Goal: Transaction & Acquisition: Purchase product/service

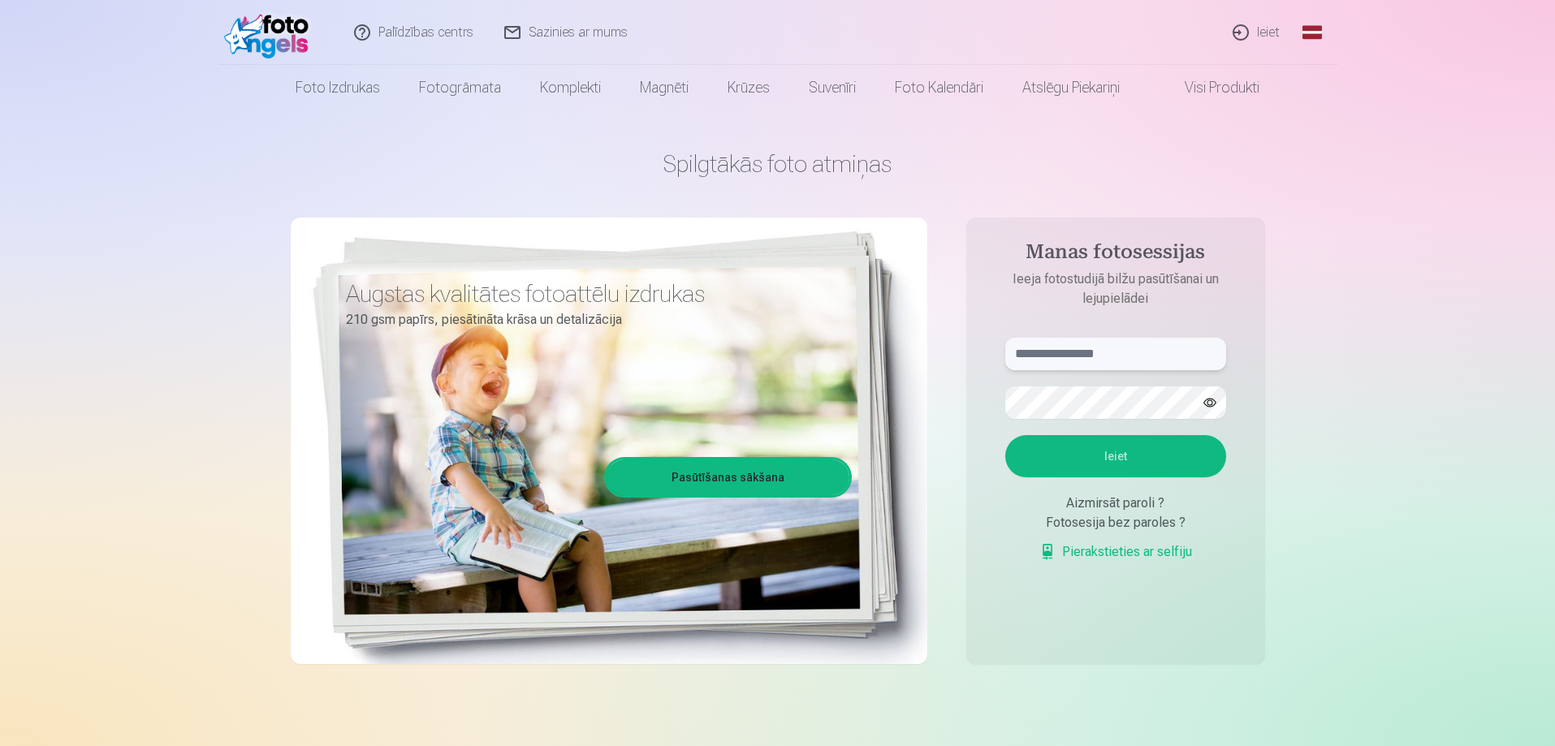
click at [1074, 359] on input "text" at bounding box center [1115, 354] width 221 height 32
type input "**********"
click at [1030, 453] on button "Ieiet" at bounding box center [1115, 456] width 221 height 42
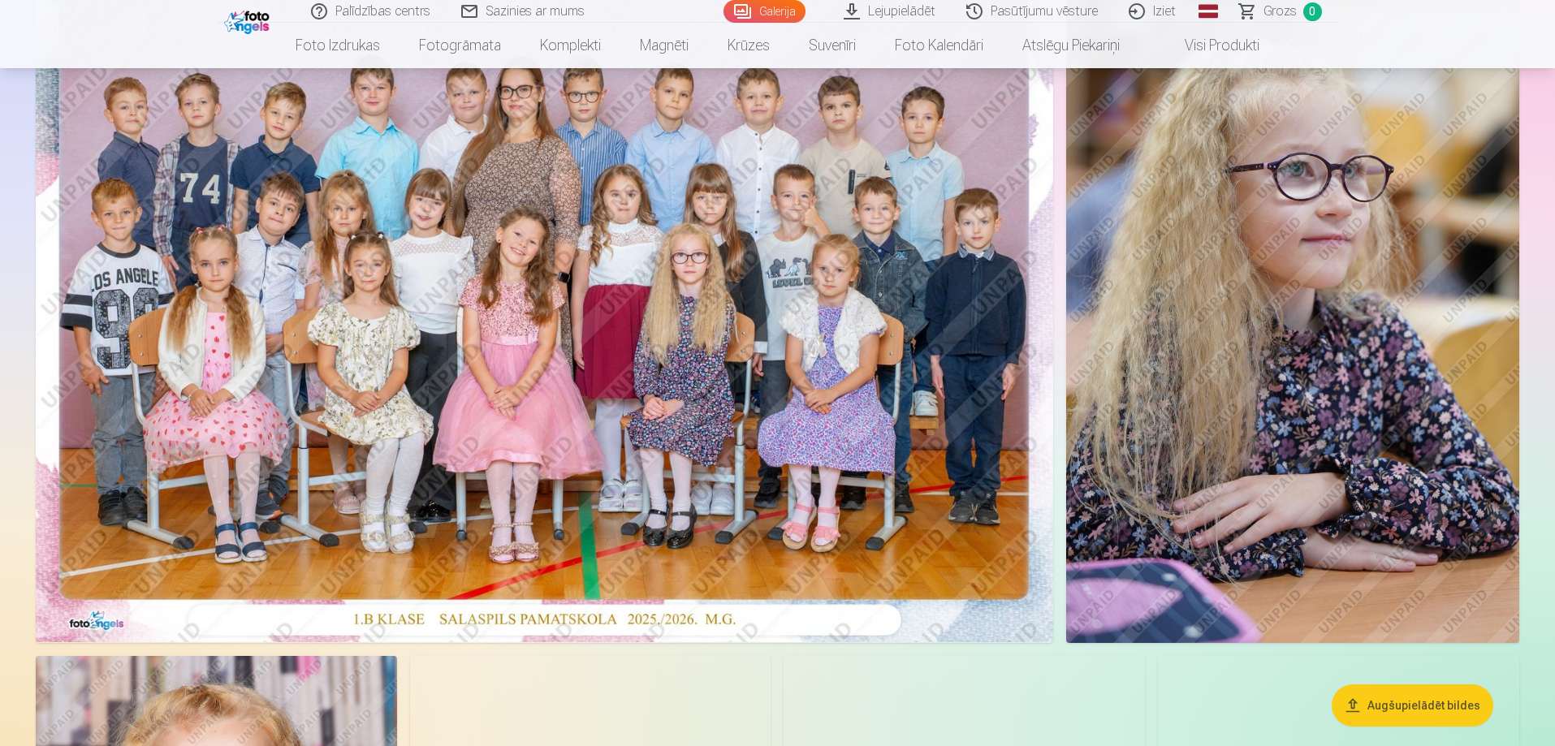
scroll to position [244, 0]
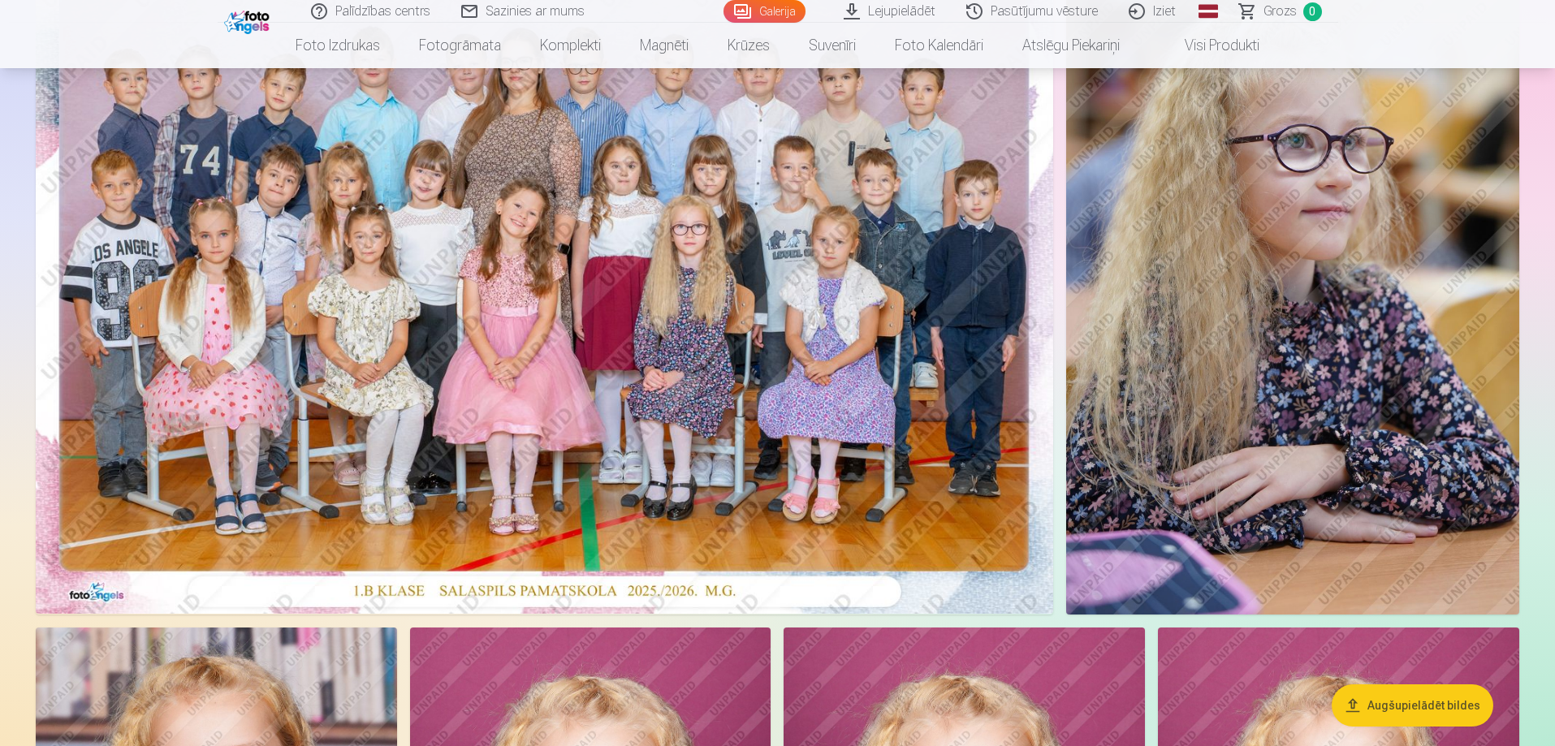
click at [708, 410] on img at bounding box center [544, 274] width 1017 height 679
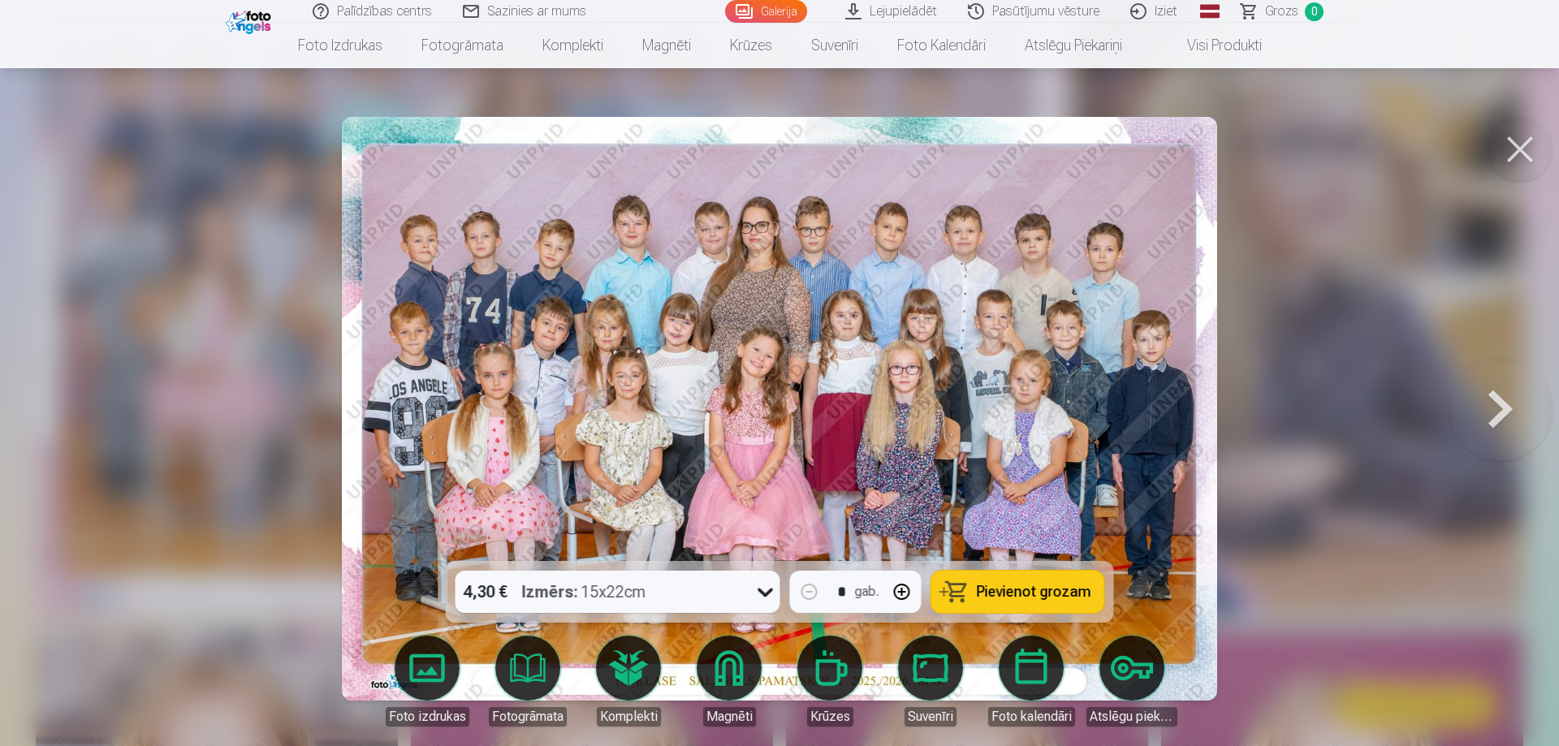
click at [1051, 585] on span "Pievienot grozam" at bounding box center [1034, 592] width 114 height 15
click at [1490, 417] on button at bounding box center [1501, 409] width 104 height 272
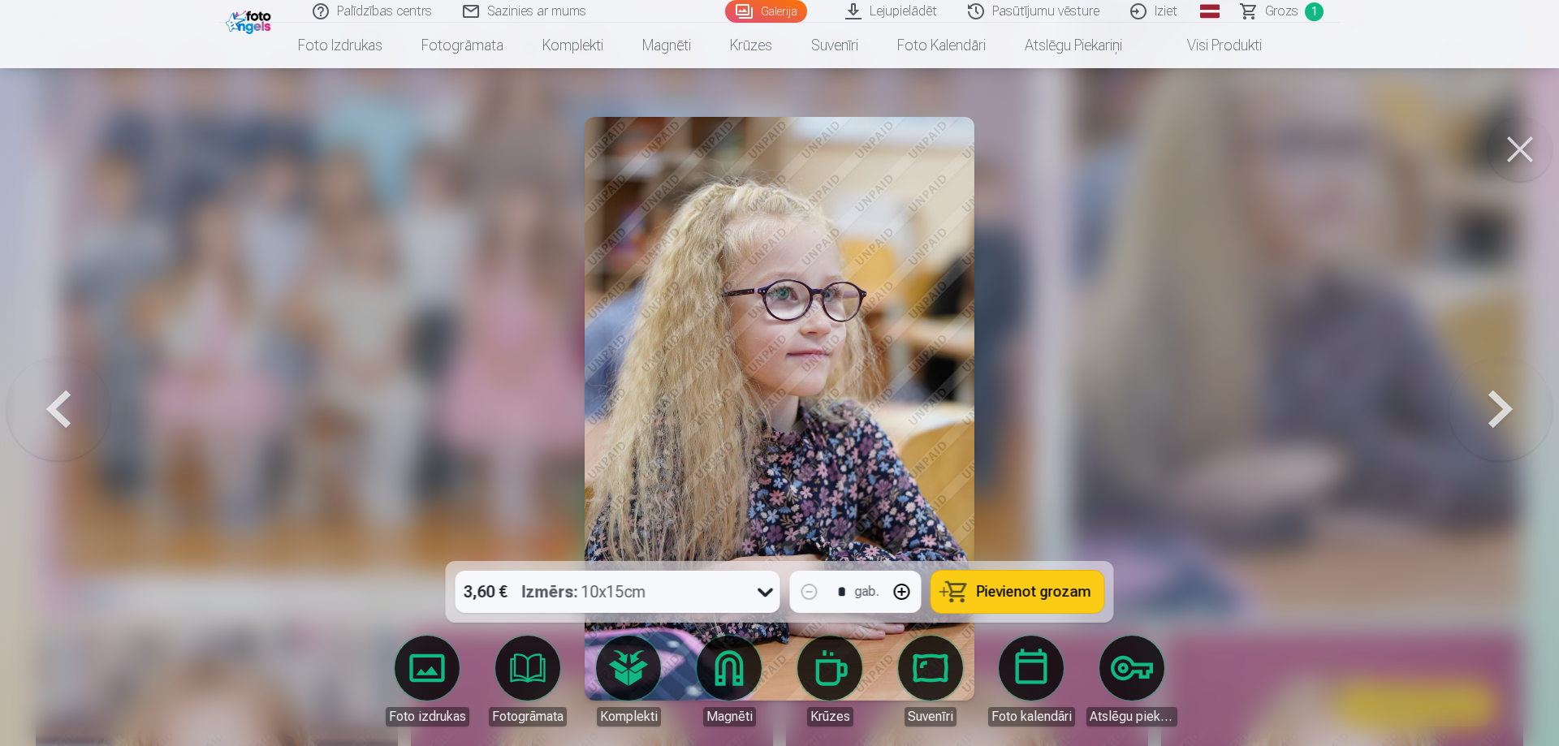
click at [1086, 406] on div at bounding box center [779, 373] width 1559 height 746
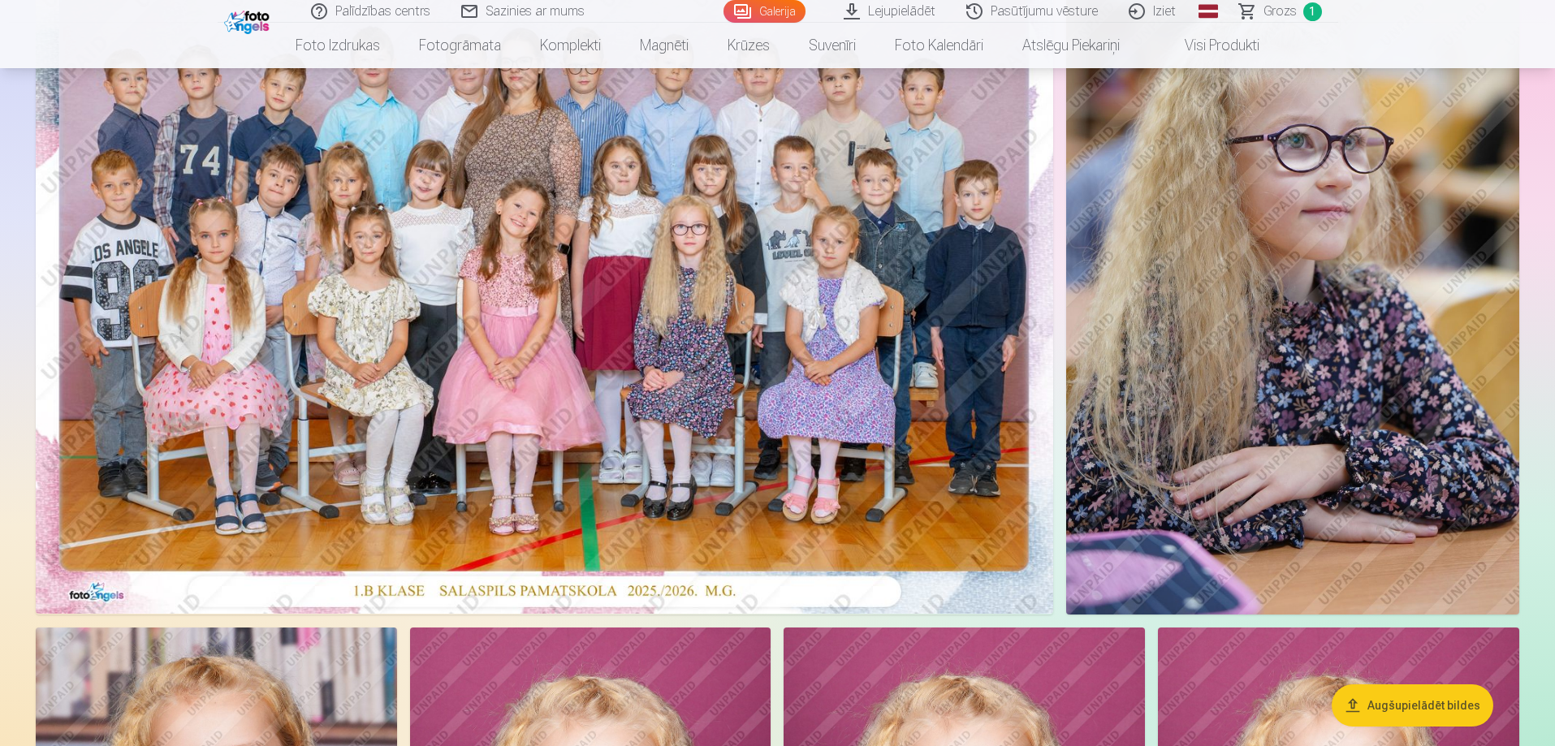
click at [1397, 393] on img at bounding box center [1292, 275] width 453 height 680
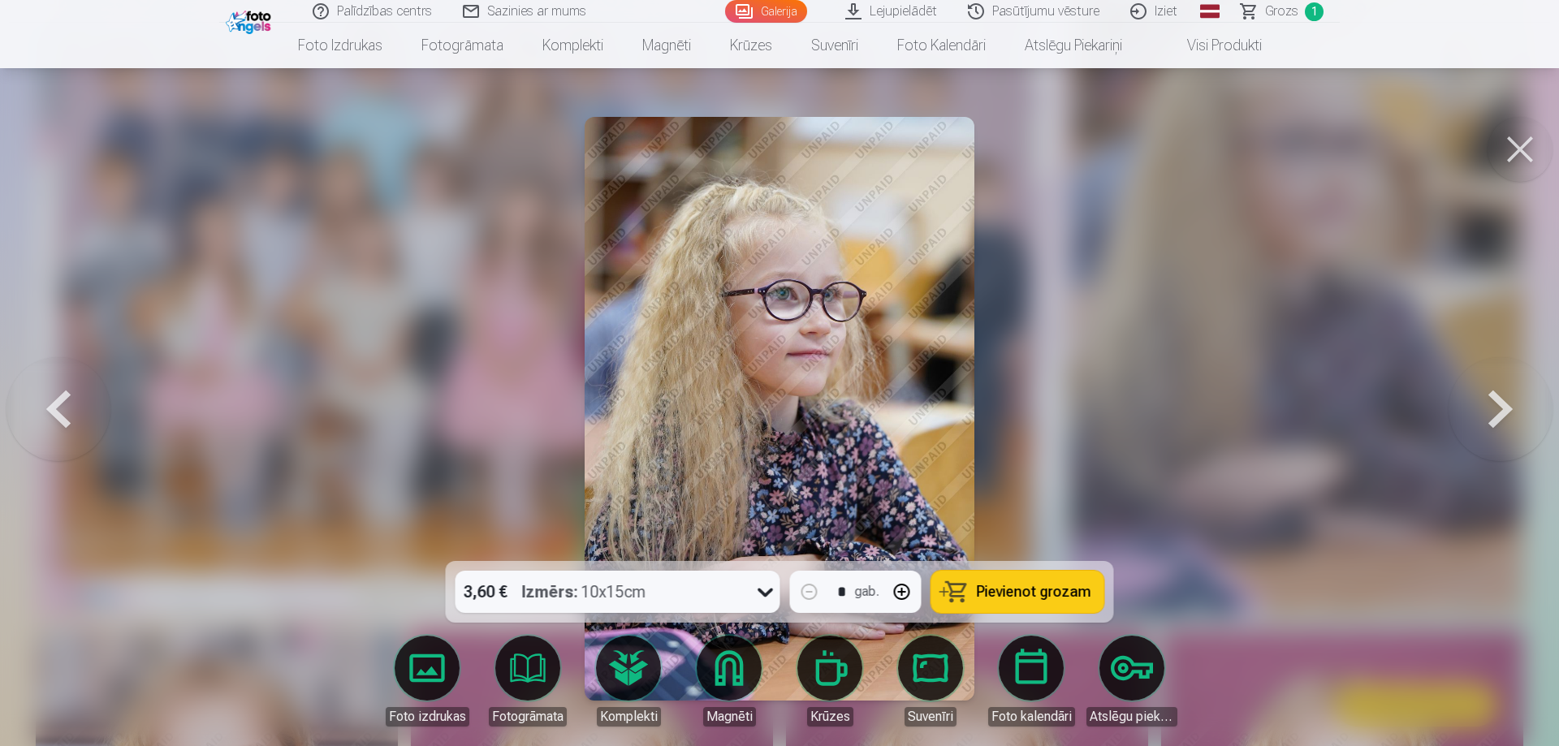
click at [1441, 411] on div at bounding box center [779, 373] width 1559 height 746
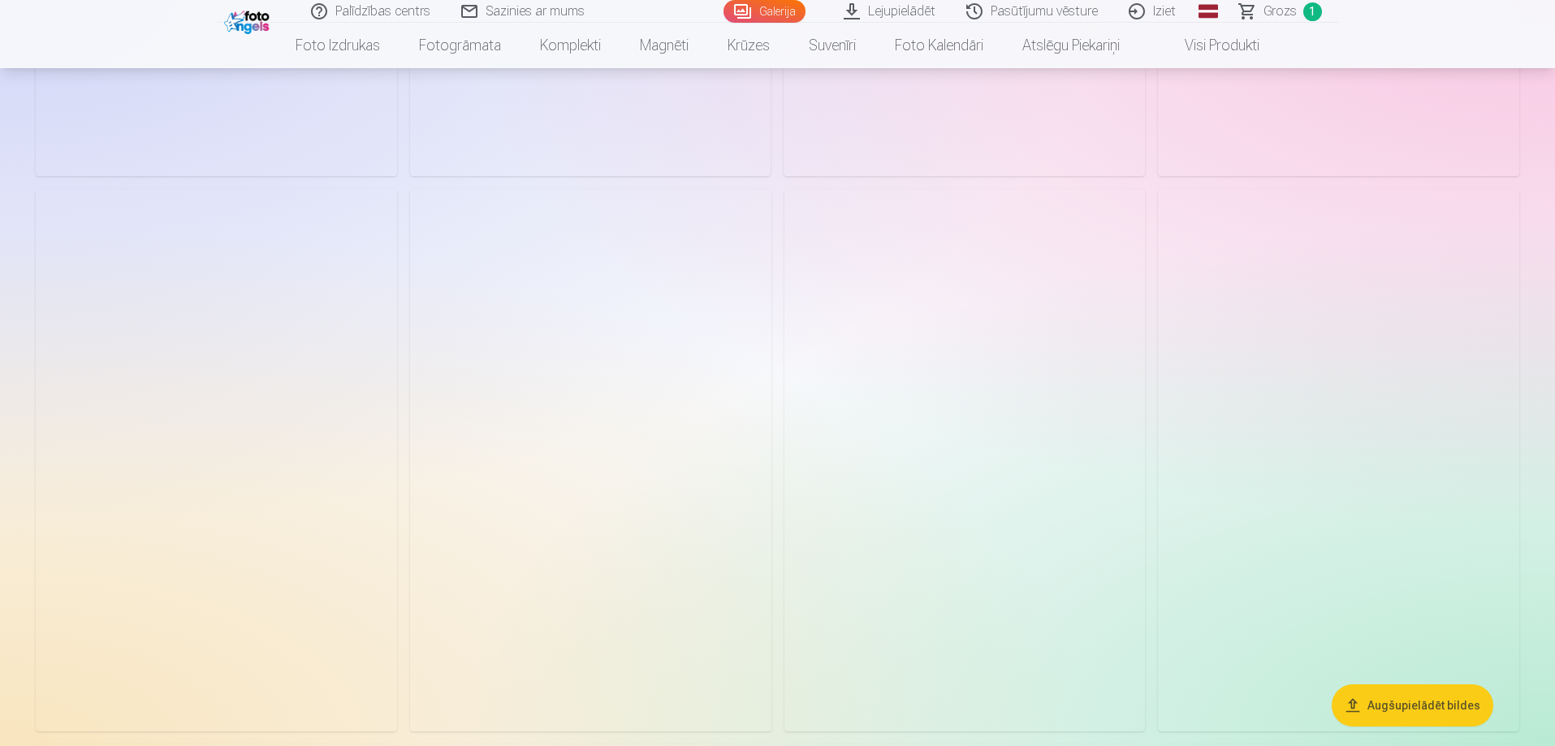
scroll to position [1786, 0]
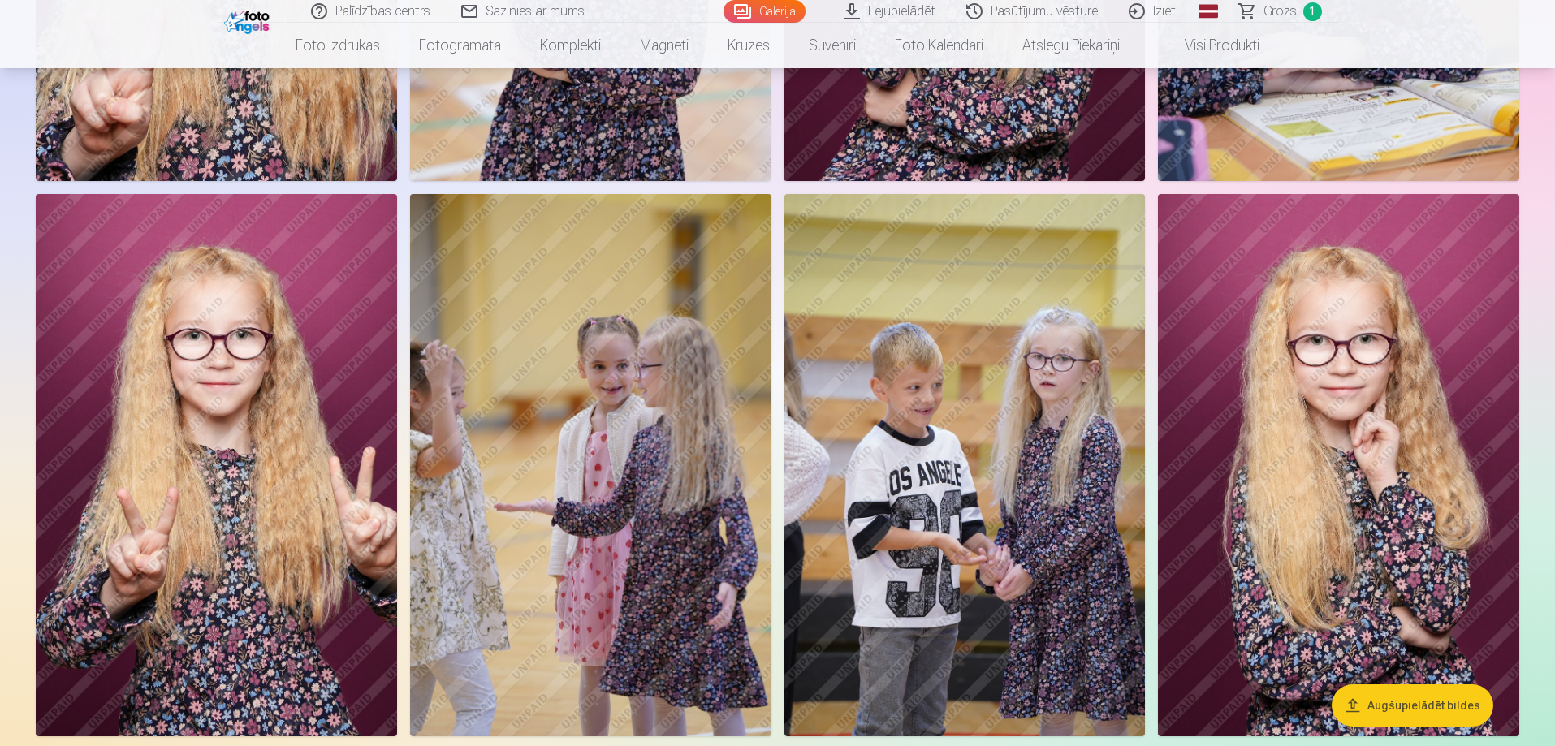
click at [247, 500] on img at bounding box center [216, 465] width 361 height 542
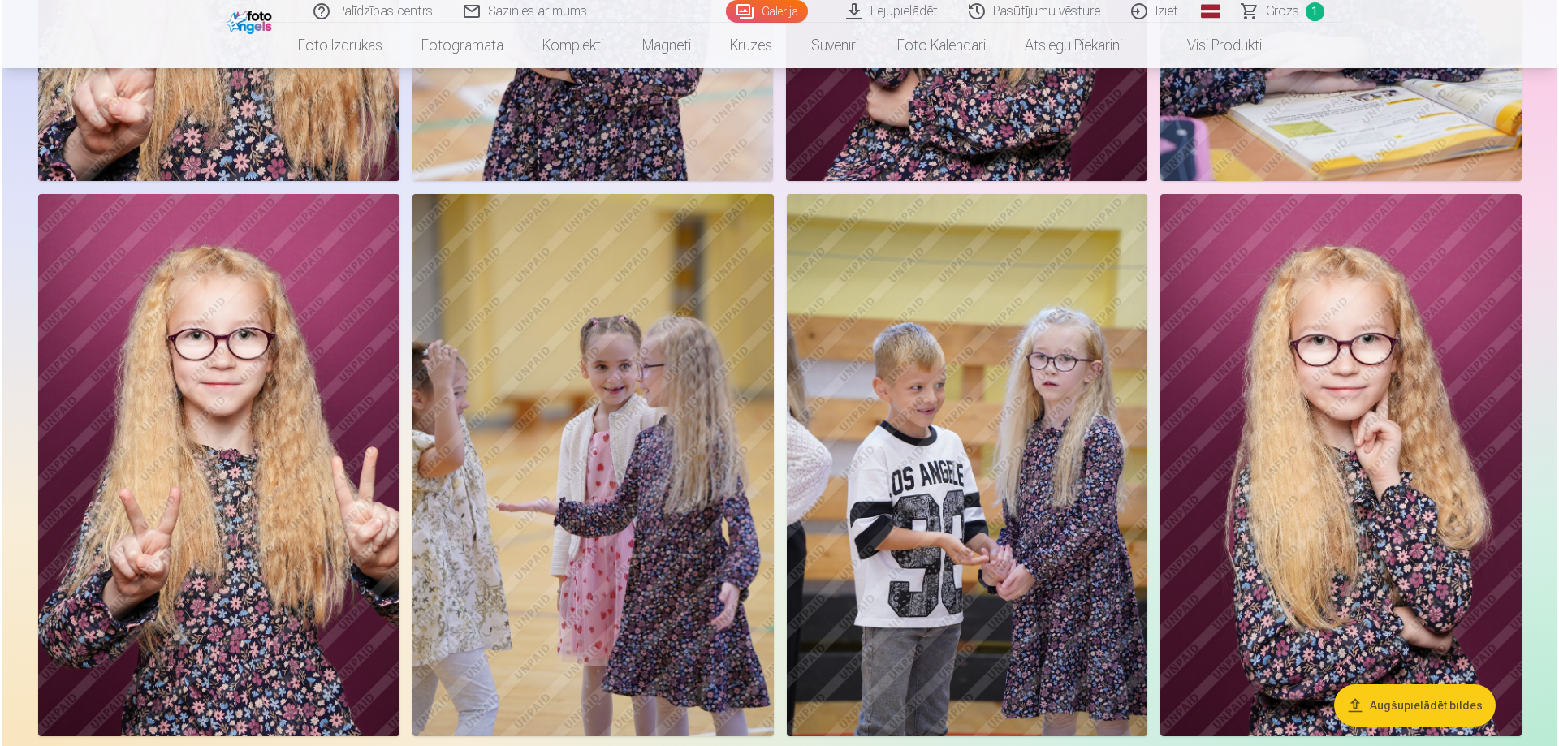
scroll to position [1790, 0]
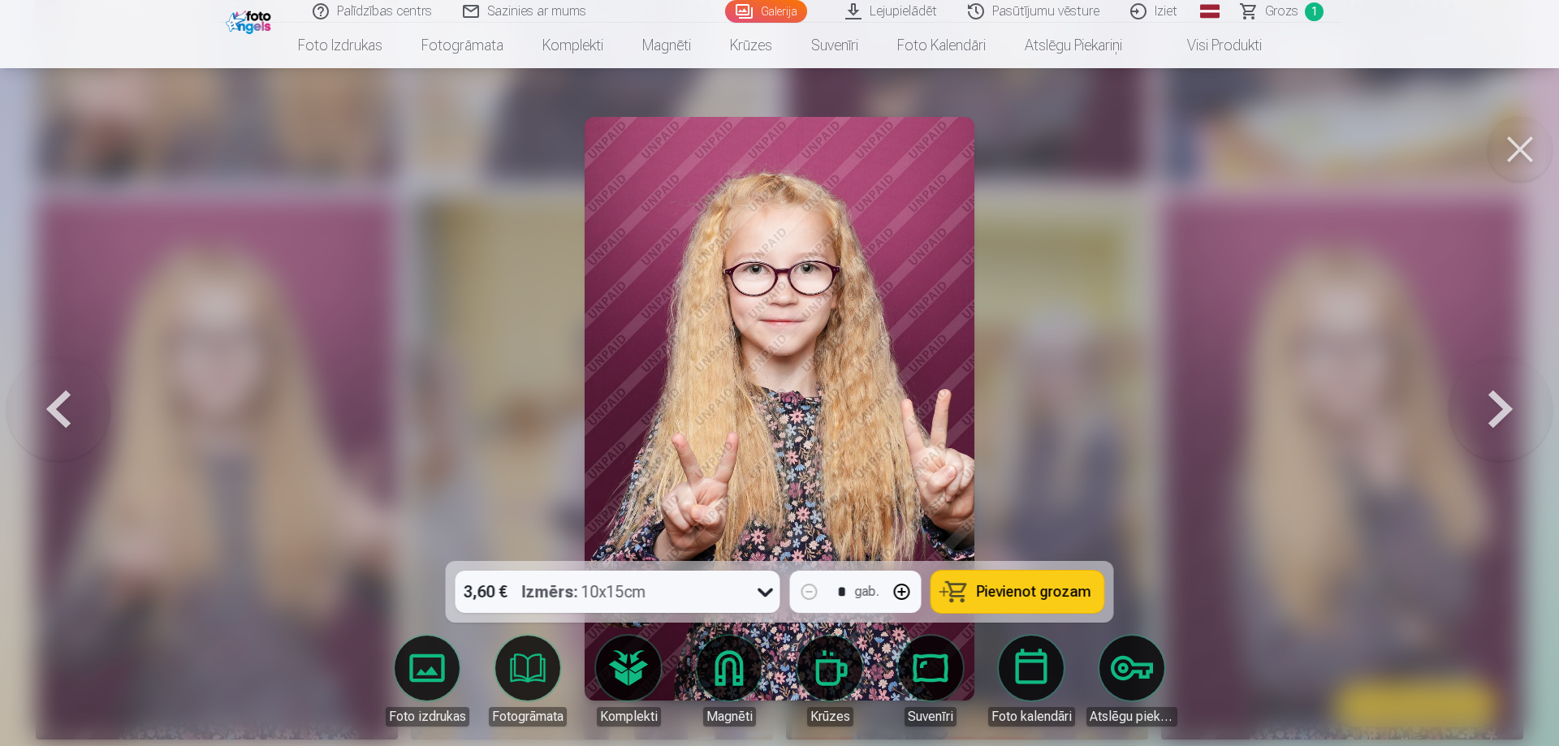
click at [1050, 594] on span "Pievienot grozam" at bounding box center [1034, 592] width 114 height 15
click at [1507, 399] on button at bounding box center [1501, 409] width 104 height 272
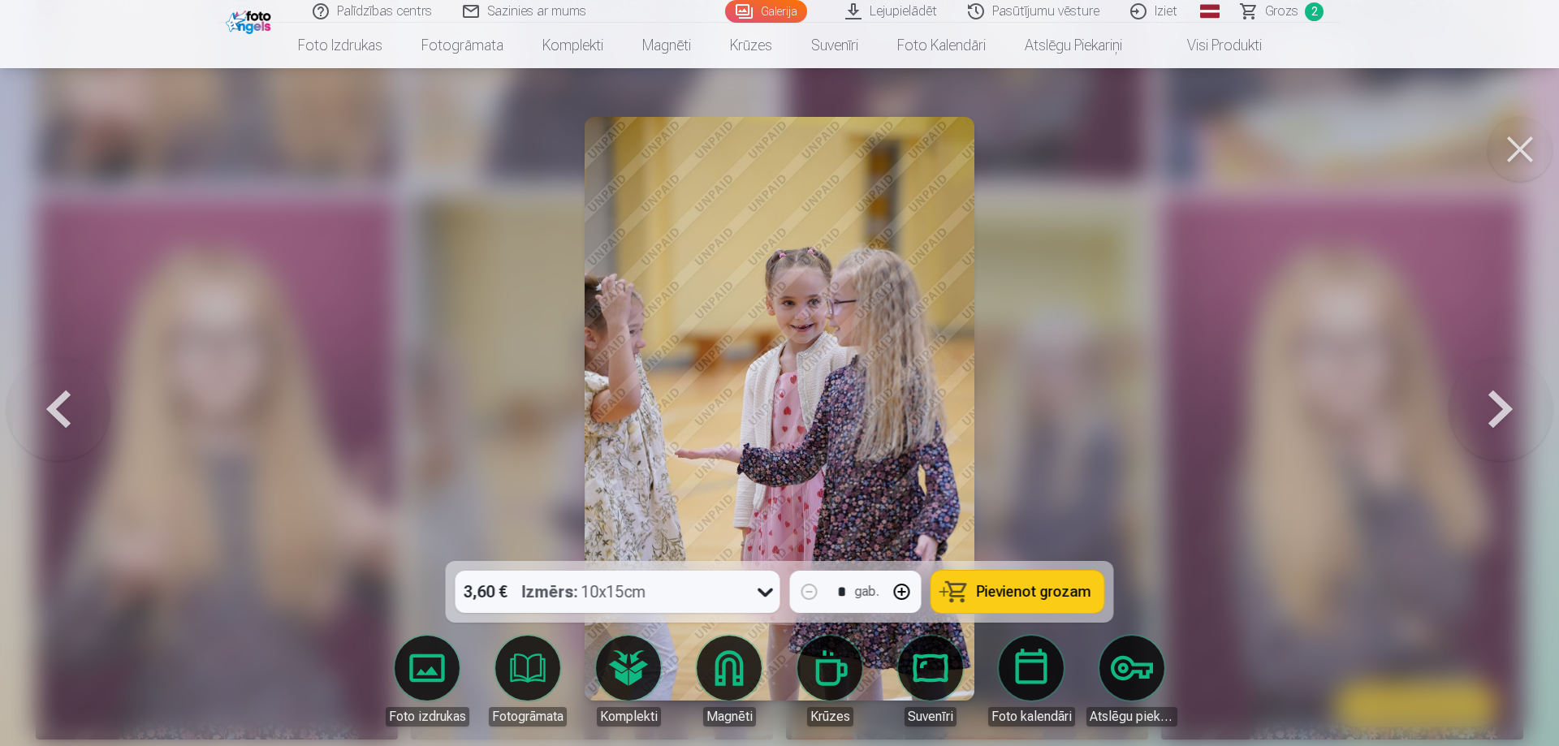
click at [1505, 399] on button at bounding box center [1501, 409] width 104 height 272
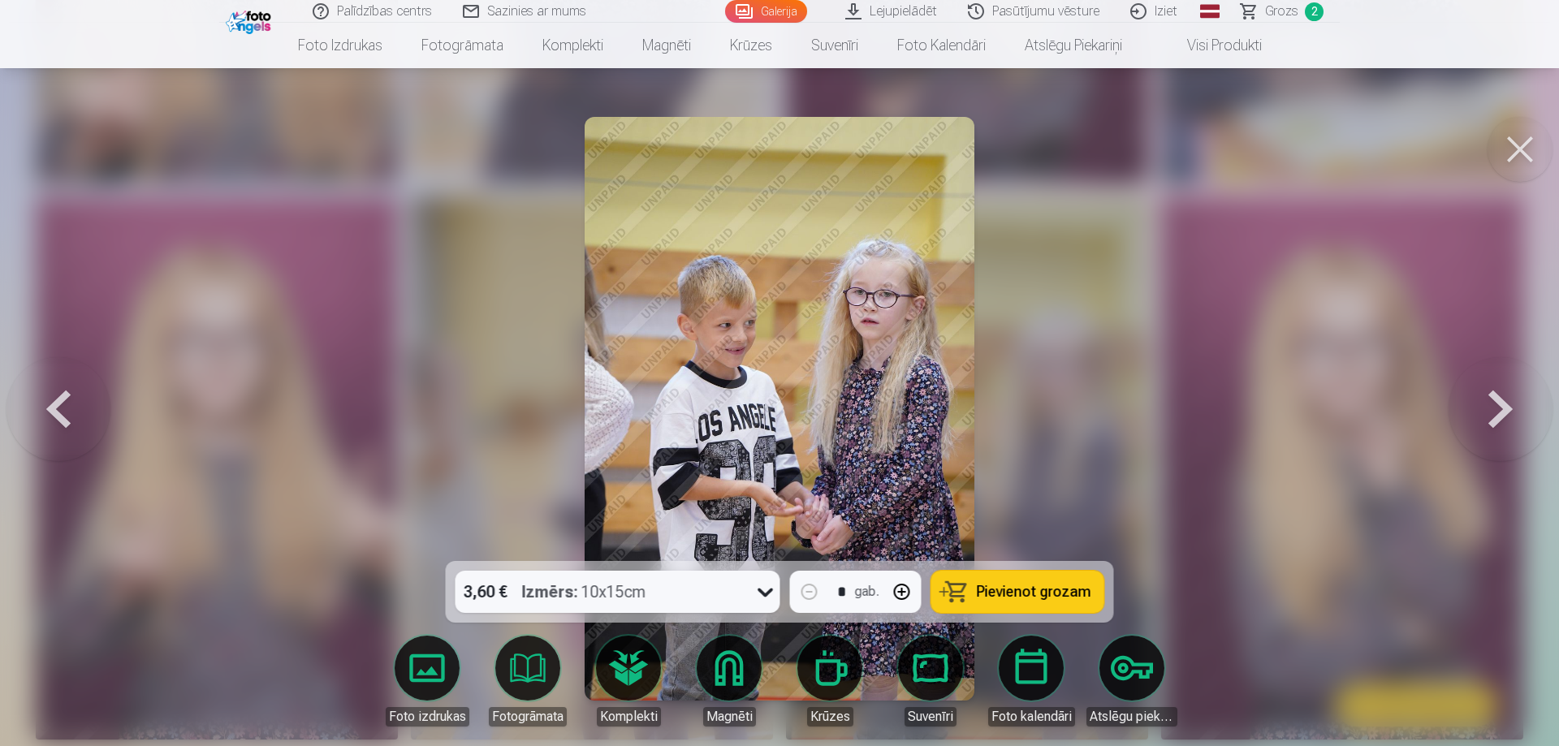
click at [1505, 399] on button at bounding box center [1501, 409] width 104 height 272
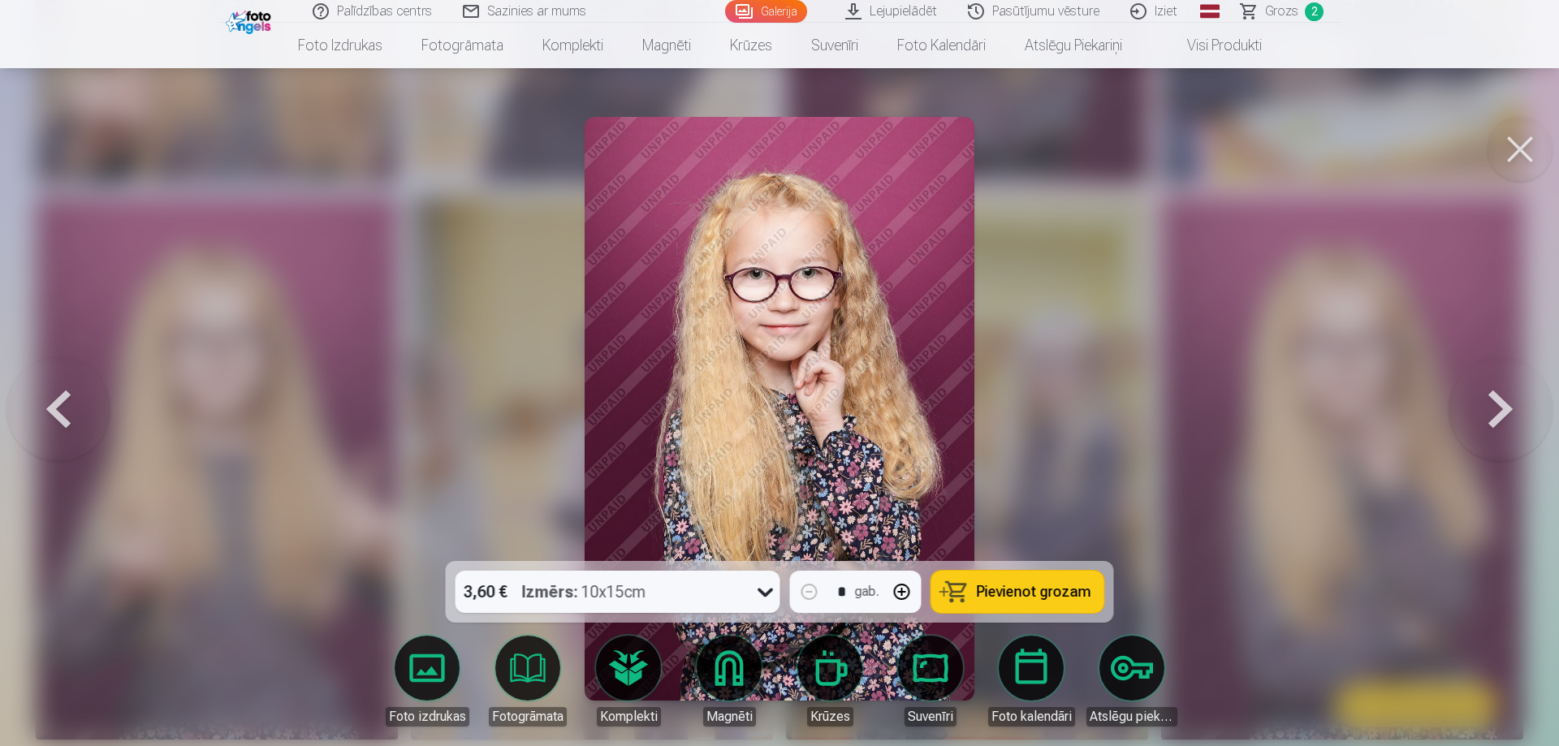
click at [1125, 432] on div at bounding box center [779, 373] width 1559 height 746
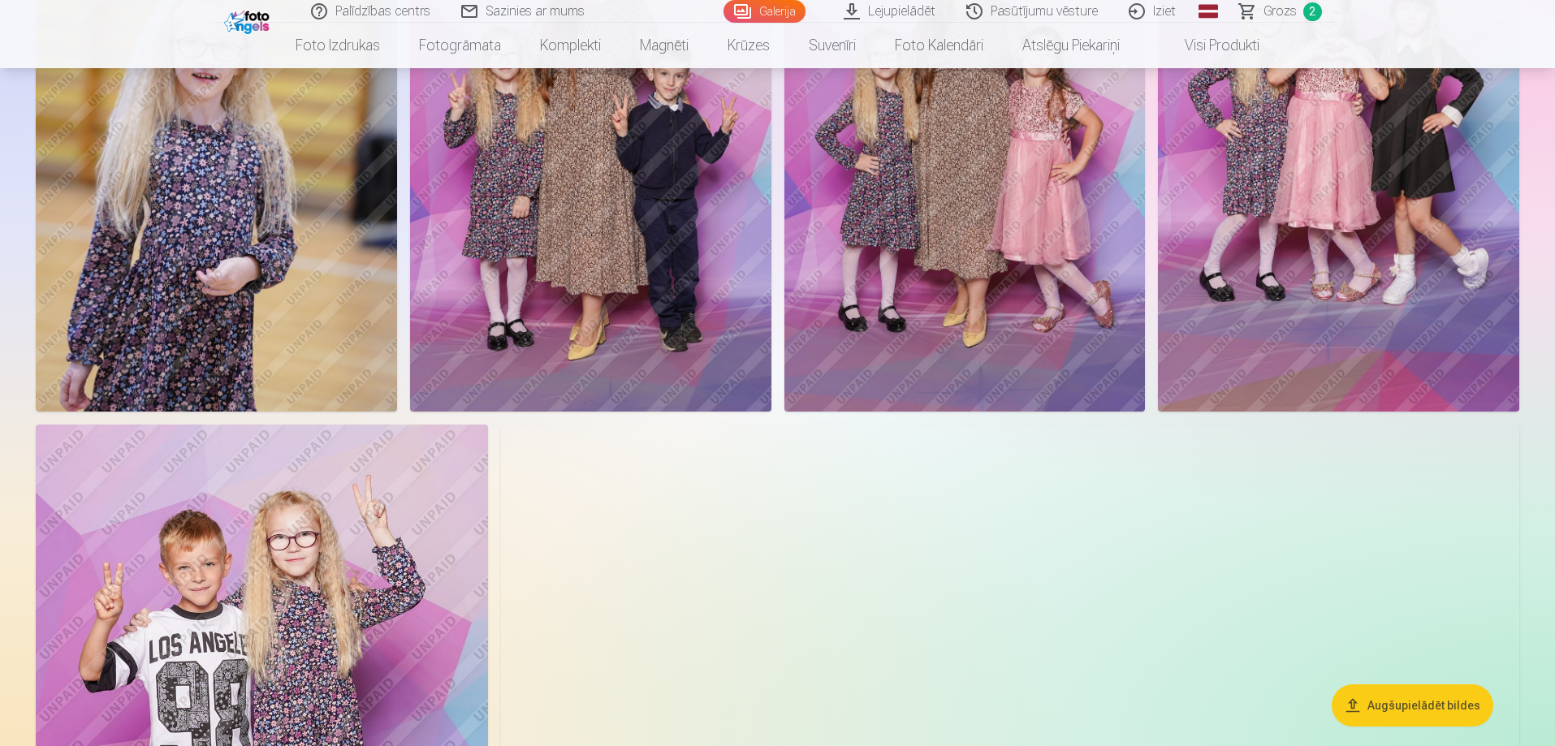
scroll to position [2842, 0]
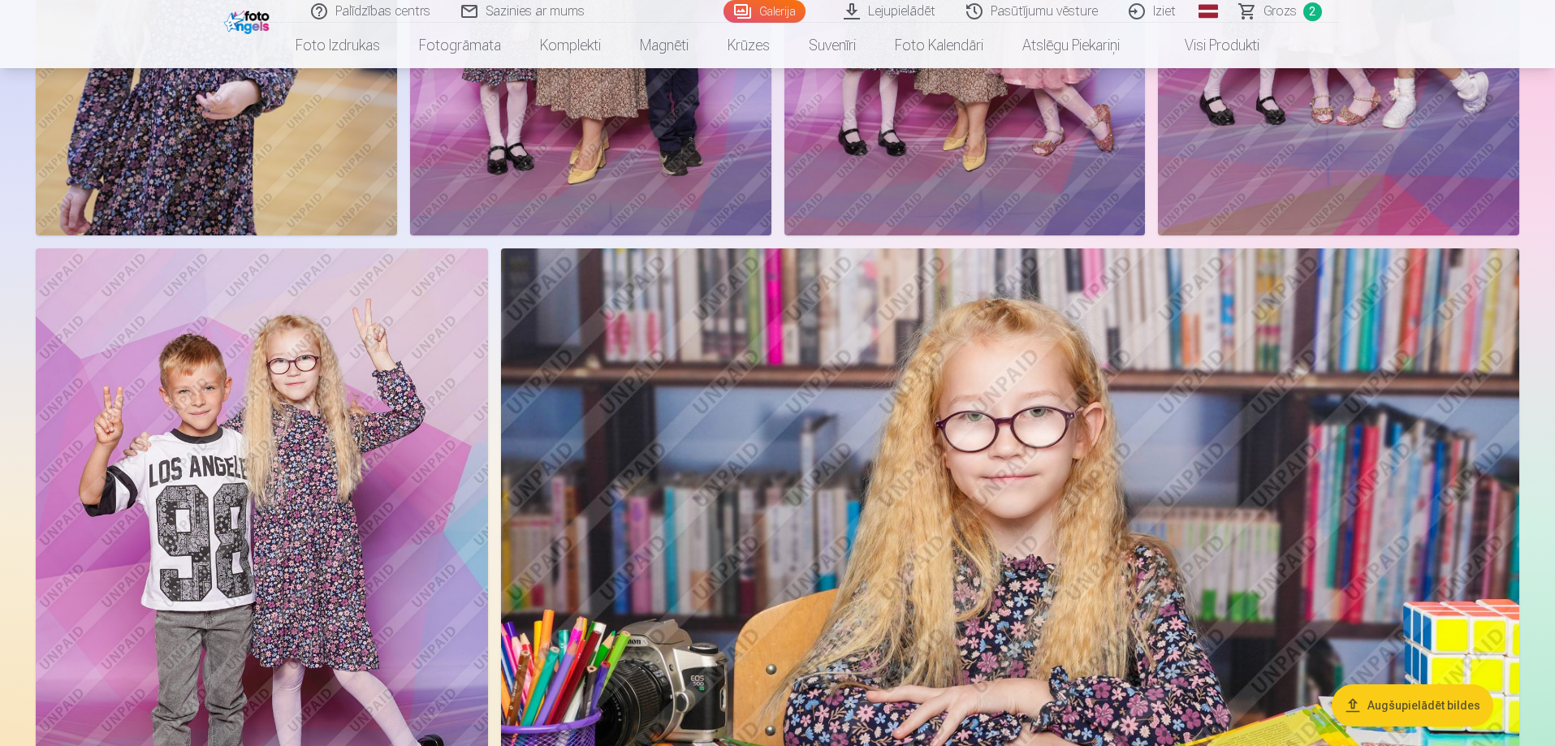
click at [151, 484] on img at bounding box center [262, 587] width 452 height 679
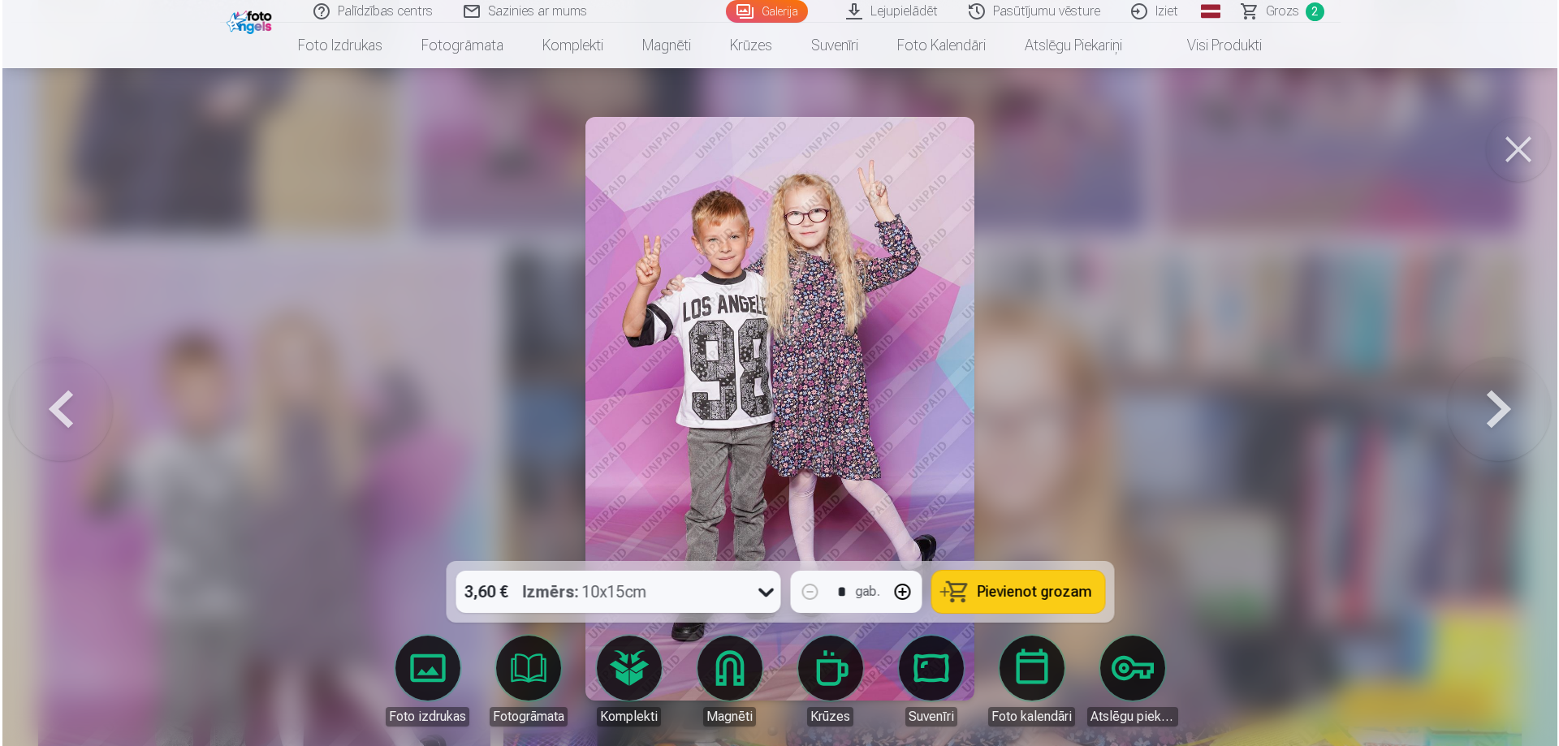
scroll to position [2848, 0]
click at [1009, 588] on span "Pievienot grozam" at bounding box center [1034, 592] width 114 height 15
click at [1535, 162] on button at bounding box center [1520, 149] width 65 height 65
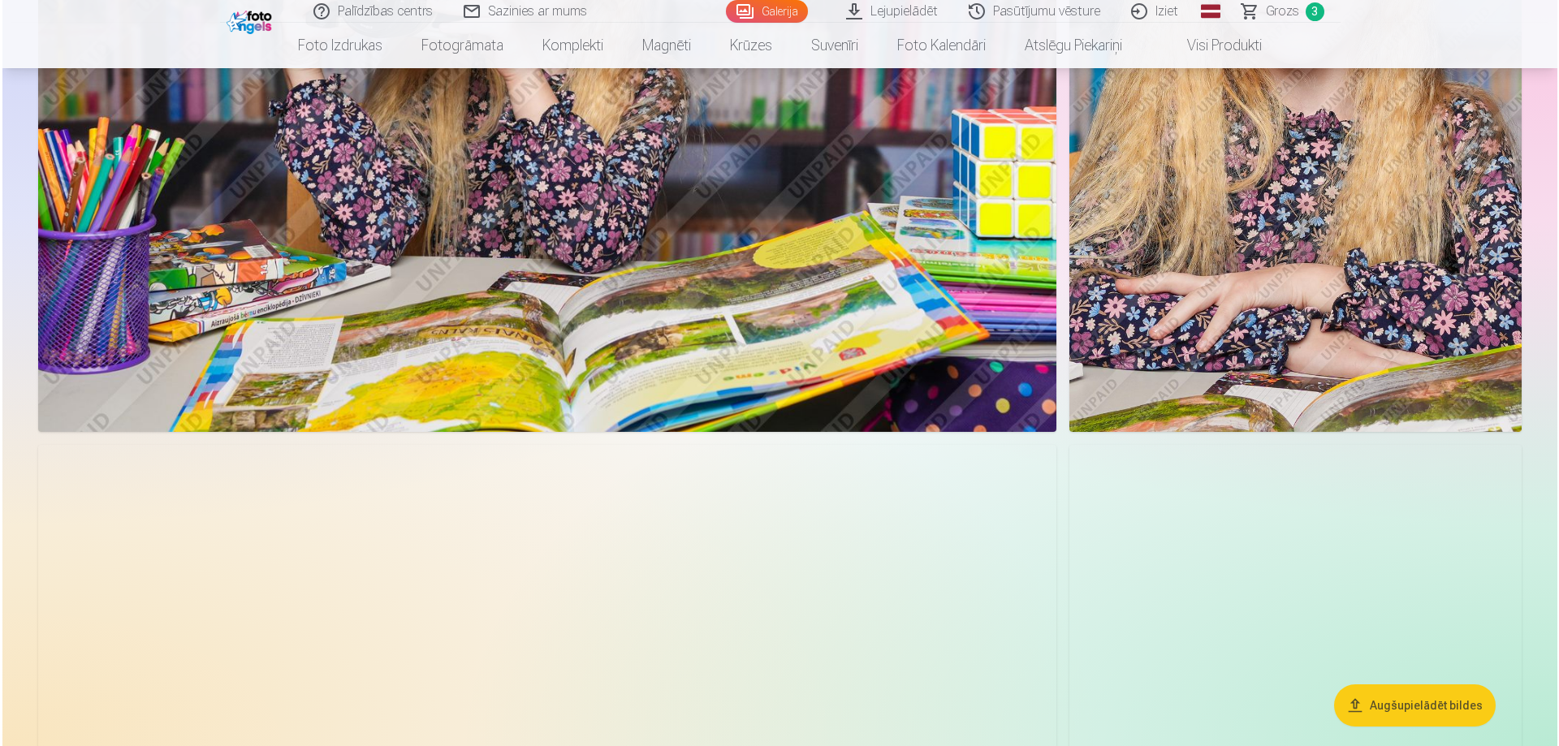
scroll to position [3816, 0]
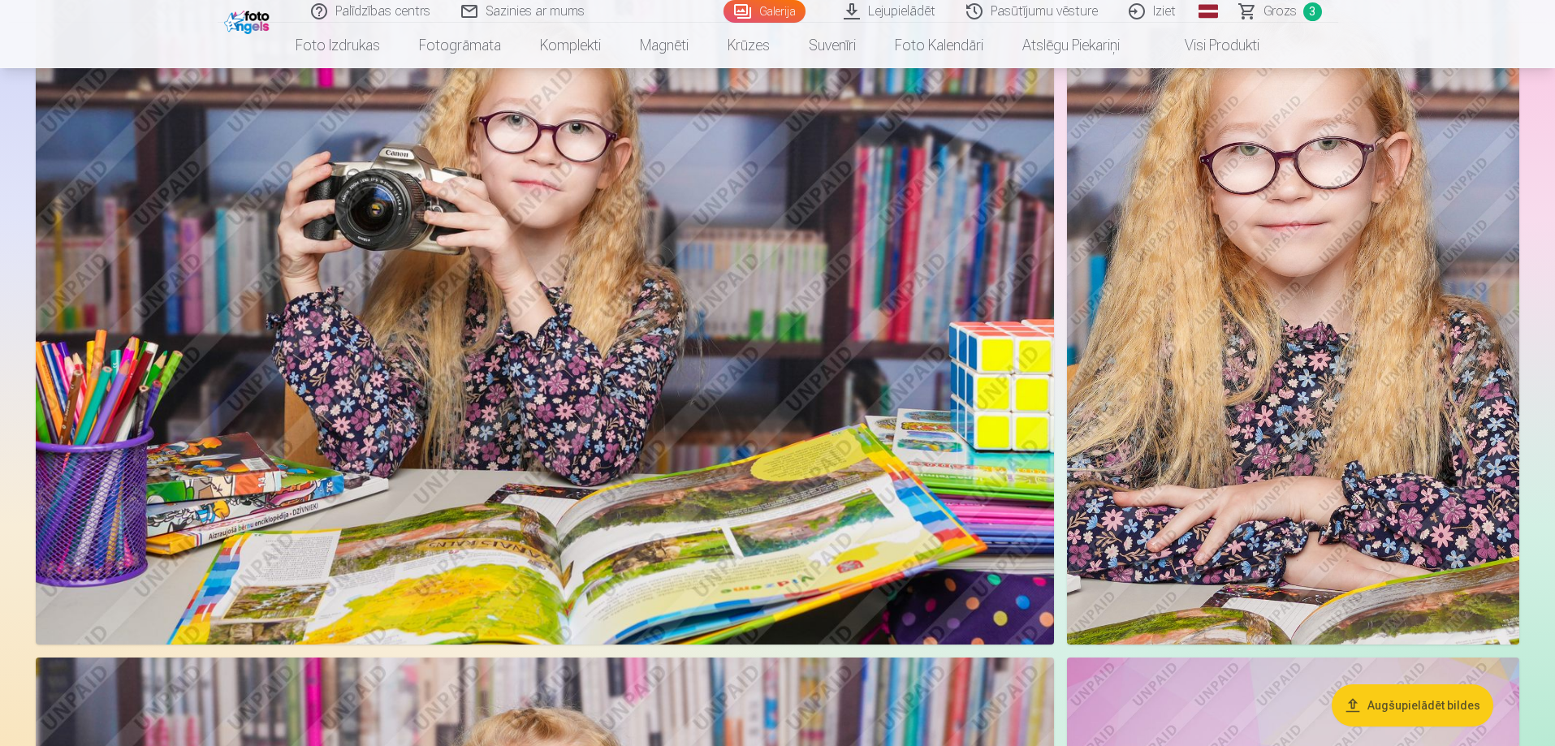
click at [749, 301] on img at bounding box center [545, 306] width 1018 height 679
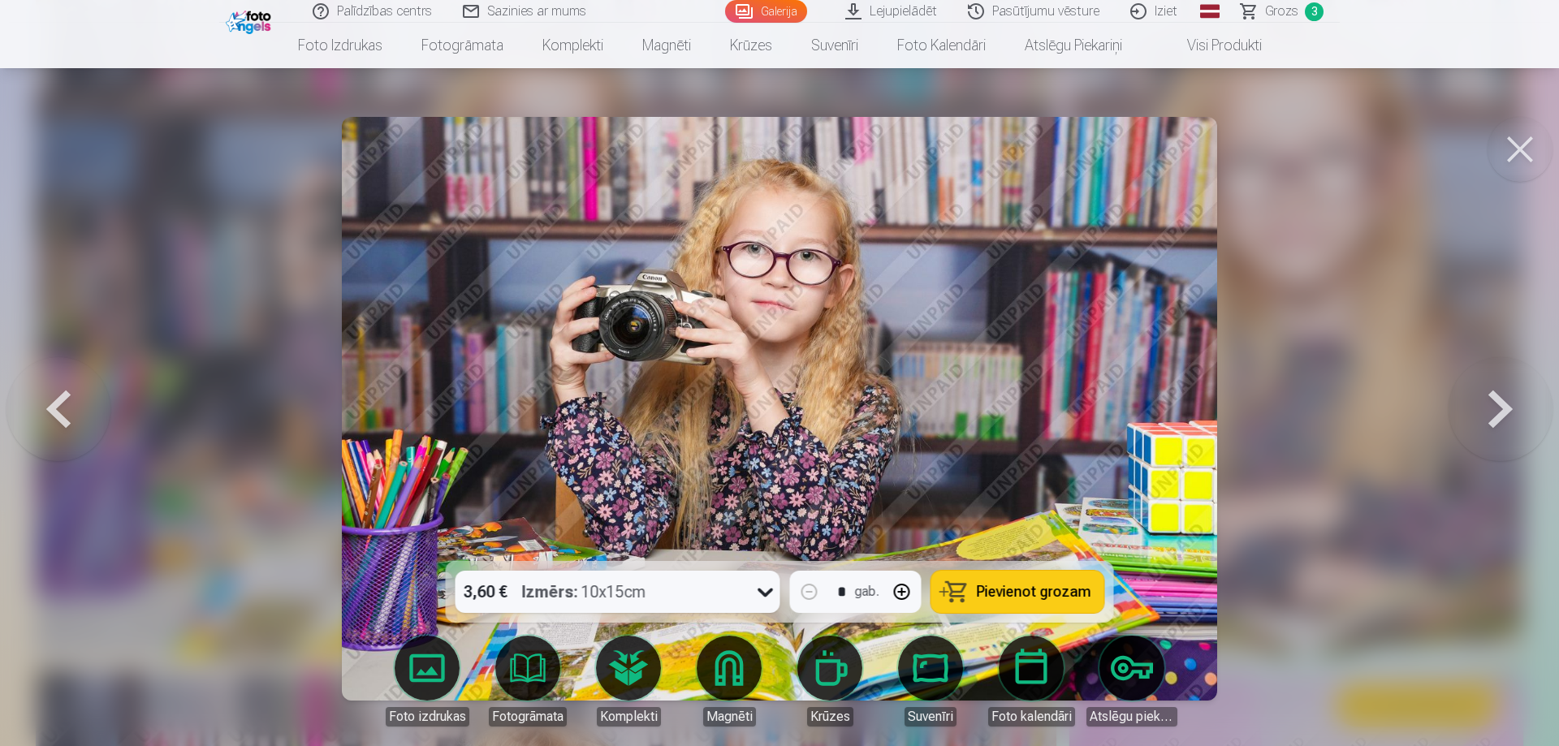
click at [1060, 579] on button "Pievienot grozam" at bounding box center [1017, 592] width 173 height 42
click at [1483, 397] on button at bounding box center [1501, 409] width 104 height 272
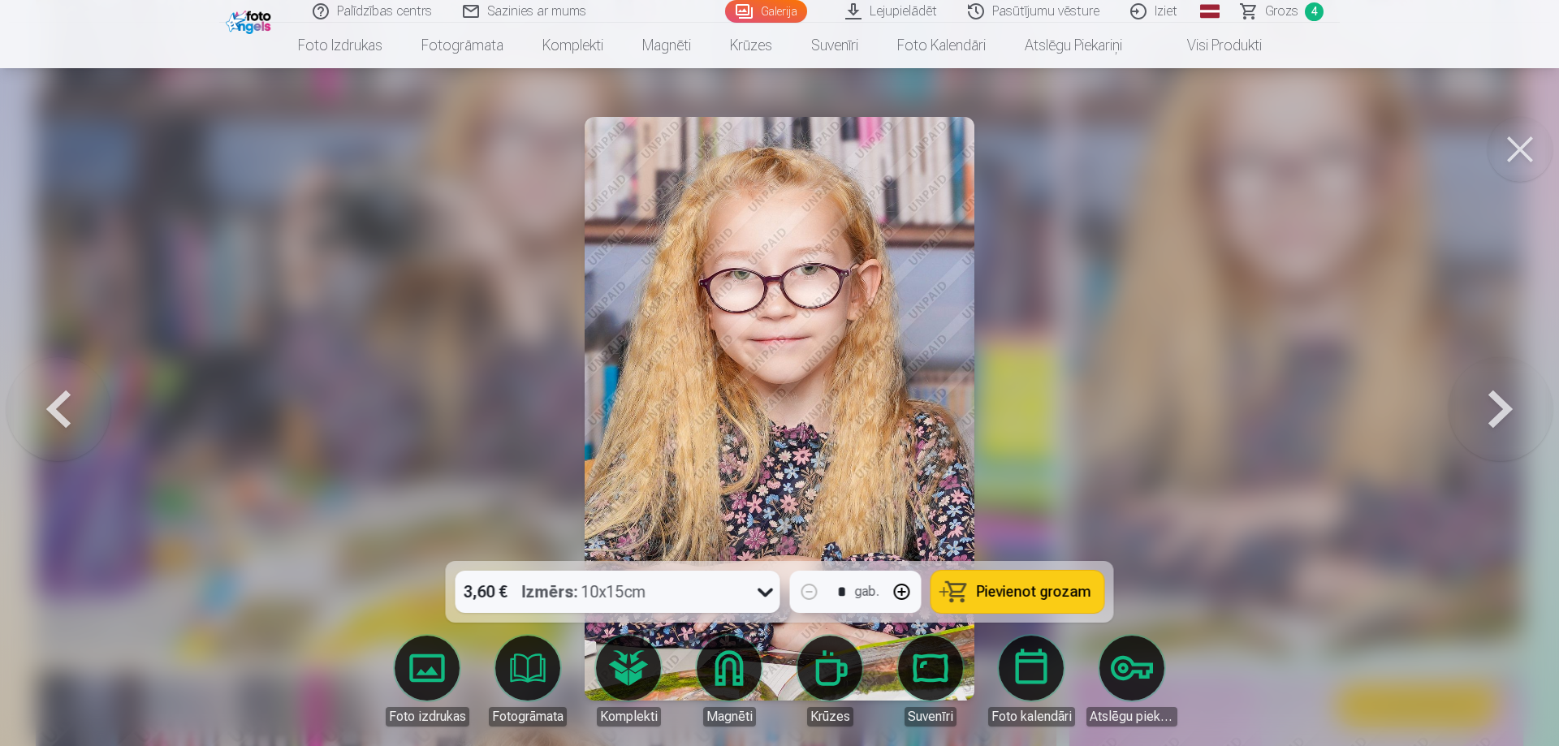
click at [1483, 397] on button at bounding box center [1501, 409] width 104 height 272
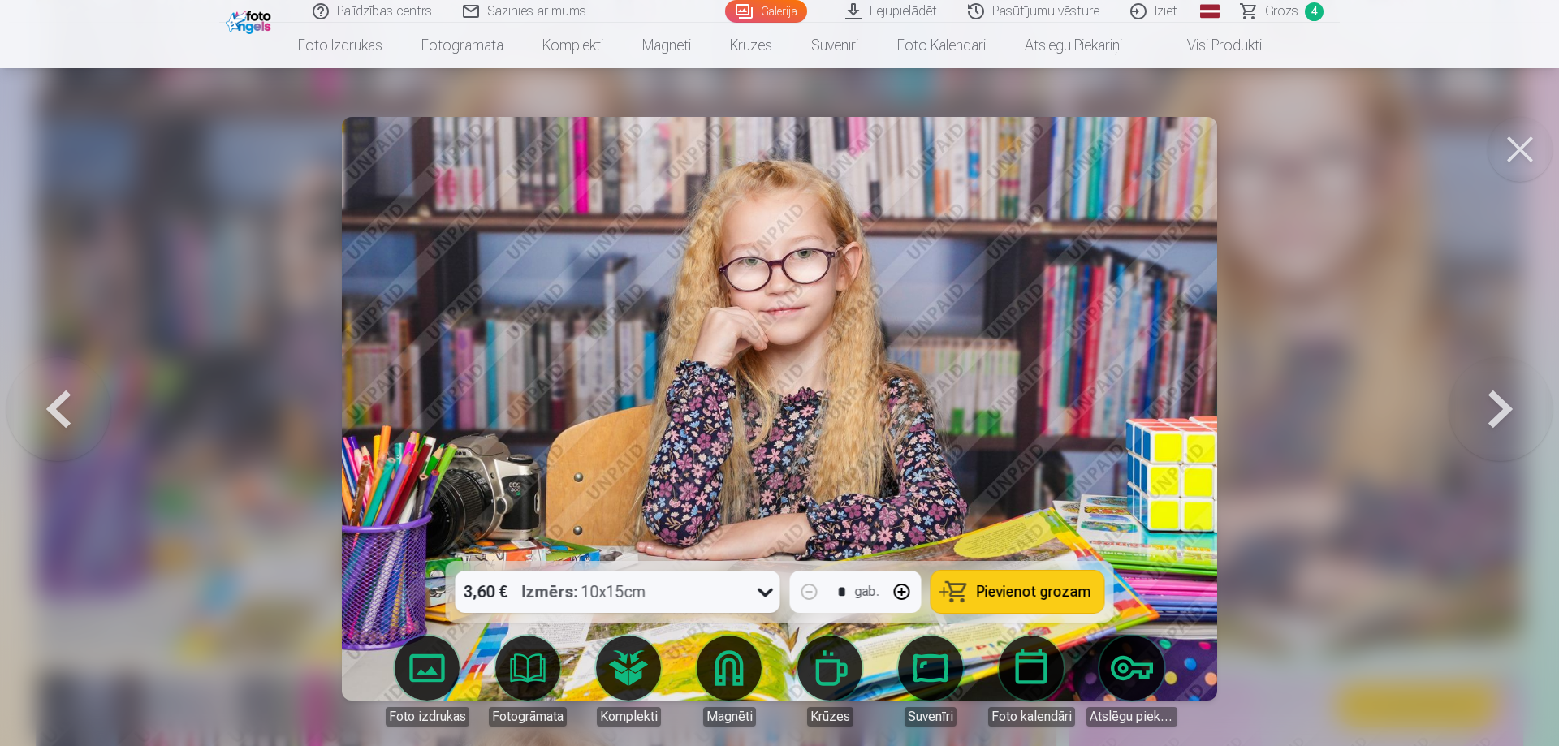
click at [1481, 398] on button at bounding box center [1501, 409] width 104 height 272
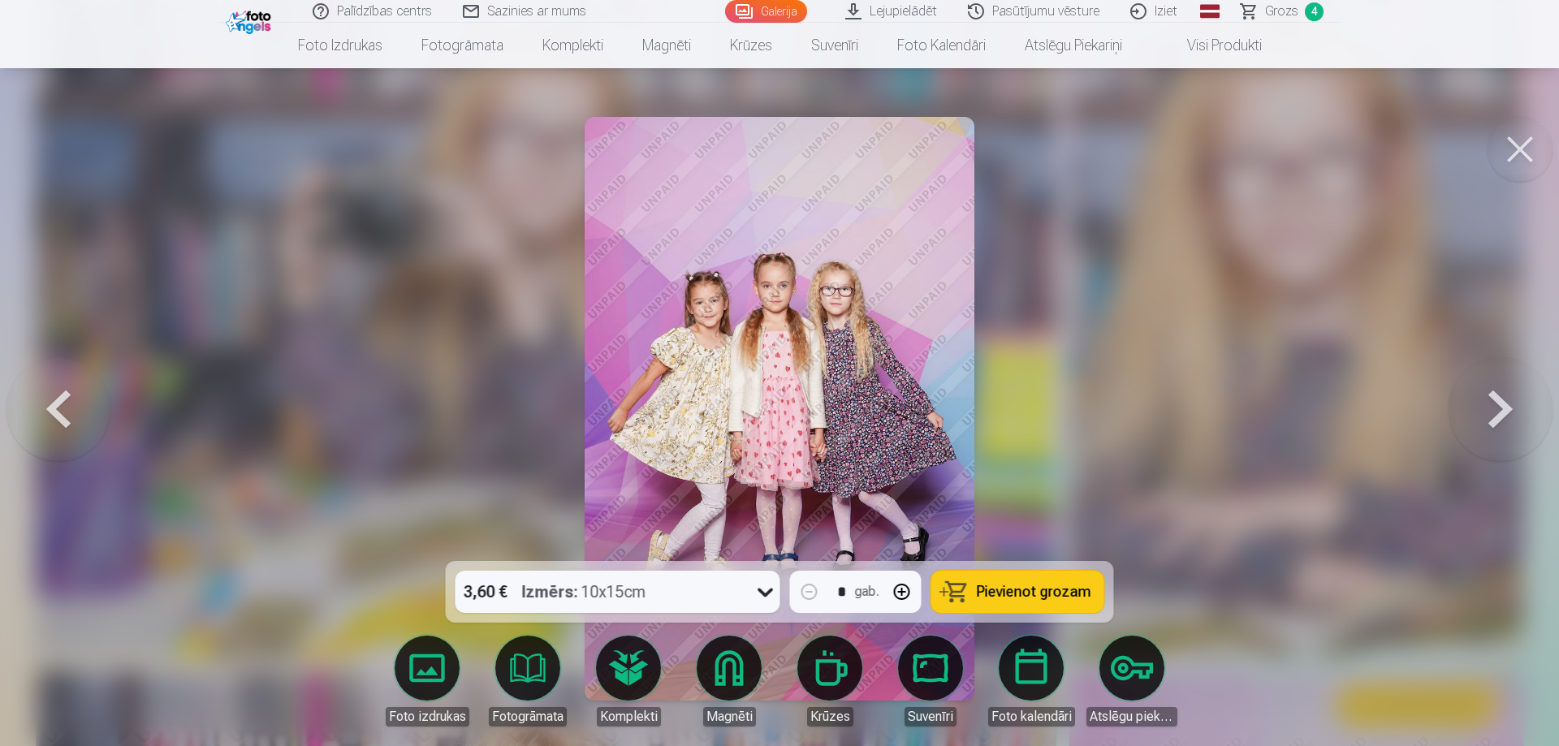
click at [1481, 398] on button at bounding box center [1501, 409] width 104 height 272
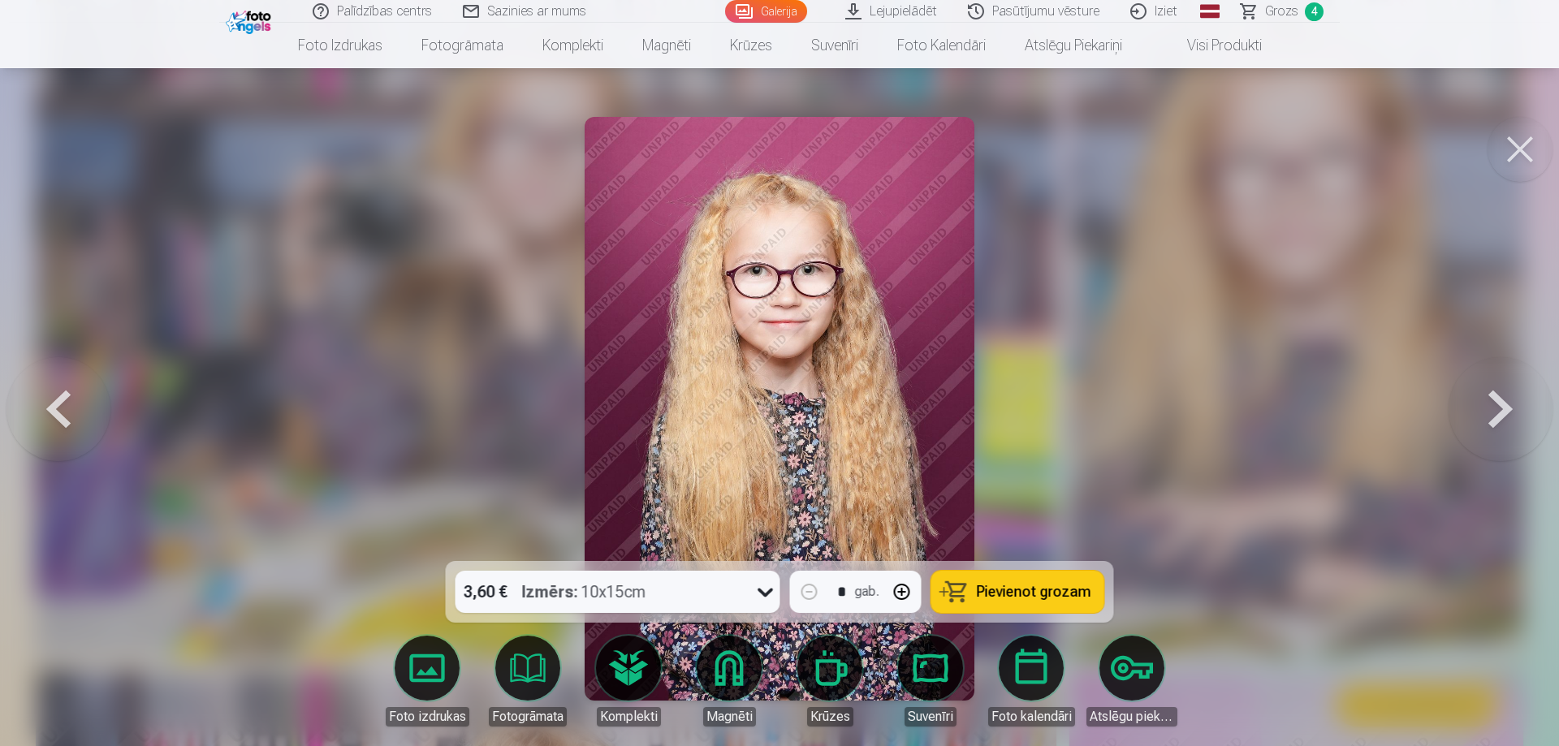
click at [1481, 398] on button at bounding box center [1501, 409] width 104 height 272
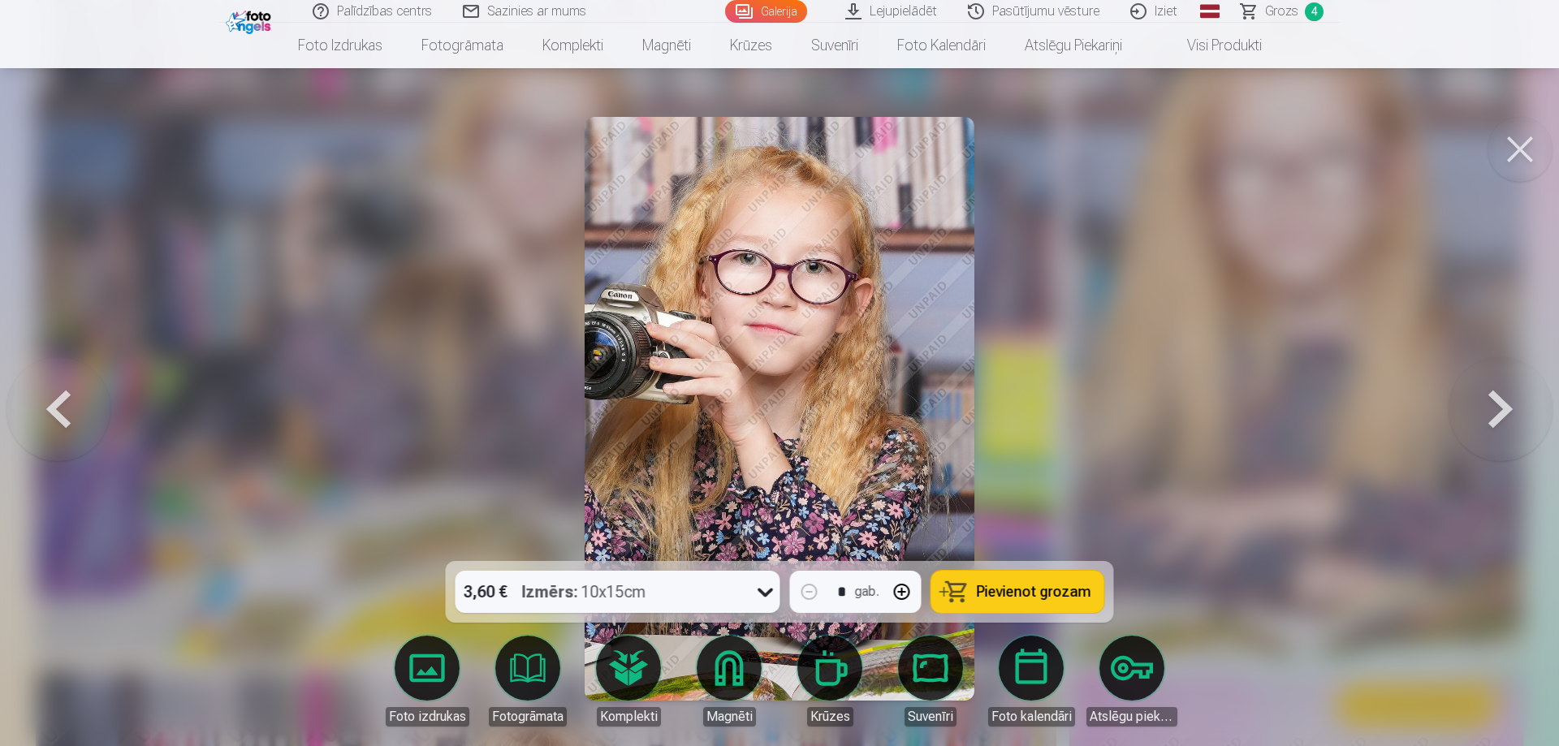
drag, startPoint x: 43, startPoint y: 392, endPoint x: 60, endPoint y: 391, distance: 17.1
click at [44, 392] on button at bounding box center [58, 409] width 104 height 272
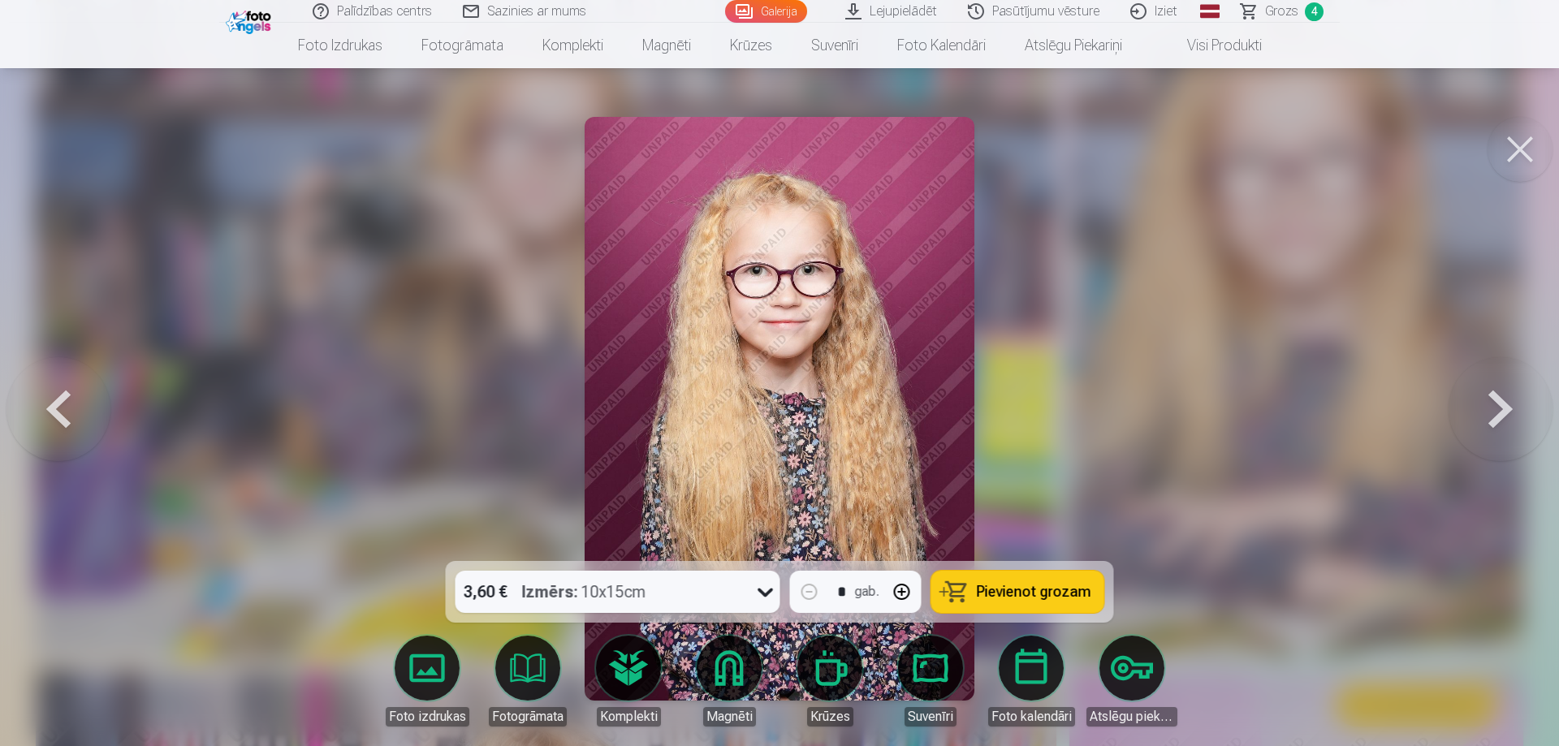
click at [90, 392] on button at bounding box center [58, 409] width 104 height 272
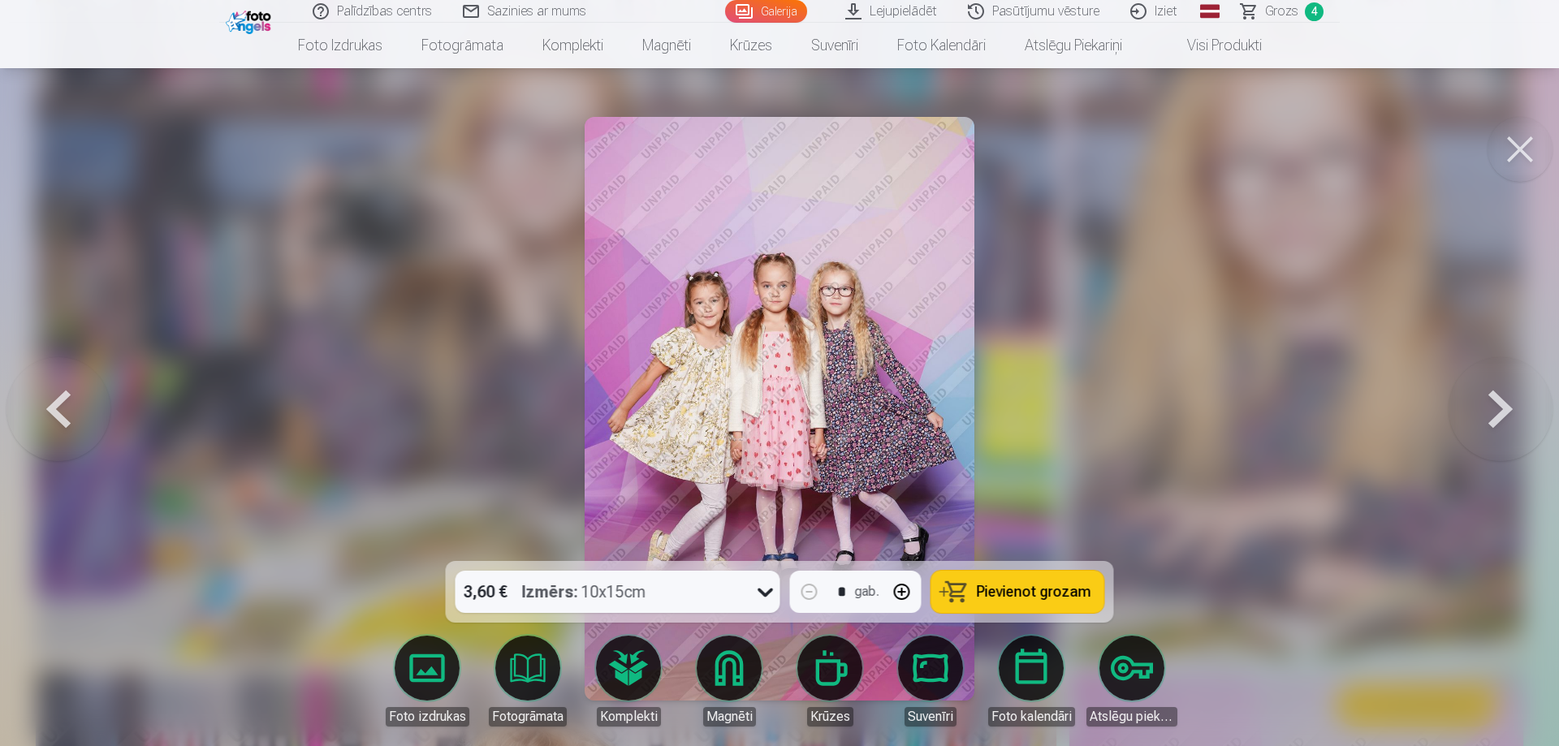
click at [91, 394] on button at bounding box center [58, 409] width 104 height 272
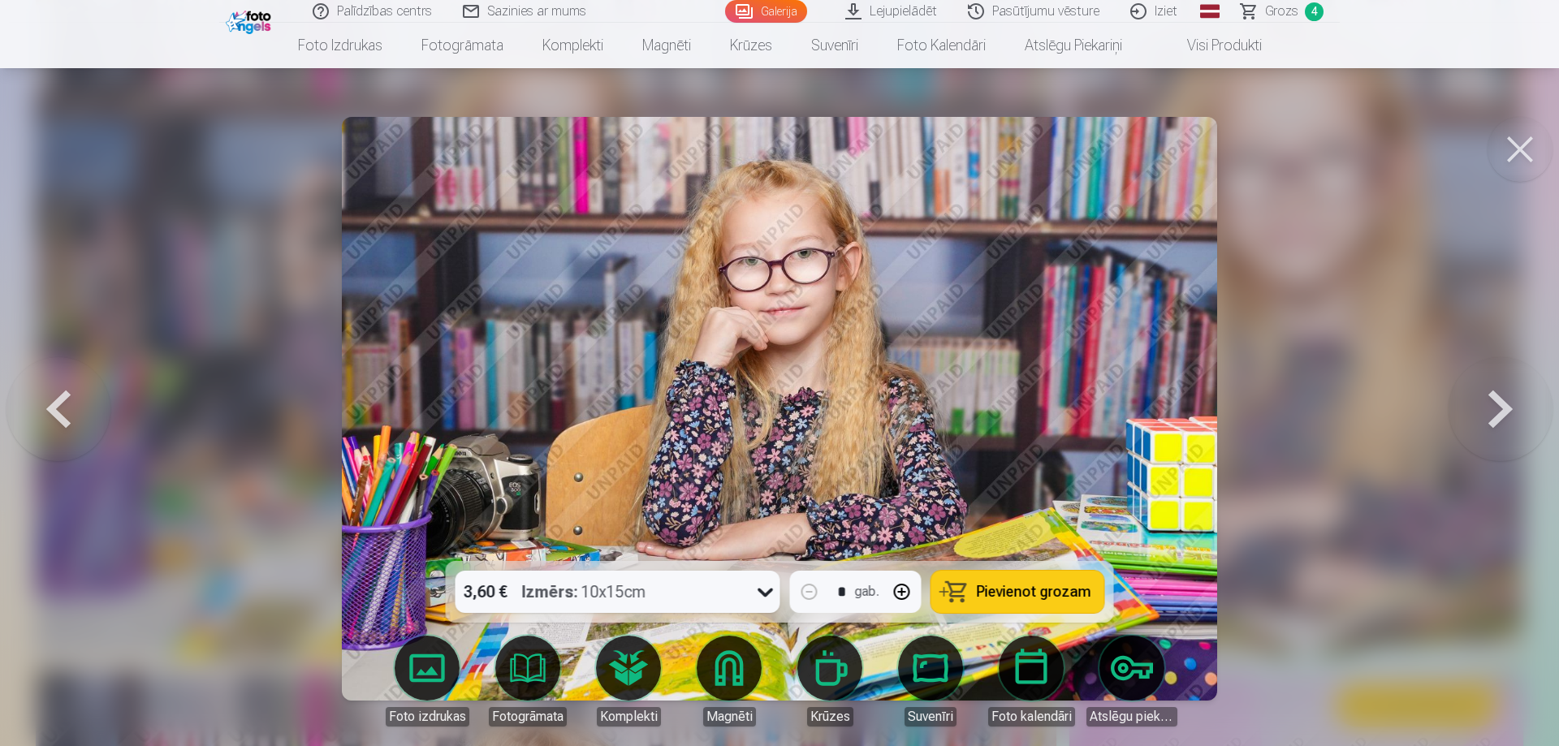
click at [80, 399] on button at bounding box center [58, 409] width 104 height 272
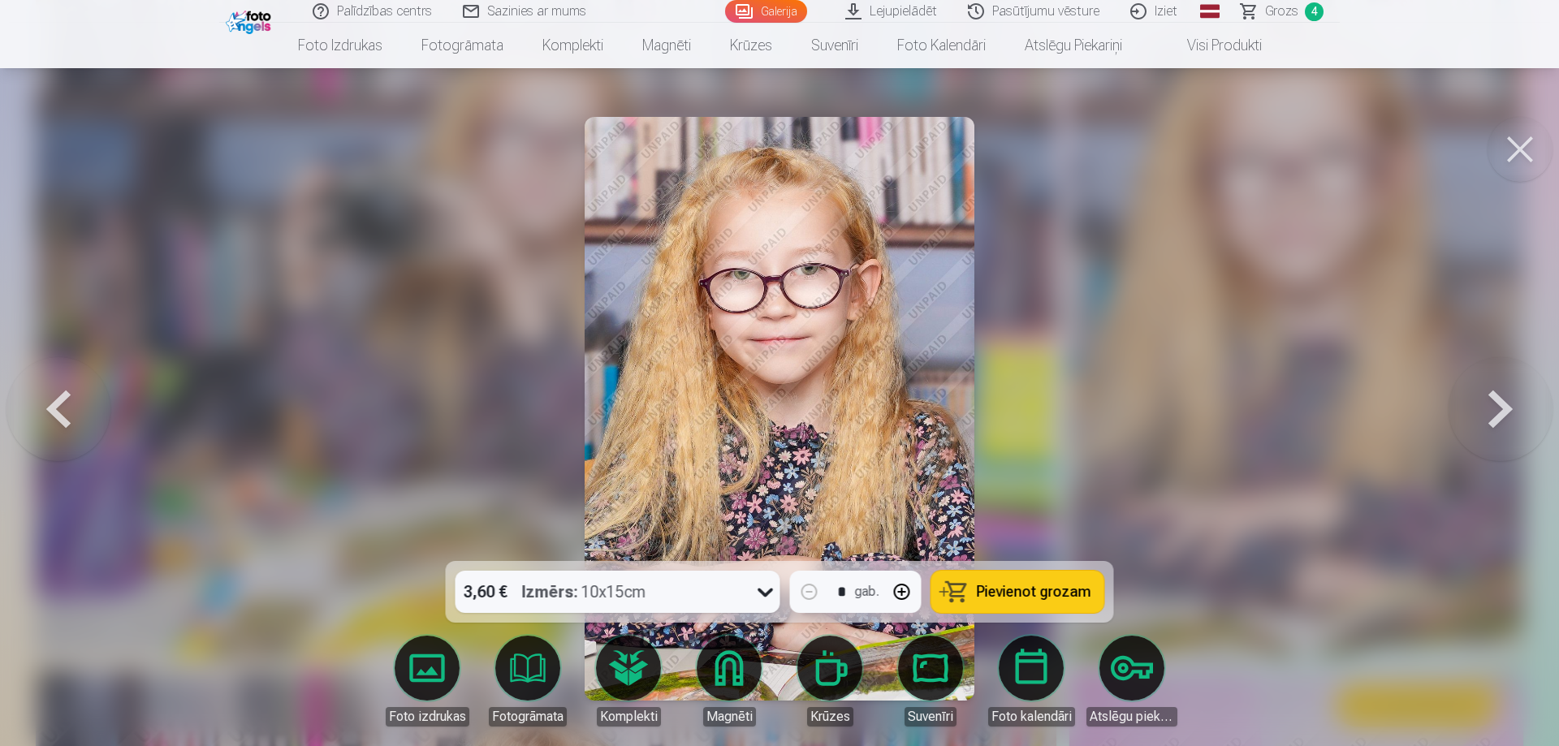
click at [1526, 158] on button at bounding box center [1520, 149] width 65 height 65
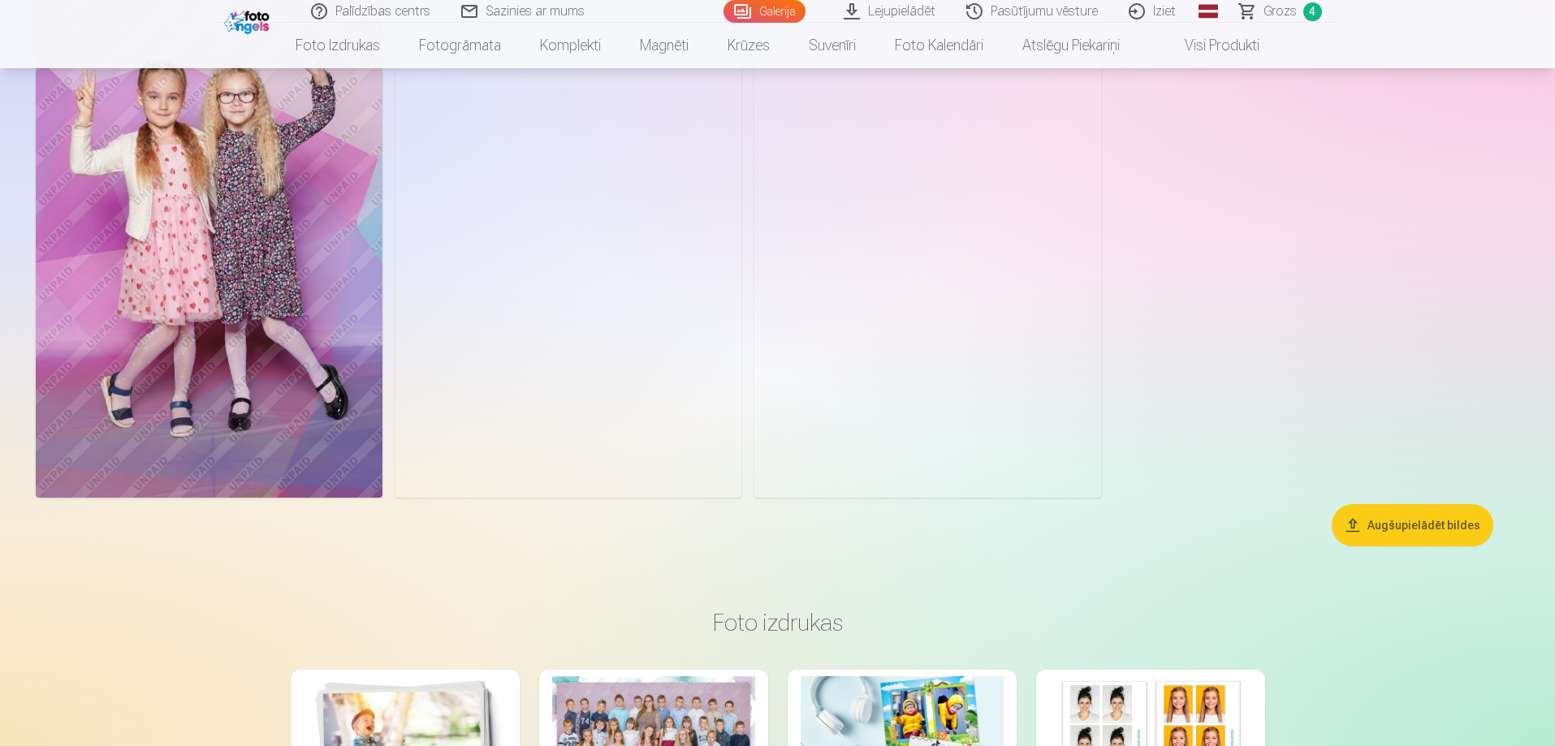
scroll to position [7217, 0]
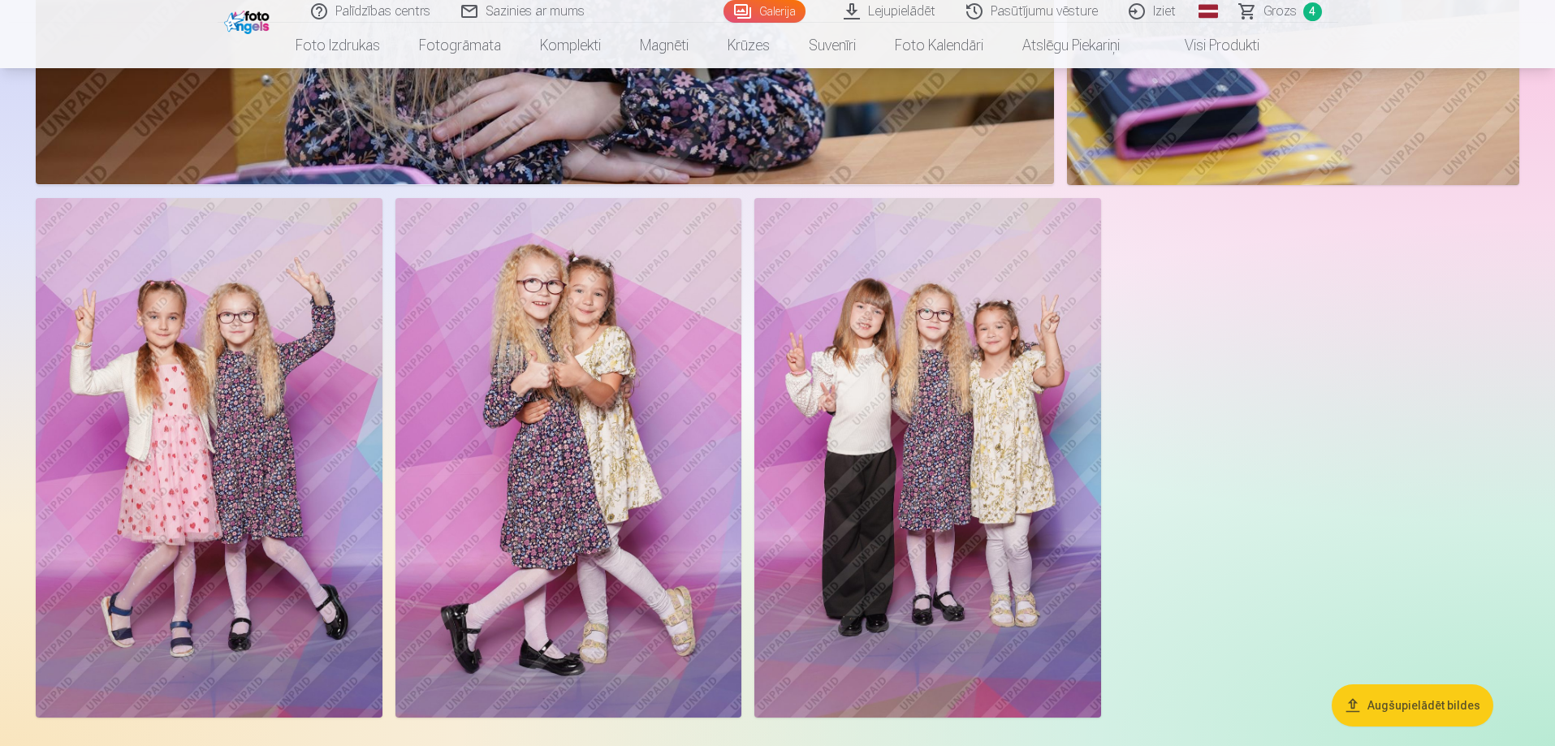
click at [663, 393] on img at bounding box center [568, 458] width 347 height 520
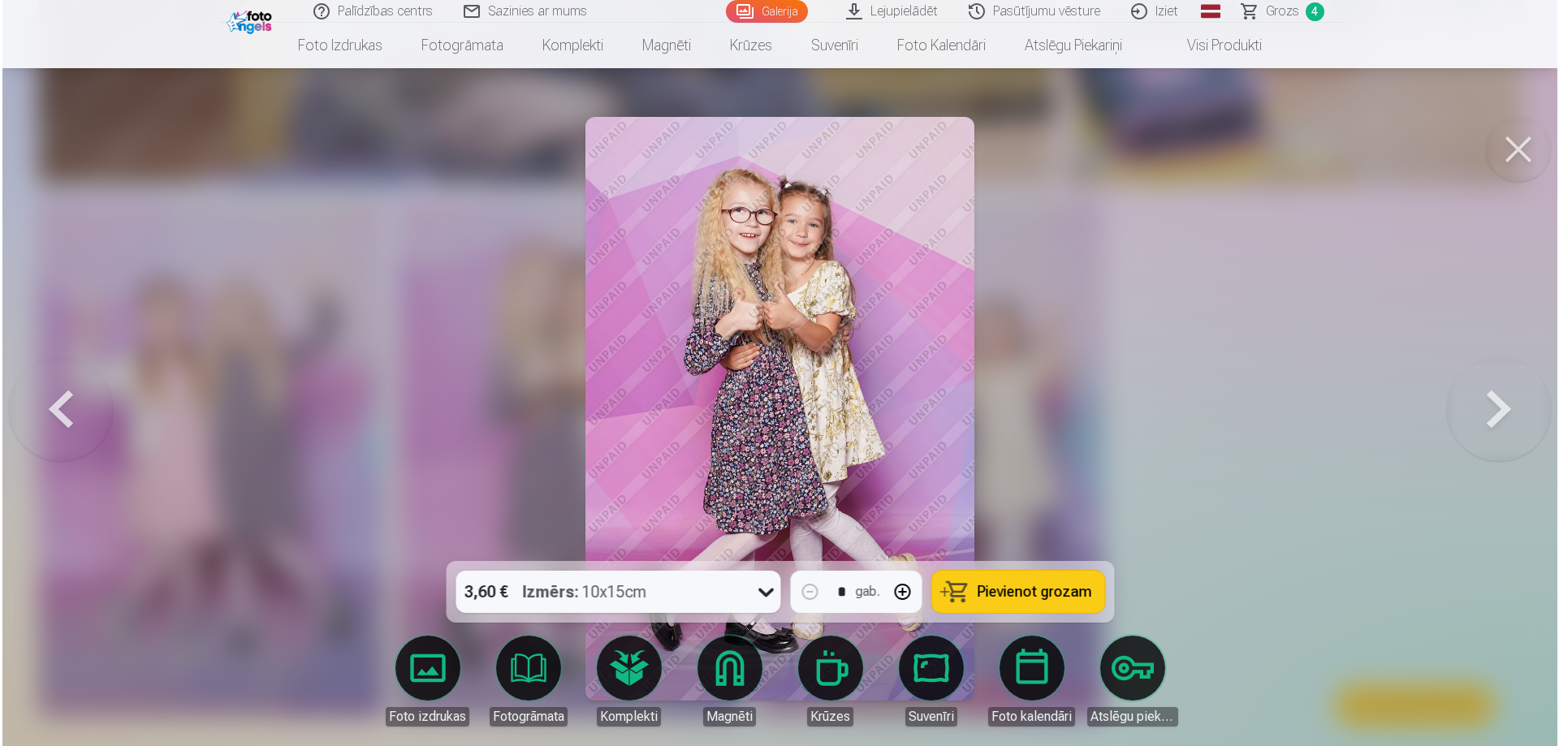
scroll to position [7235, 0]
click at [1017, 585] on span "Pievienot grozam" at bounding box center [1034, 592] width 114 height 15
click at [1519, 149] on button at bounding box center [1520, 149] width 65 height 65
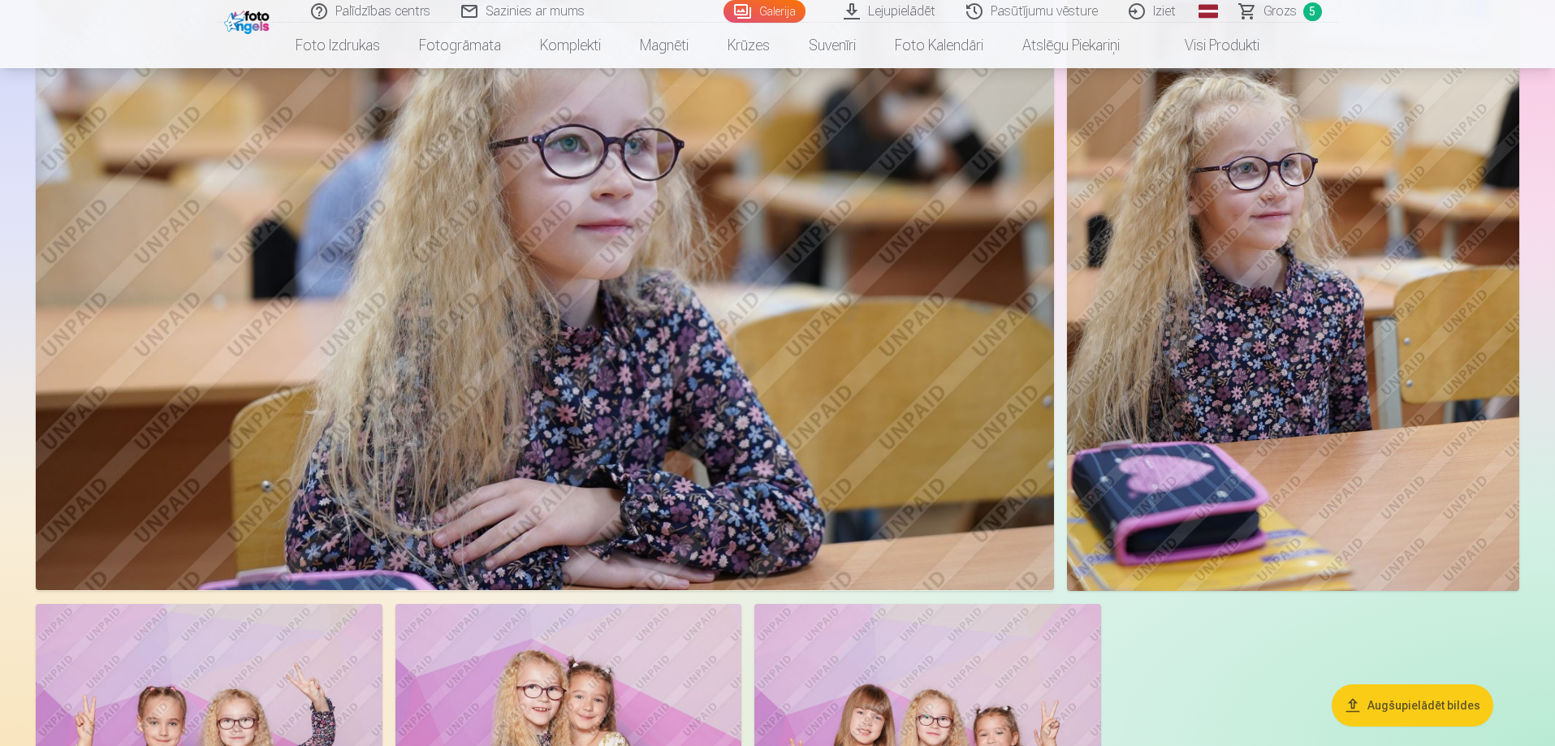
scroll to position [6730, 0]
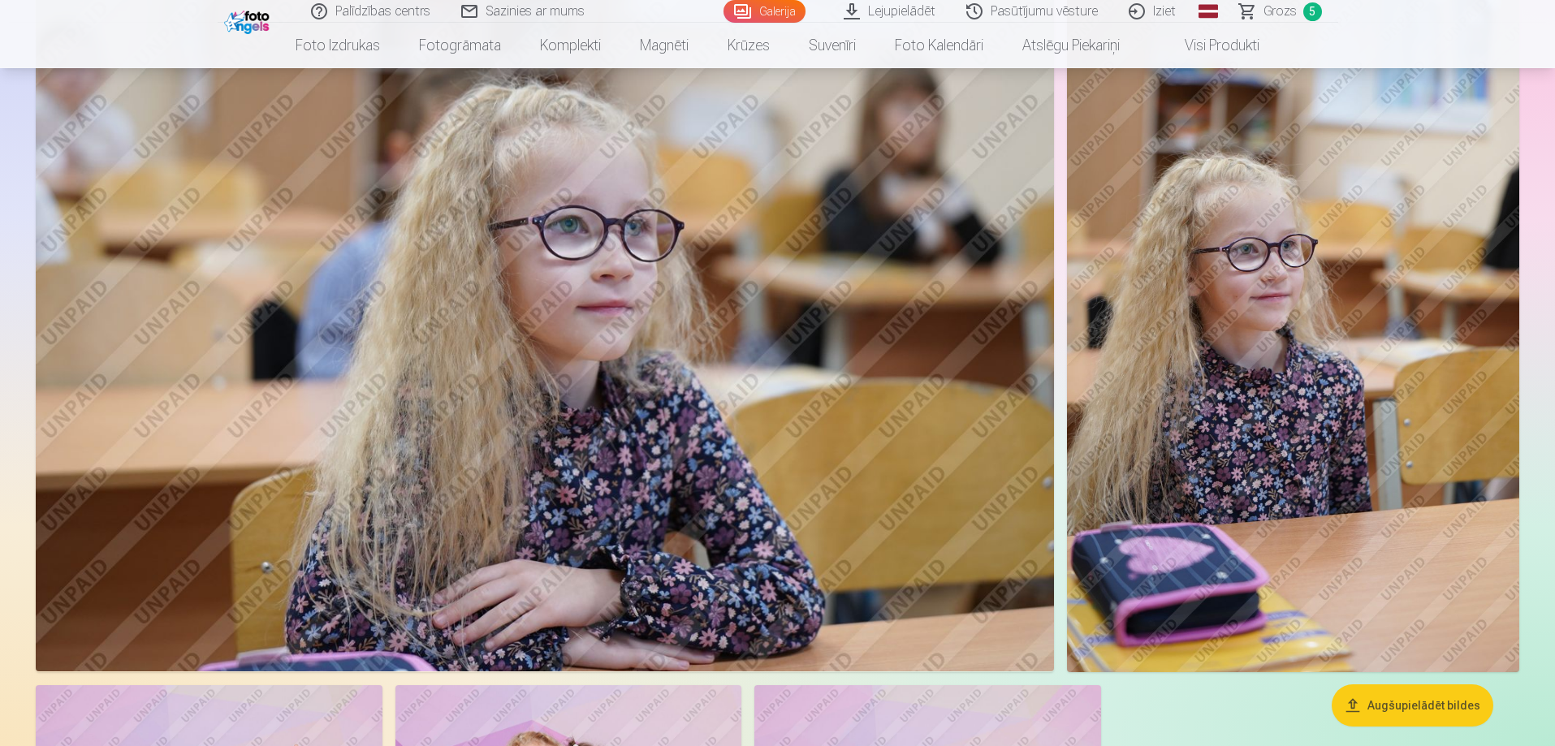
click at [1316, 304] on img at bounding box center [1293, 333] width 452 height 679
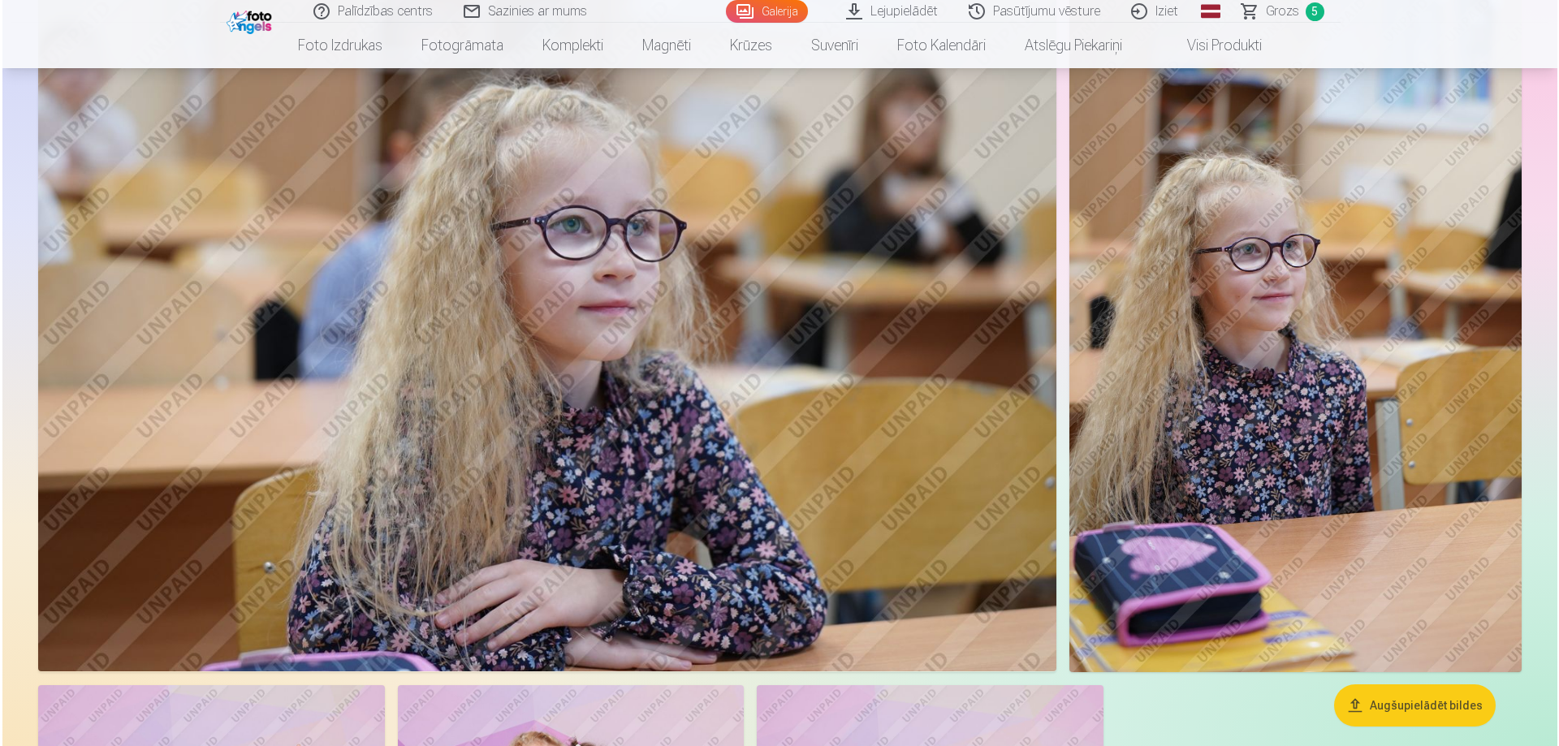
scroll to position [6748, 0]
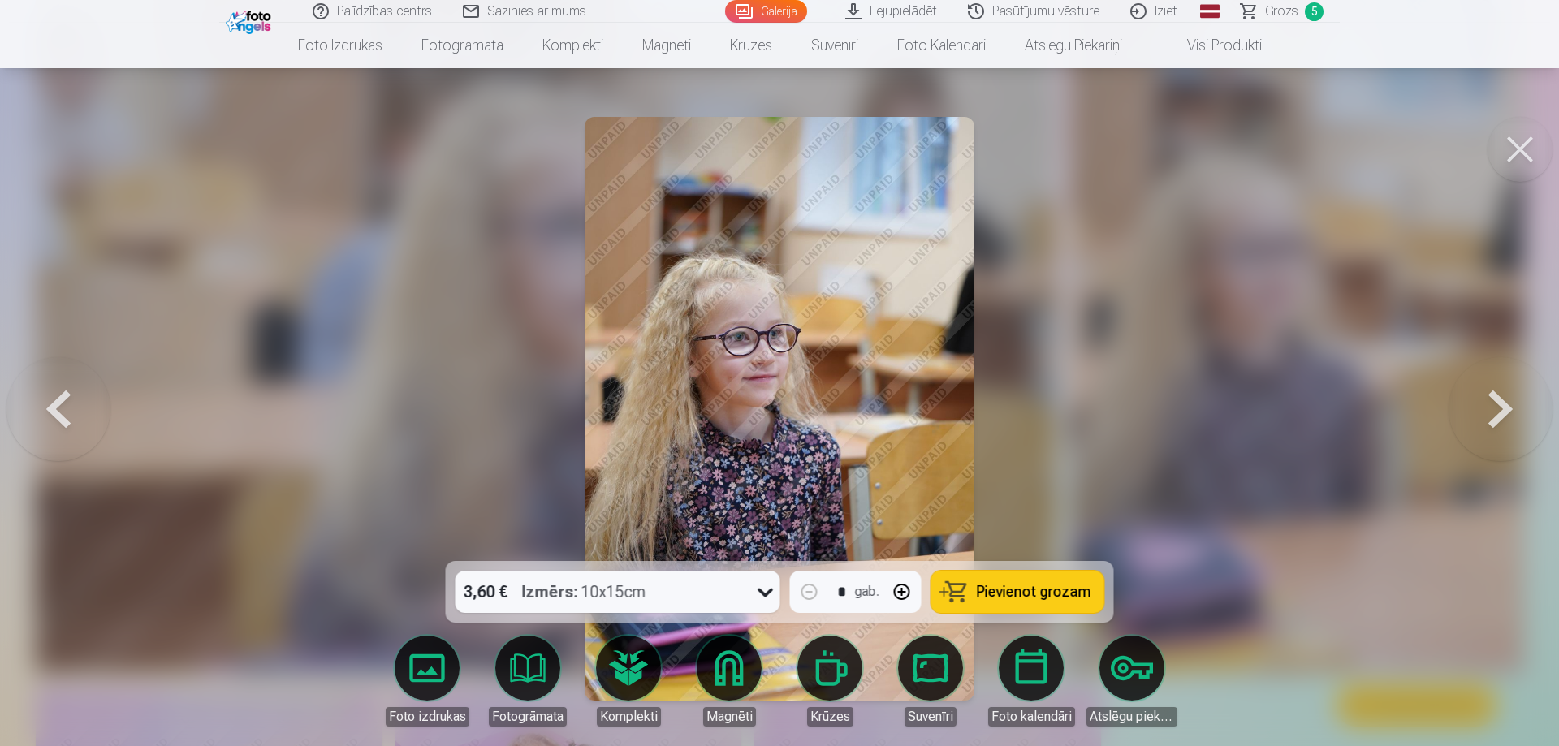
click at [1057, 596] on span "Pievienot grozam" at bounding box center [1034, 592] width 114 height 15
click at [1523, 149] on button at bounding box center [1520, 149] width 65 height 65
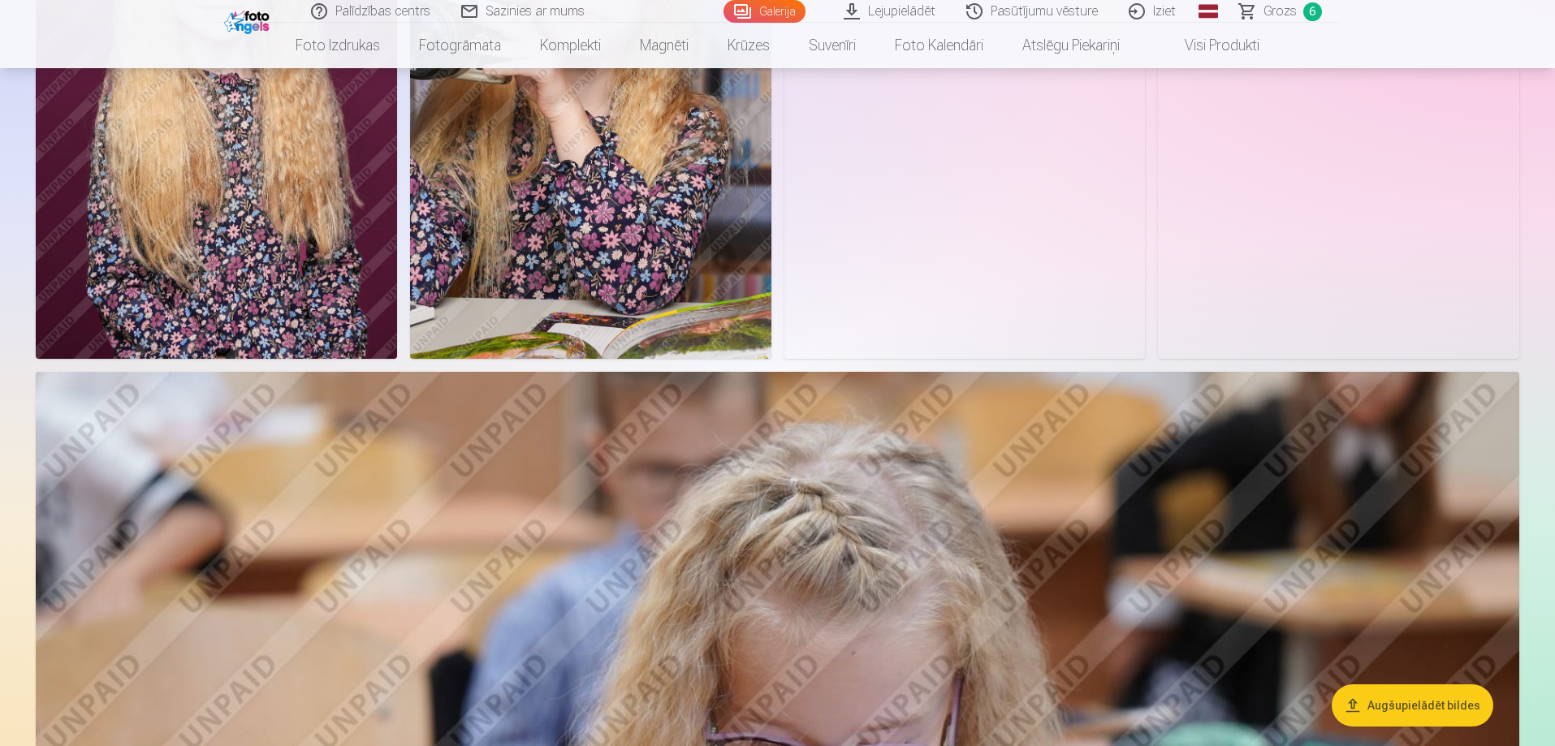
scroll to position [5025, 0]
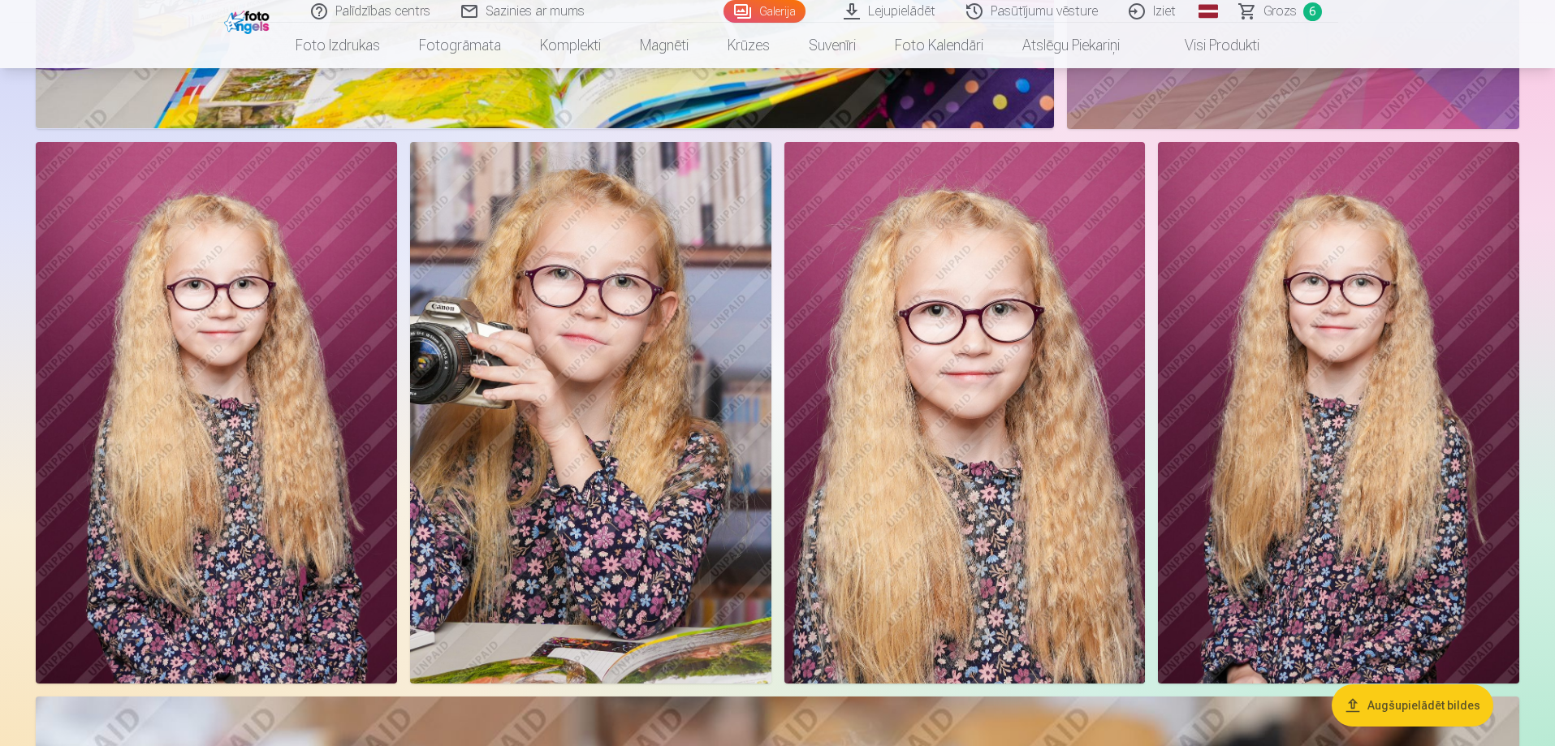
click at [1344, 378] on img at bounding box center [1338, 413] width 361 height 542
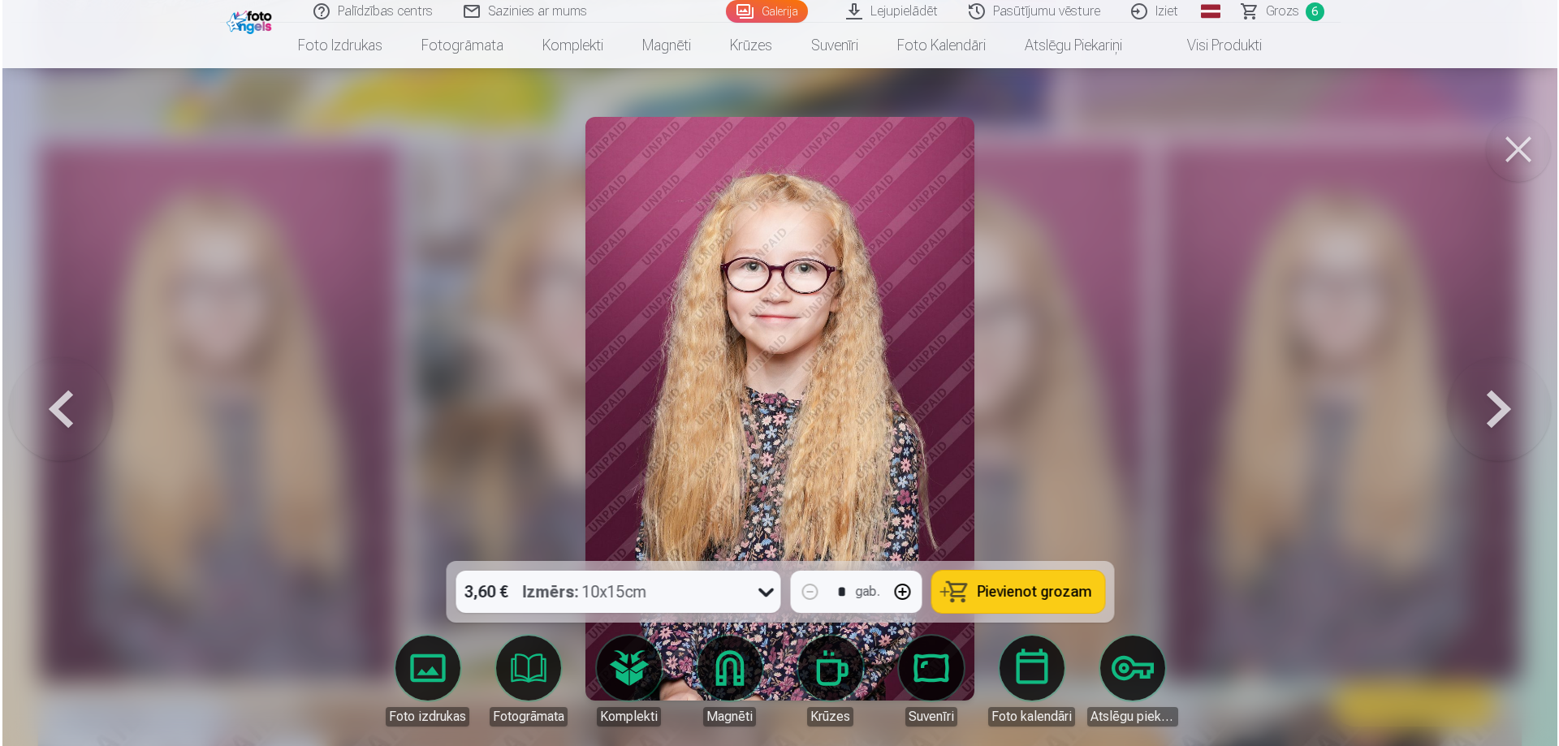
scroll to position [5037, 0]
click at [983, 599] on span "Pievienot grozam" at bounding box center [1034, 592] width 114 height 15
click at [1277, 9] on span "Grozs" at bounding box center [1281, 11] width 33 height 19
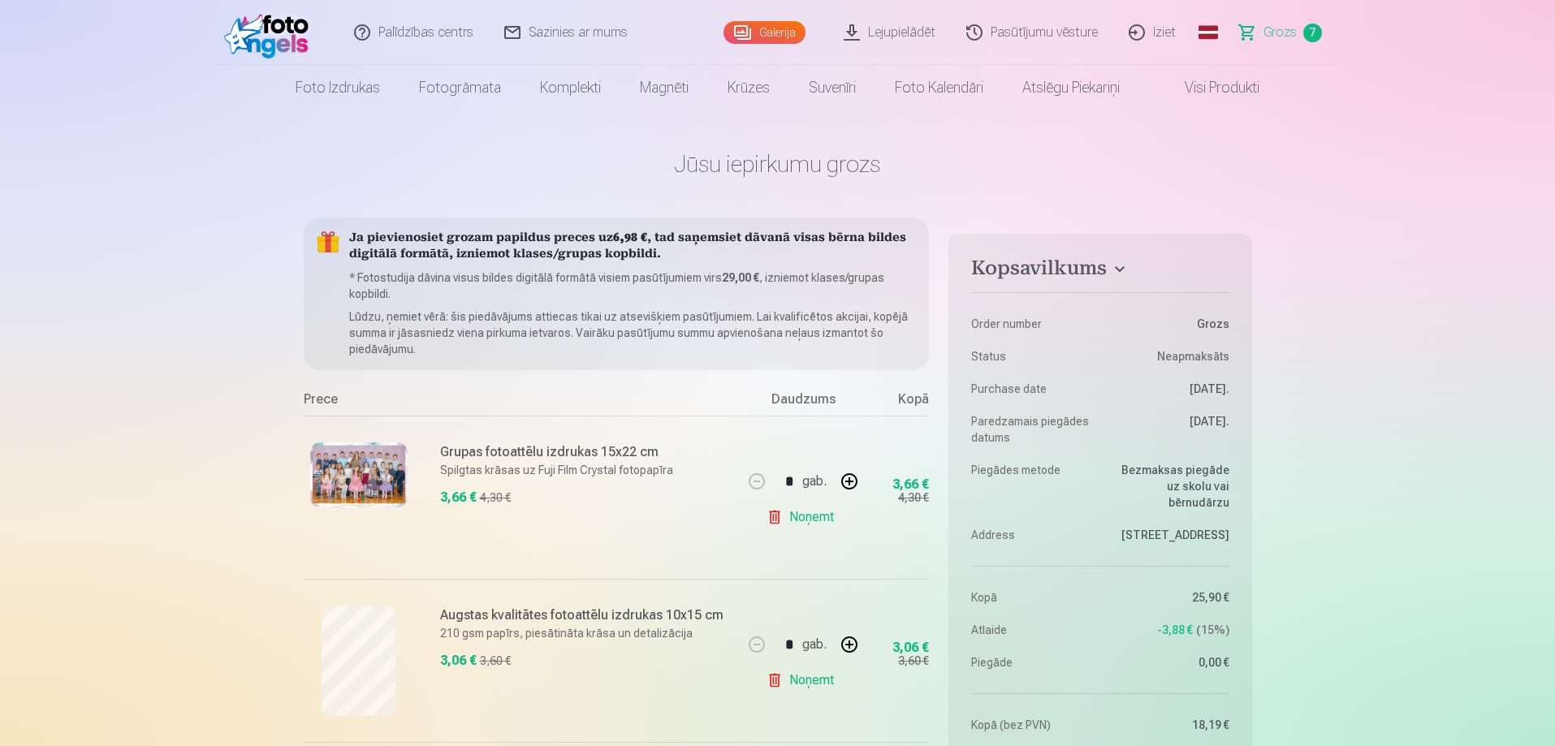
click at [752, 21] on link "Galerija" at bounding box center [764, 32] width 82 height 23
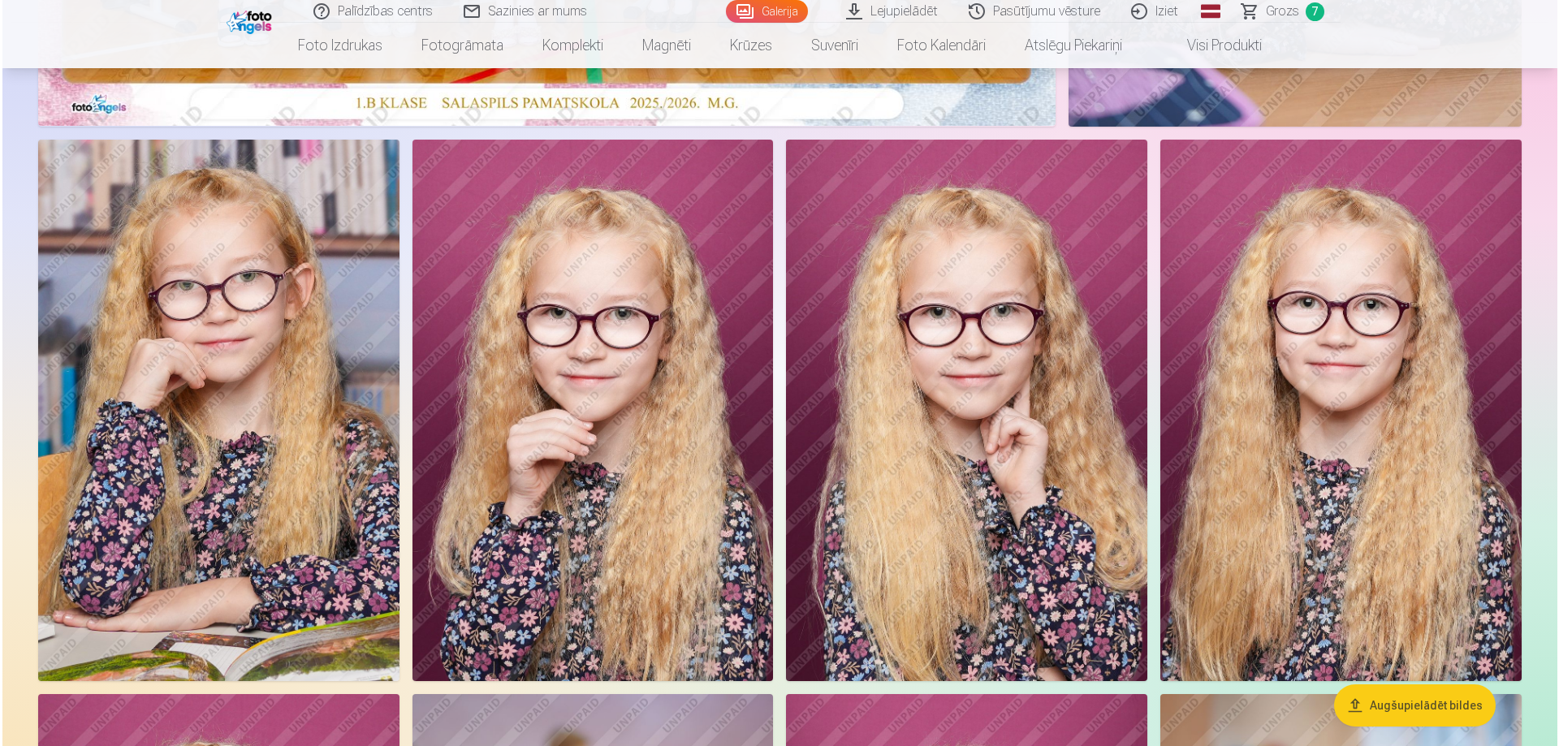
scroll to position [731, 0]
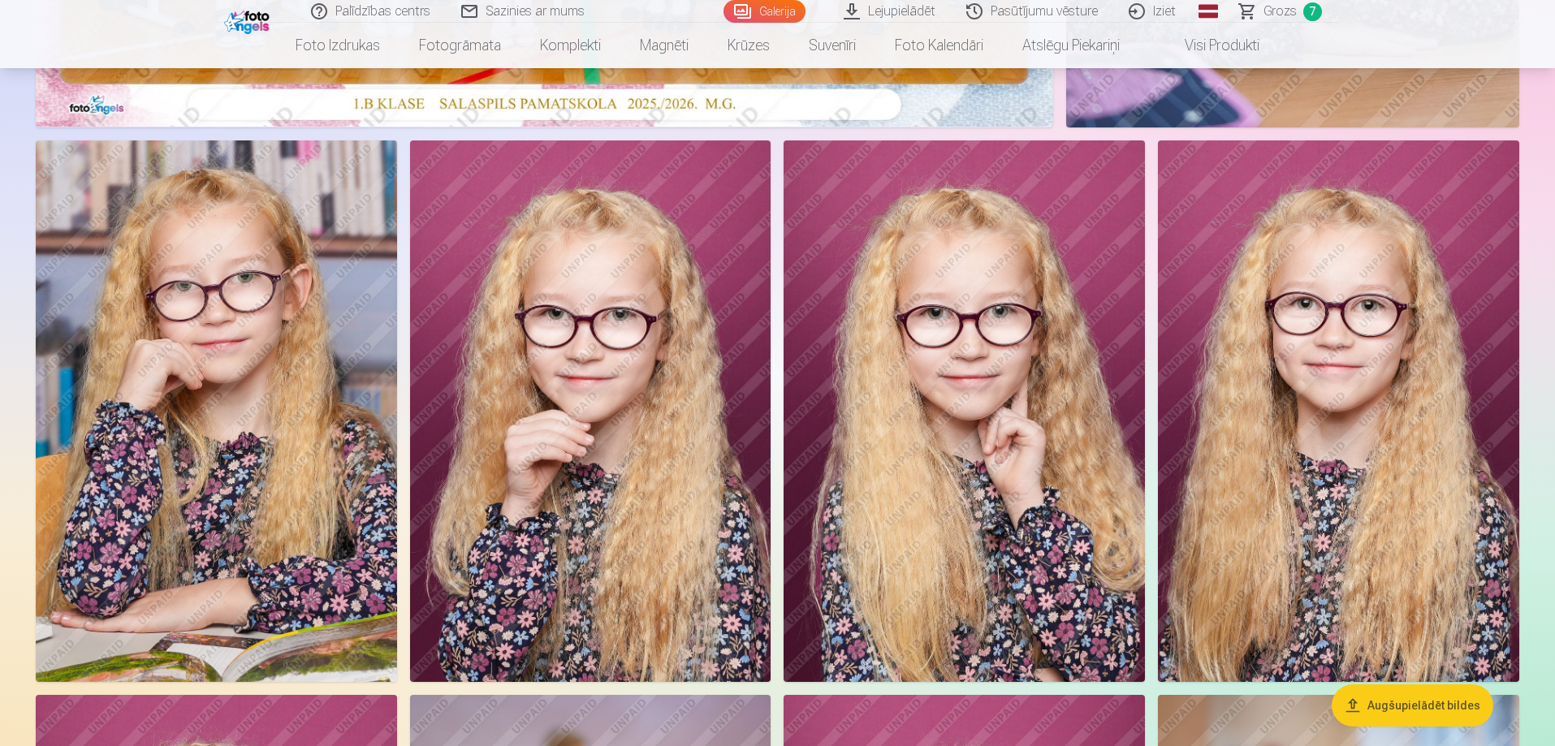
click at [1346, 440] on img at bounding box center [1338, 411] width 361 height 542
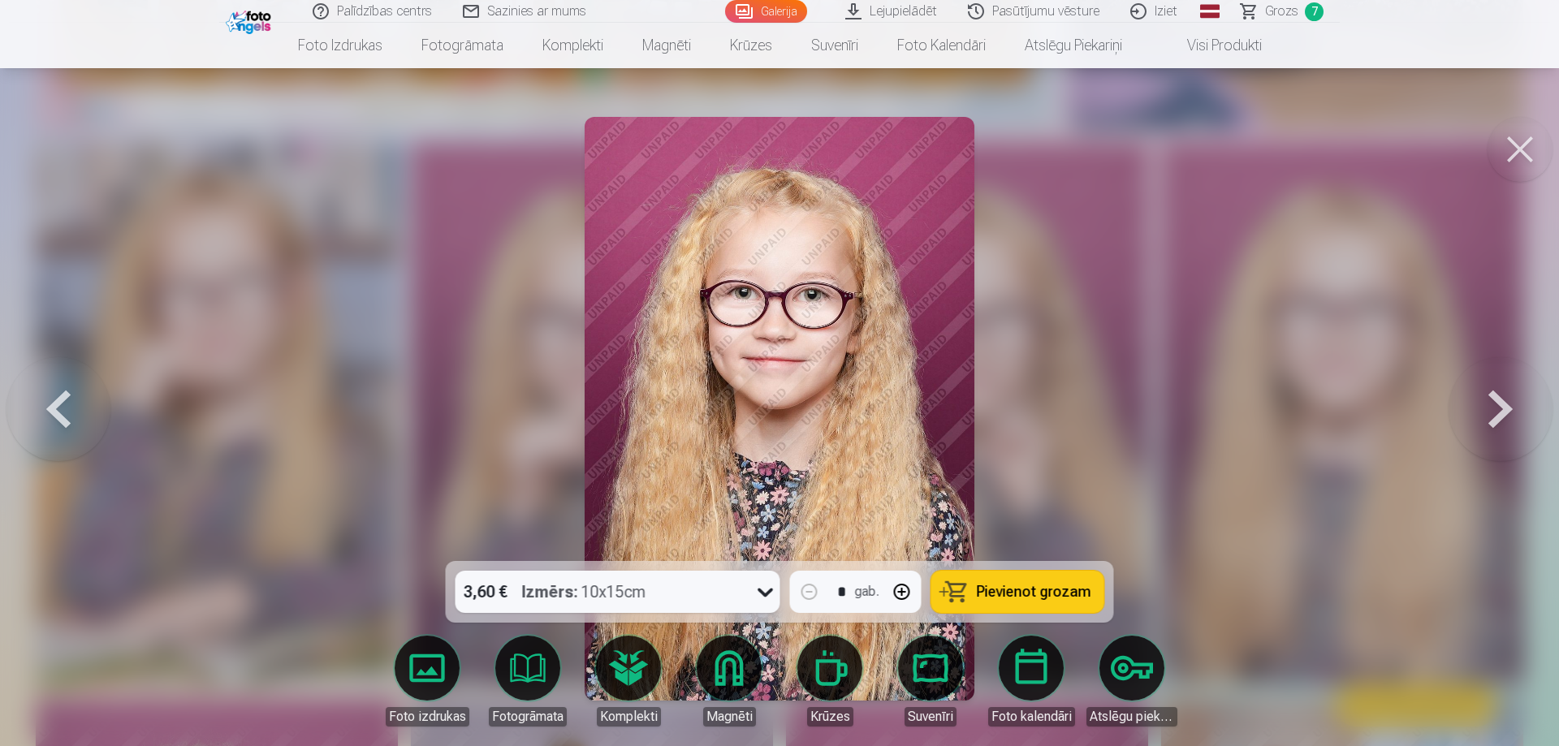
click at [1059, 585] on span "Pievienot grozam" at bounding box center [1034, 592] width 114 height 15
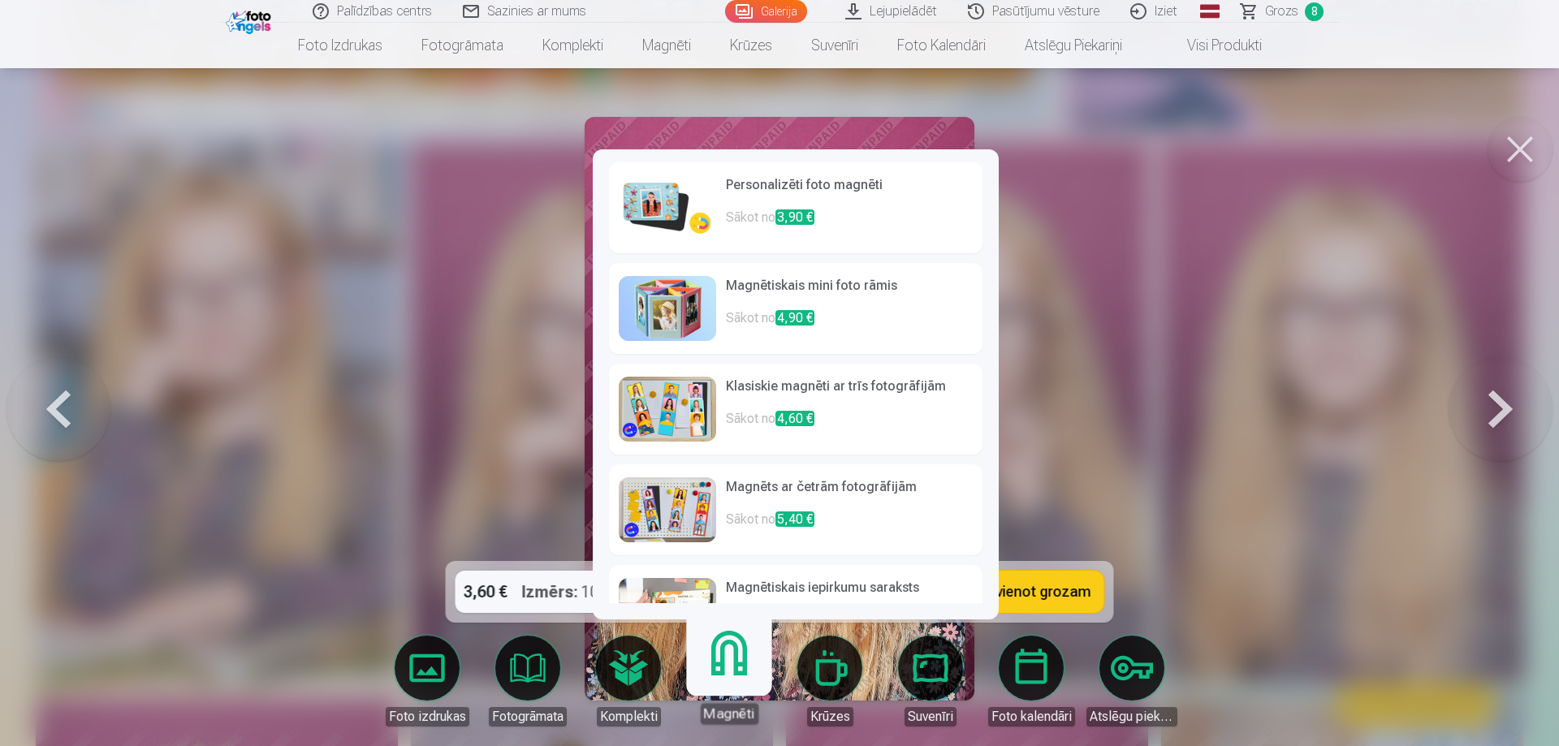
click at [650, 206] on img at bounding box center [667, 207] width 97 height 65
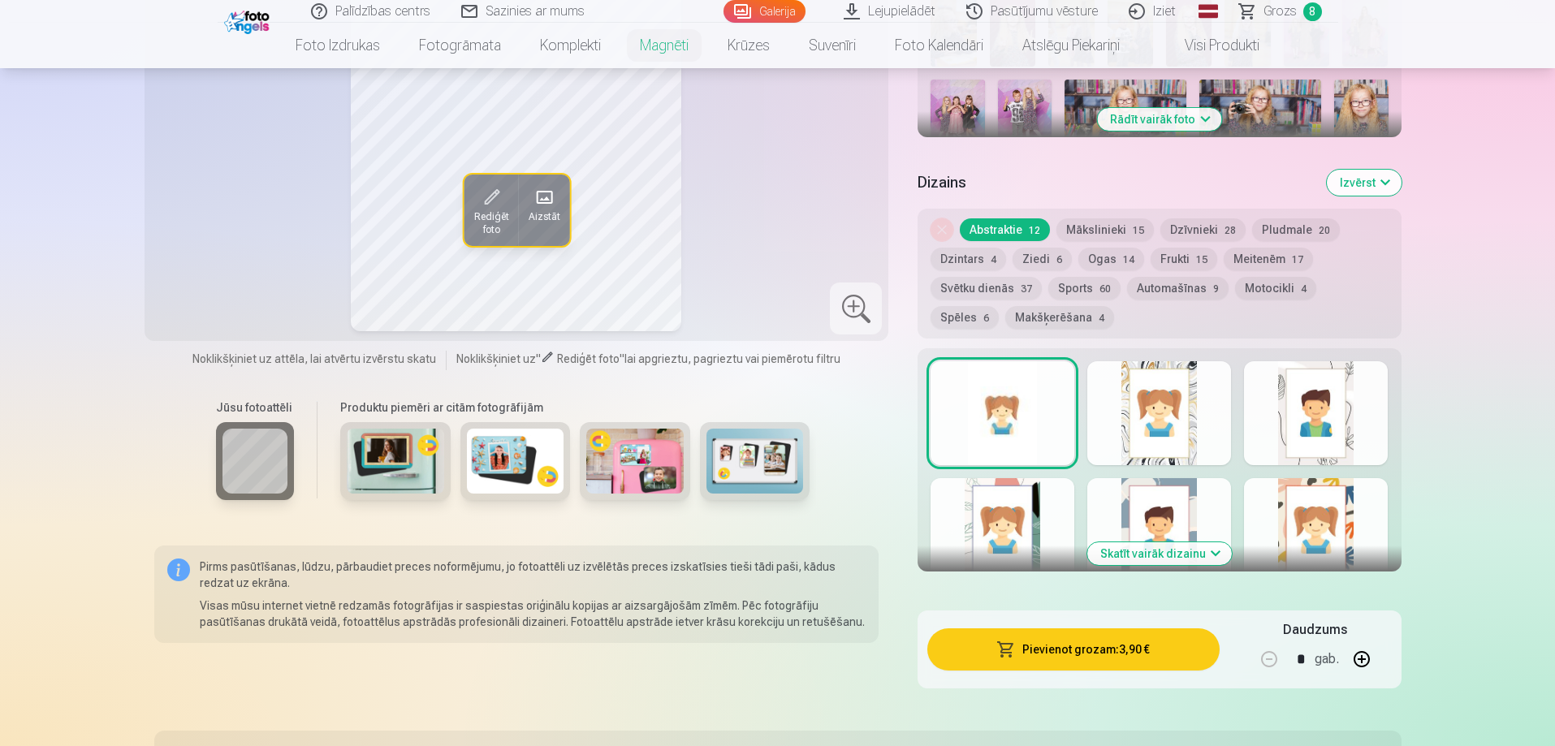
scroll to position [650, 0]
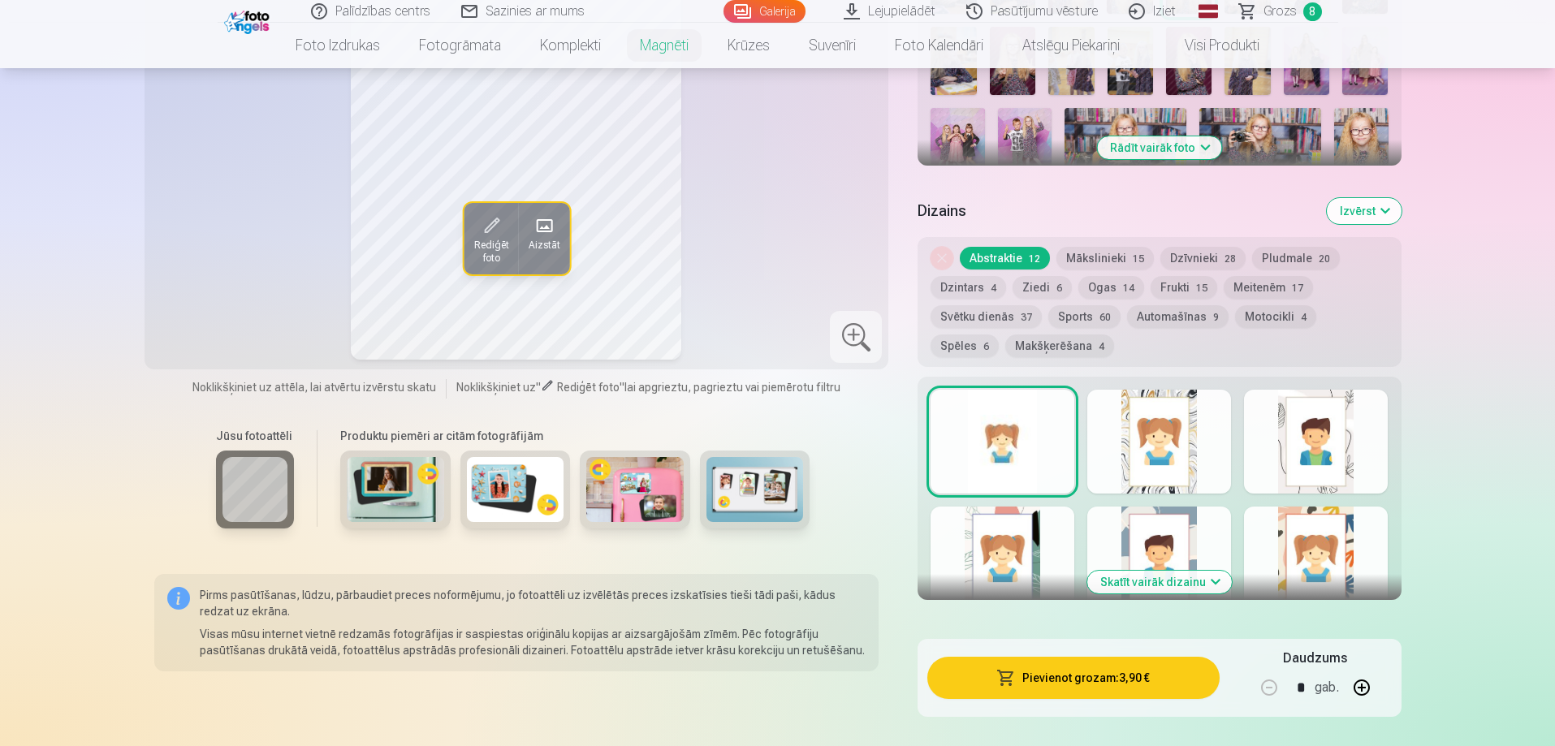
click at [1043, 276] on button "Ziedi 6" at bounding box center [1042, 287] width 59 height 23
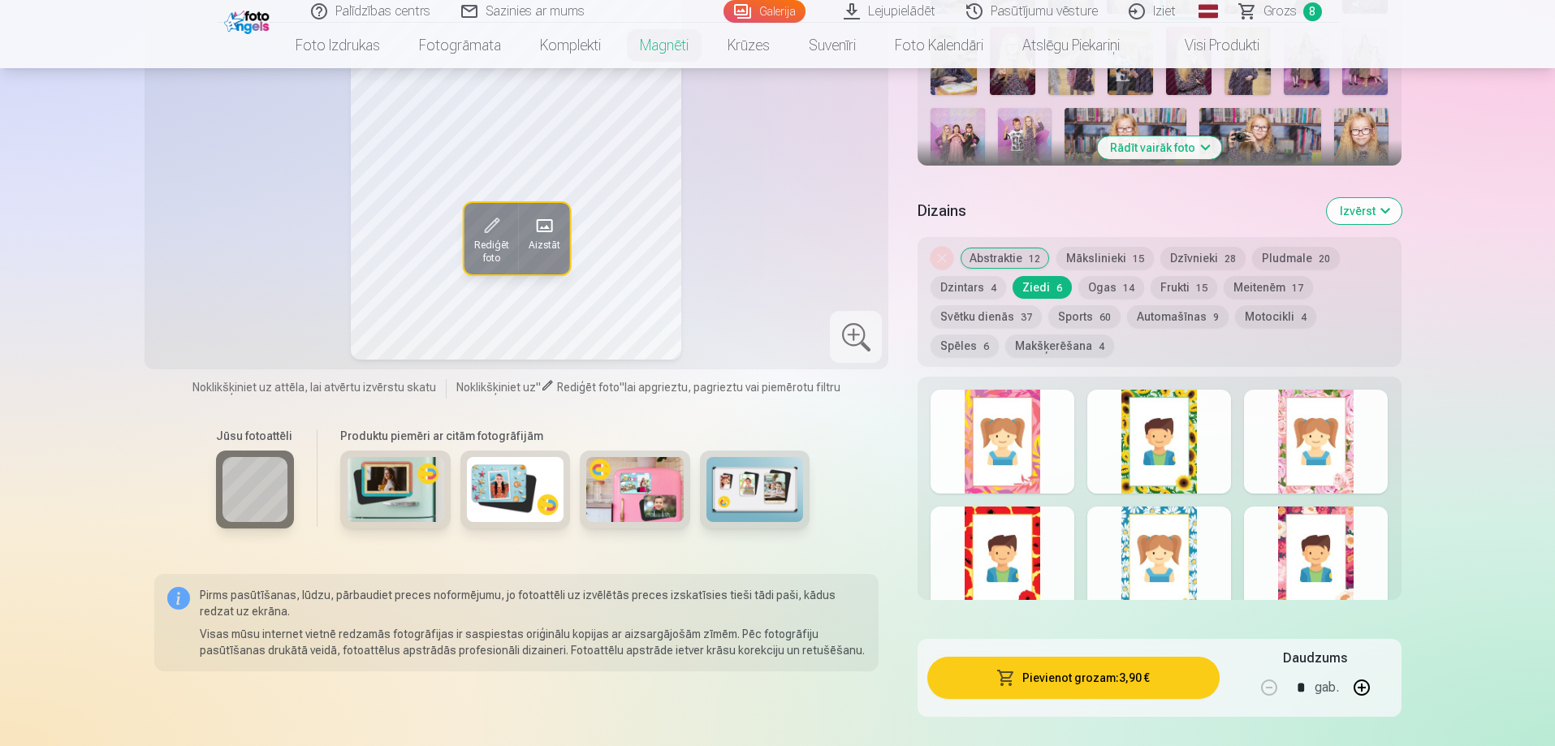
click at [1356, 562] on div at bounding box center [1316, 559] width 144 height 104
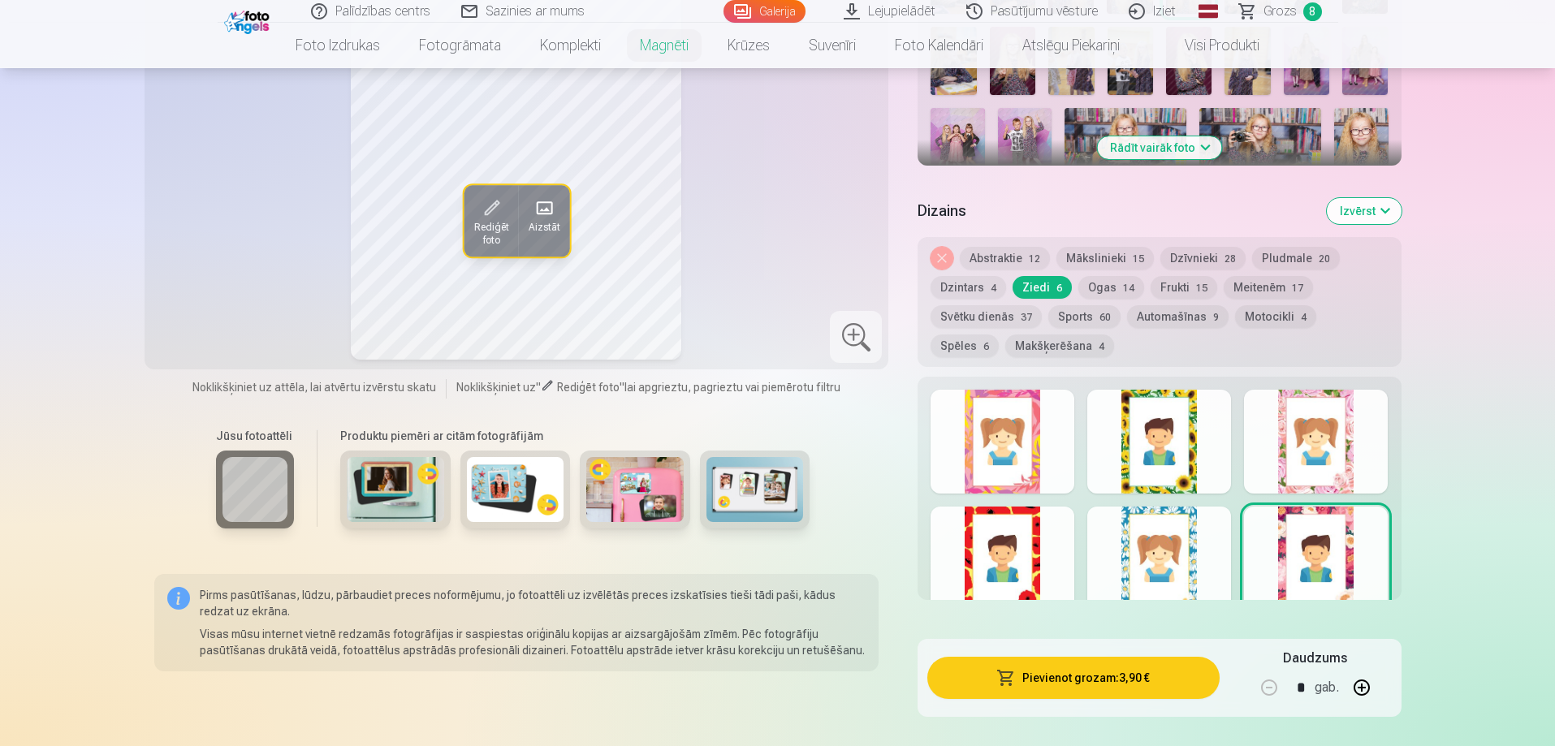
click at [1357, 671] on button "button" at bounding box center [1361, 687] width 39 height 39
type input "*"
click at [1118, 663] on button "Pievienot grozam : 7,80 €" at bounding box center [1073, 678] width 292 height 42
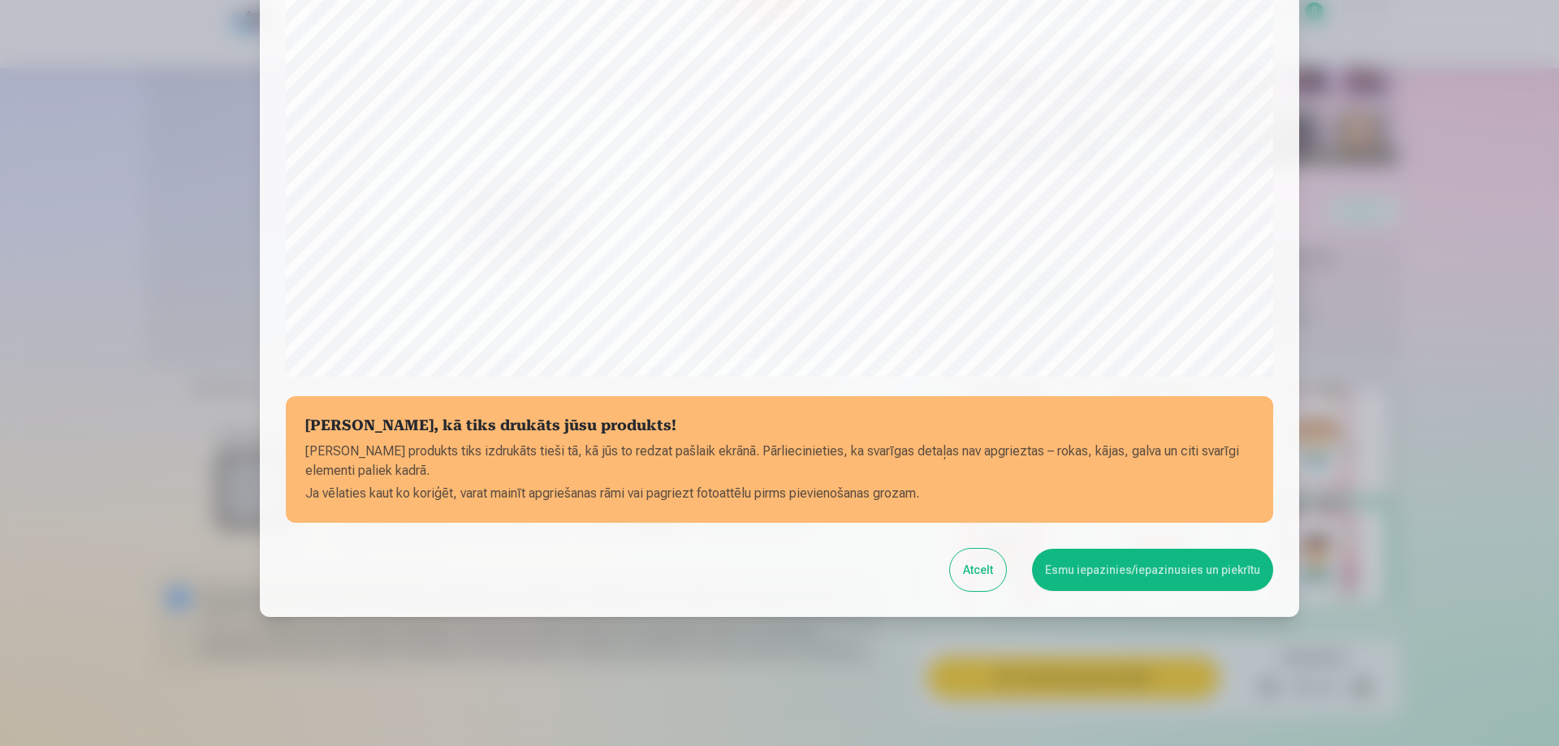
scroll to position [423, 0]
click at [1198, 568] on button "Esmu iepazinies/iepazinusies un piekrītu" at bounding box center [1152, 569] width 241 height 42
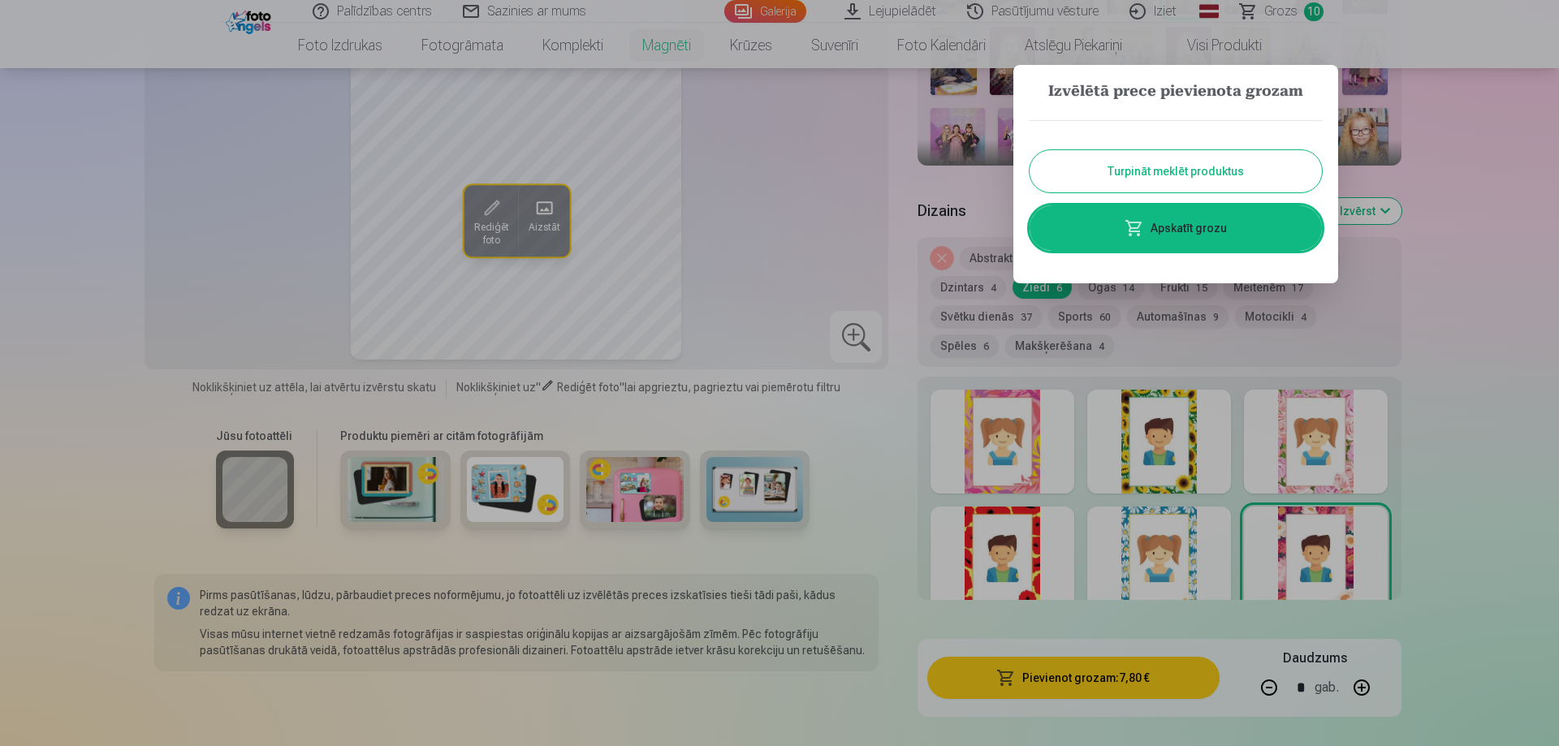
click at [1185, 218] on link "Apskatīt grozu" at bounding box center [1176, 227] width 292 height 45
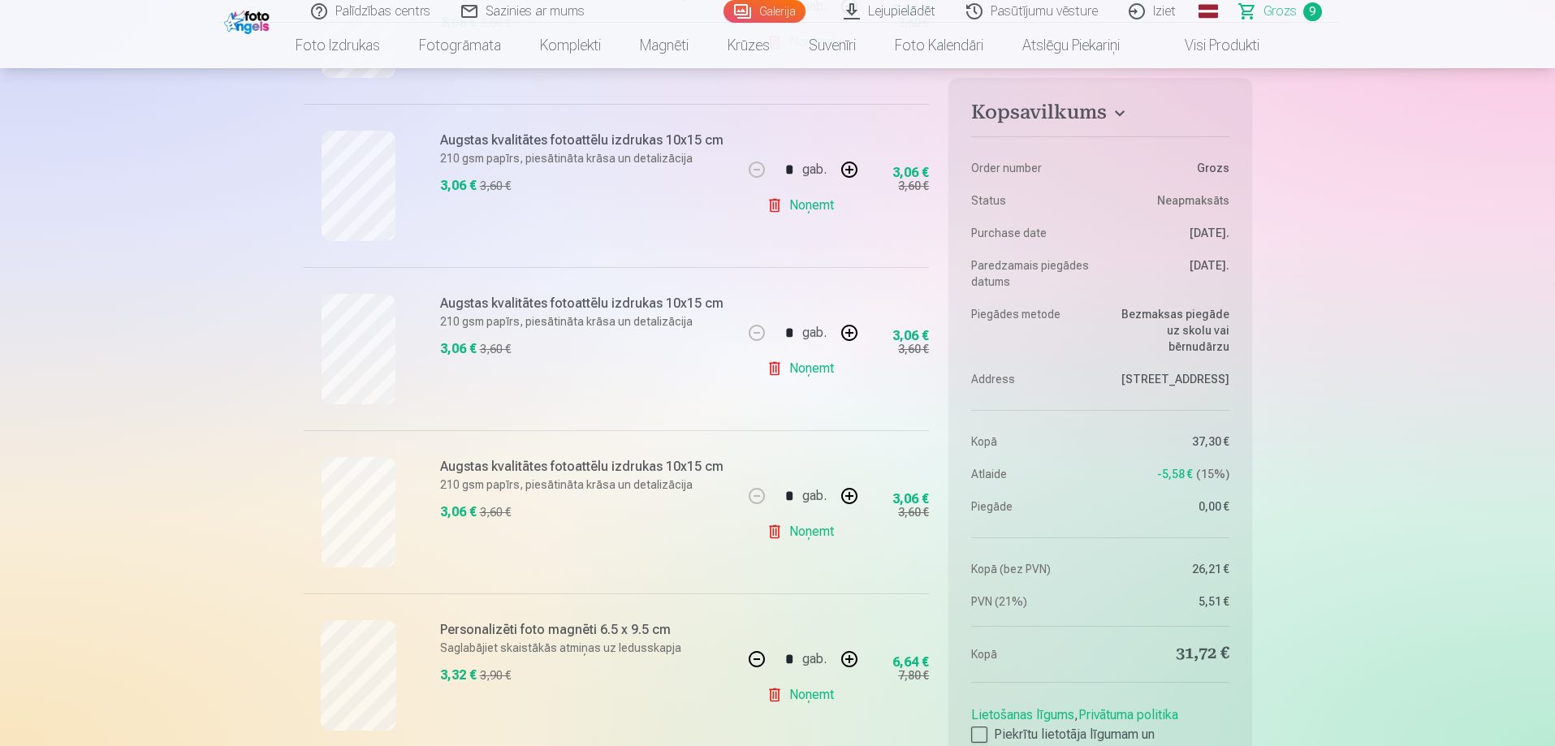
scroll to position [1137, 0]
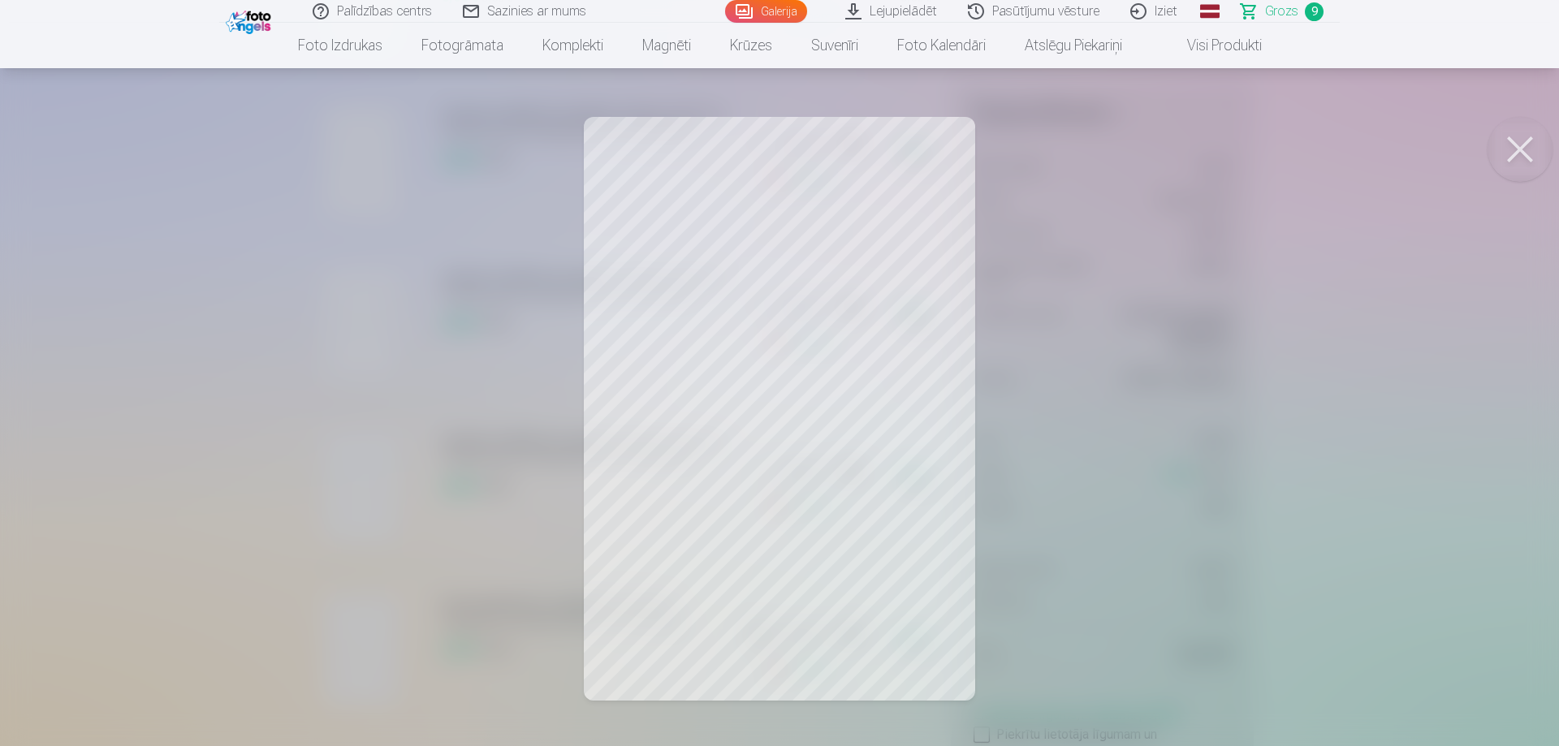
click at [1319, 376] on div at bounding box center [779, 373] width 1559 height 746
click at [1519, 145] on button at bounding box center [1520, 149] width 65 height 65
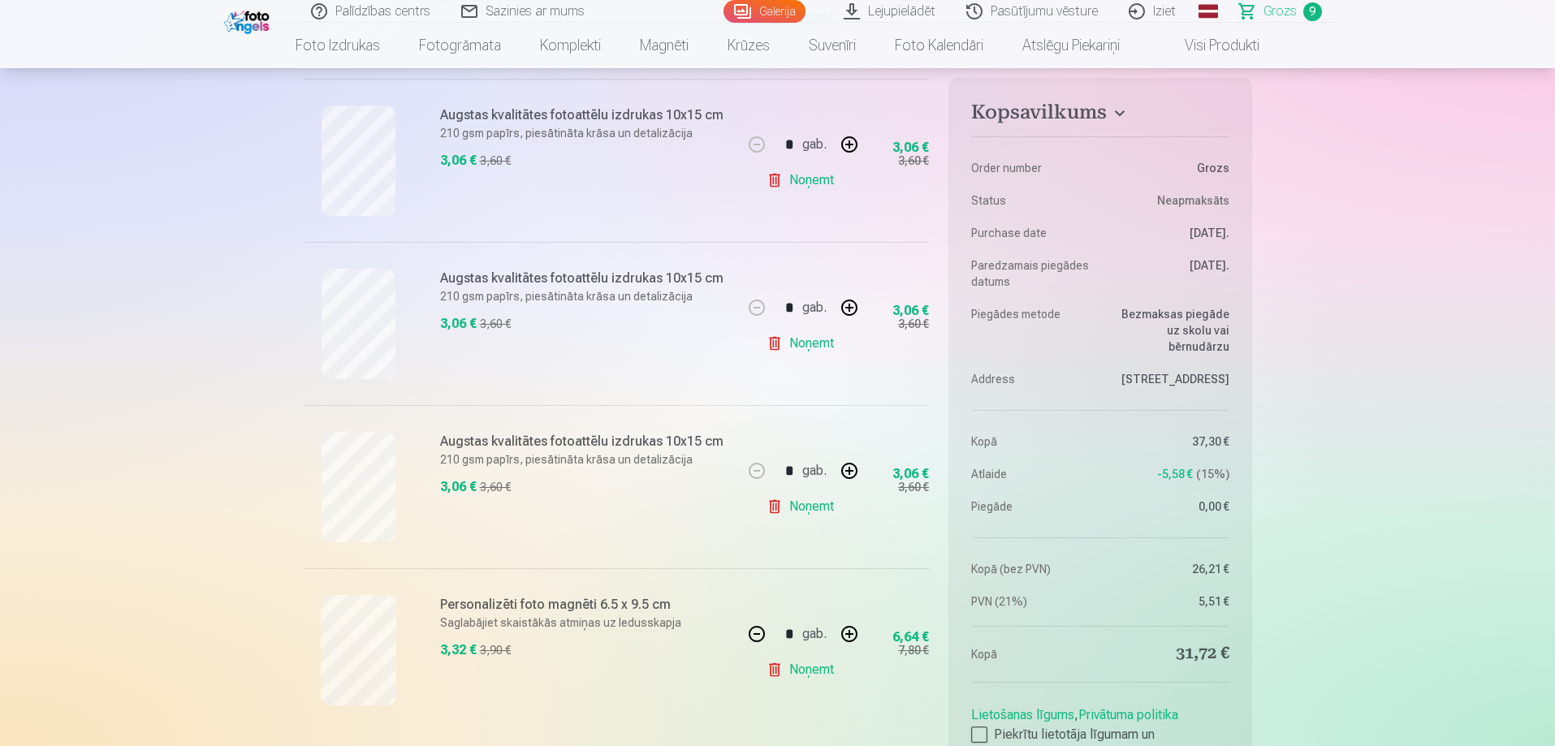
click at [811, 340] on link "Noņemt" at bounding box center [804, 343] width 74 height 32
type input "*"
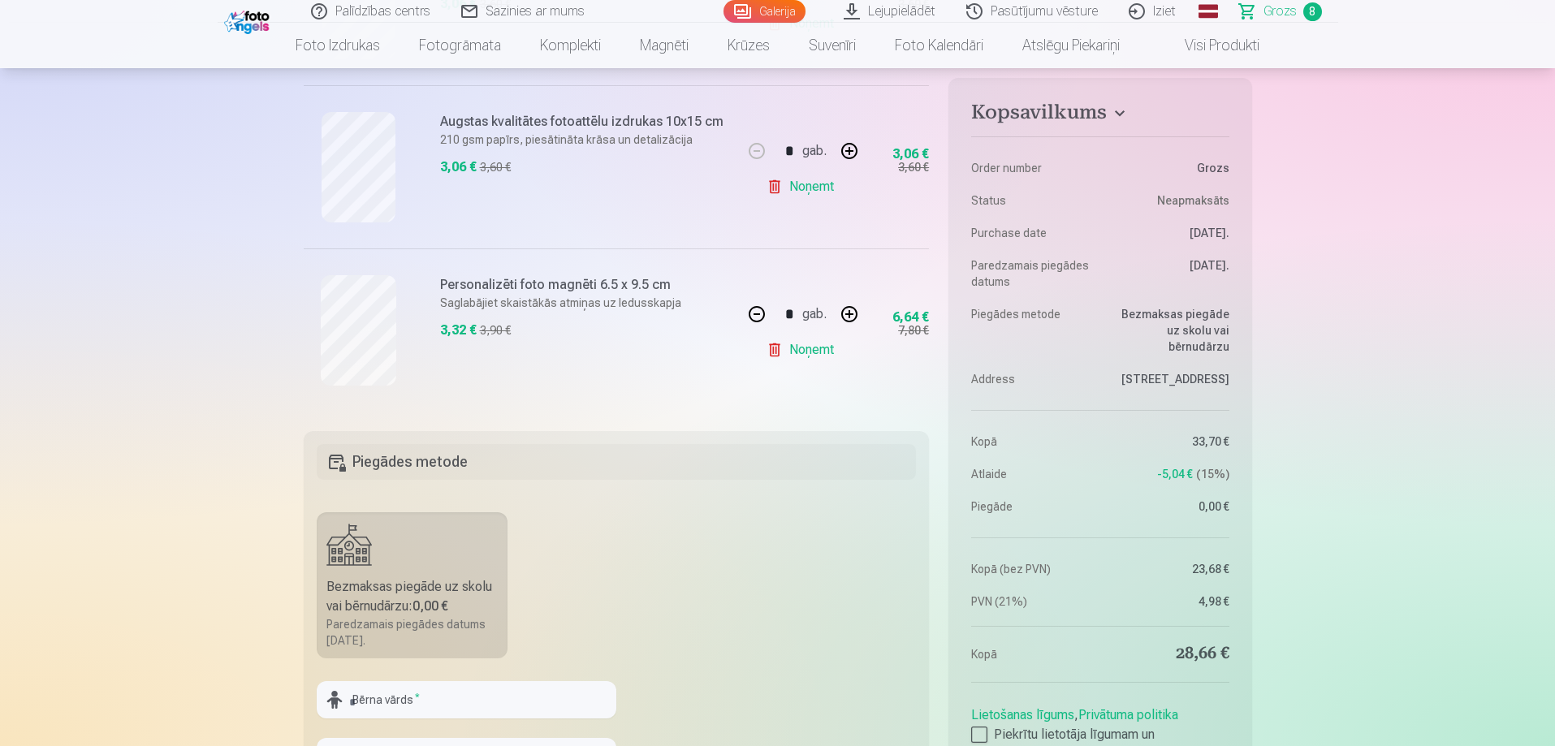
scroll to position [1543, 0]
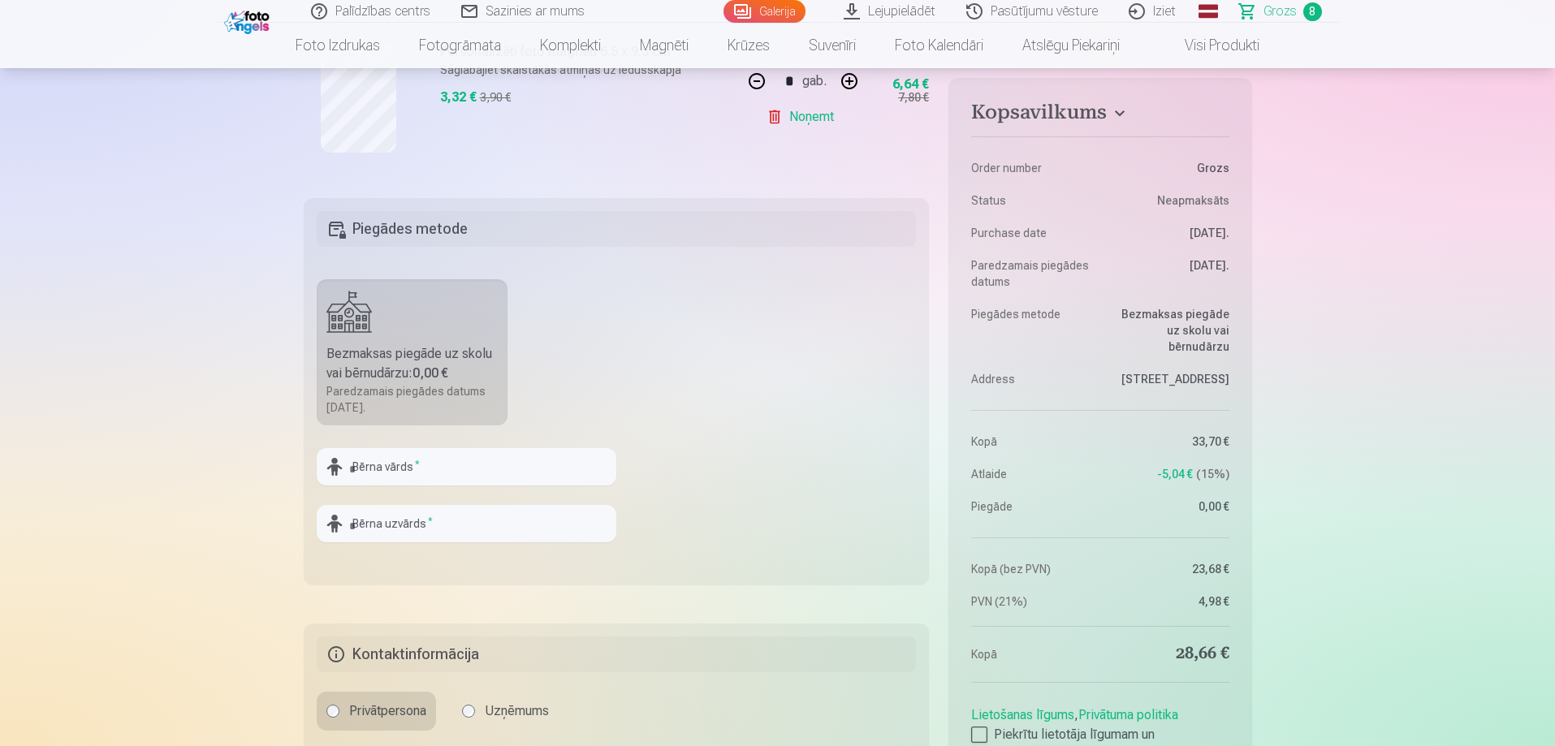
click at [751, 3] on link "Galerija" at bounding box center [764, 11] width 82 height 23
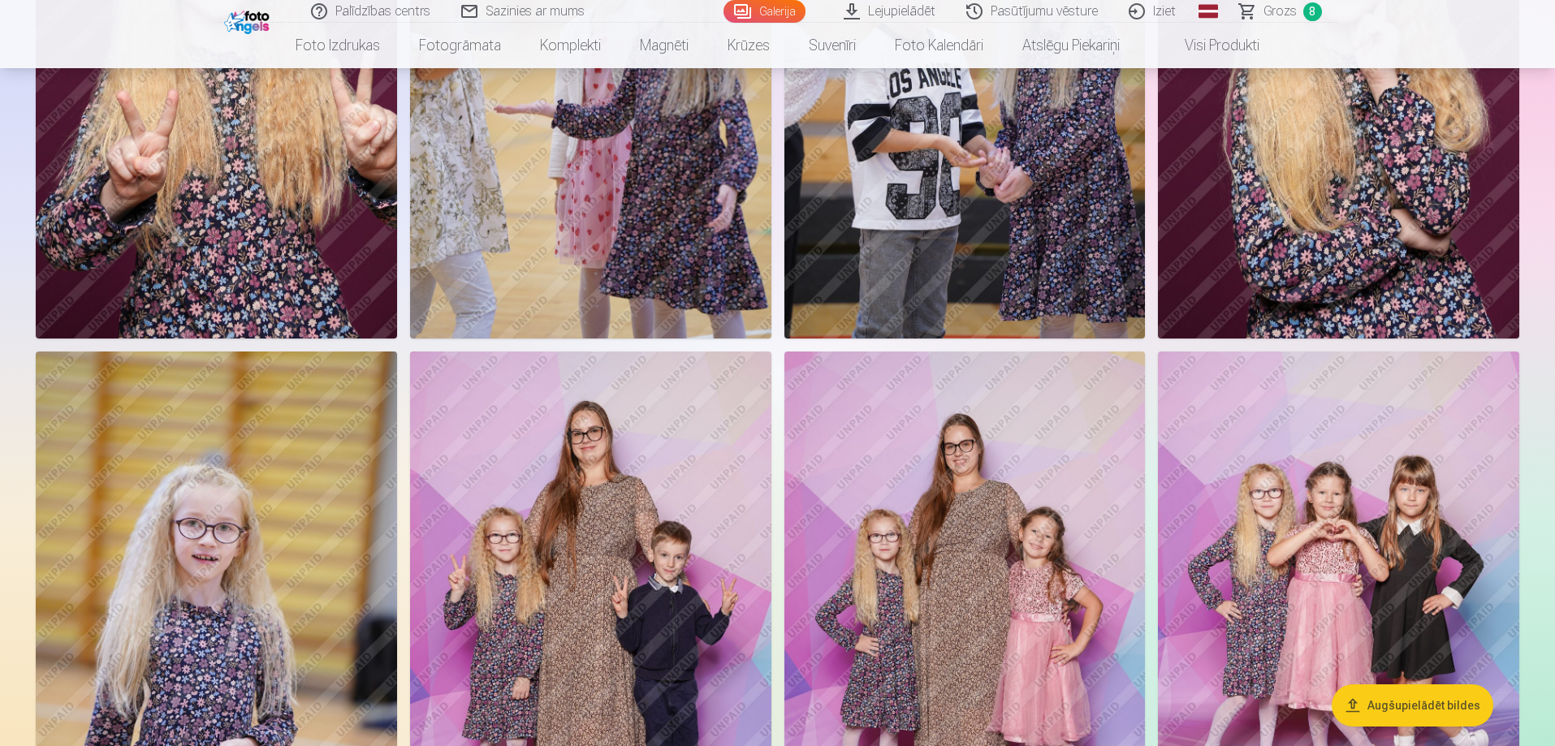
scroll to position [2192, 0]
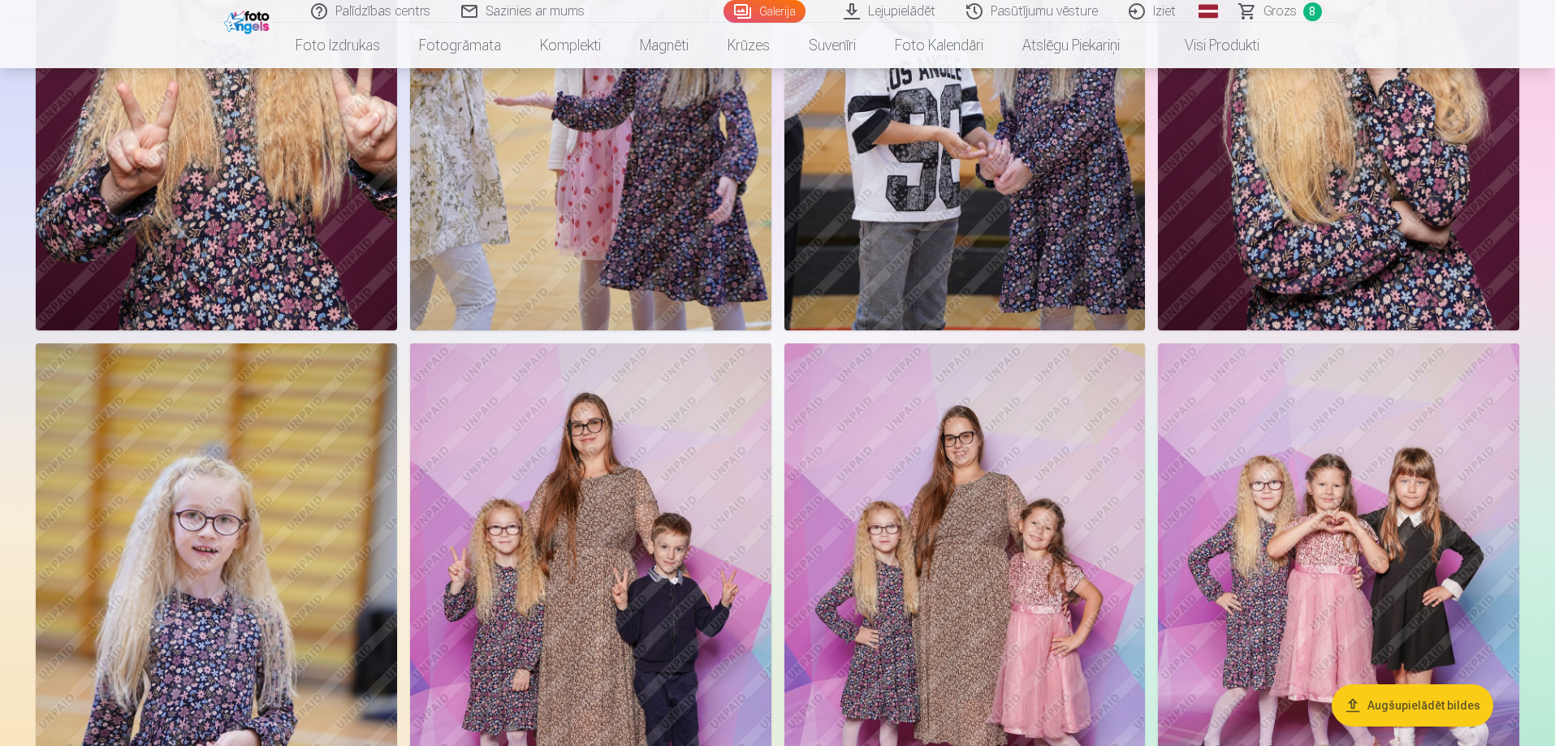
click at [1276, 3] on span "Grozs" at bounding box center [1279, 11] width 33 height 19
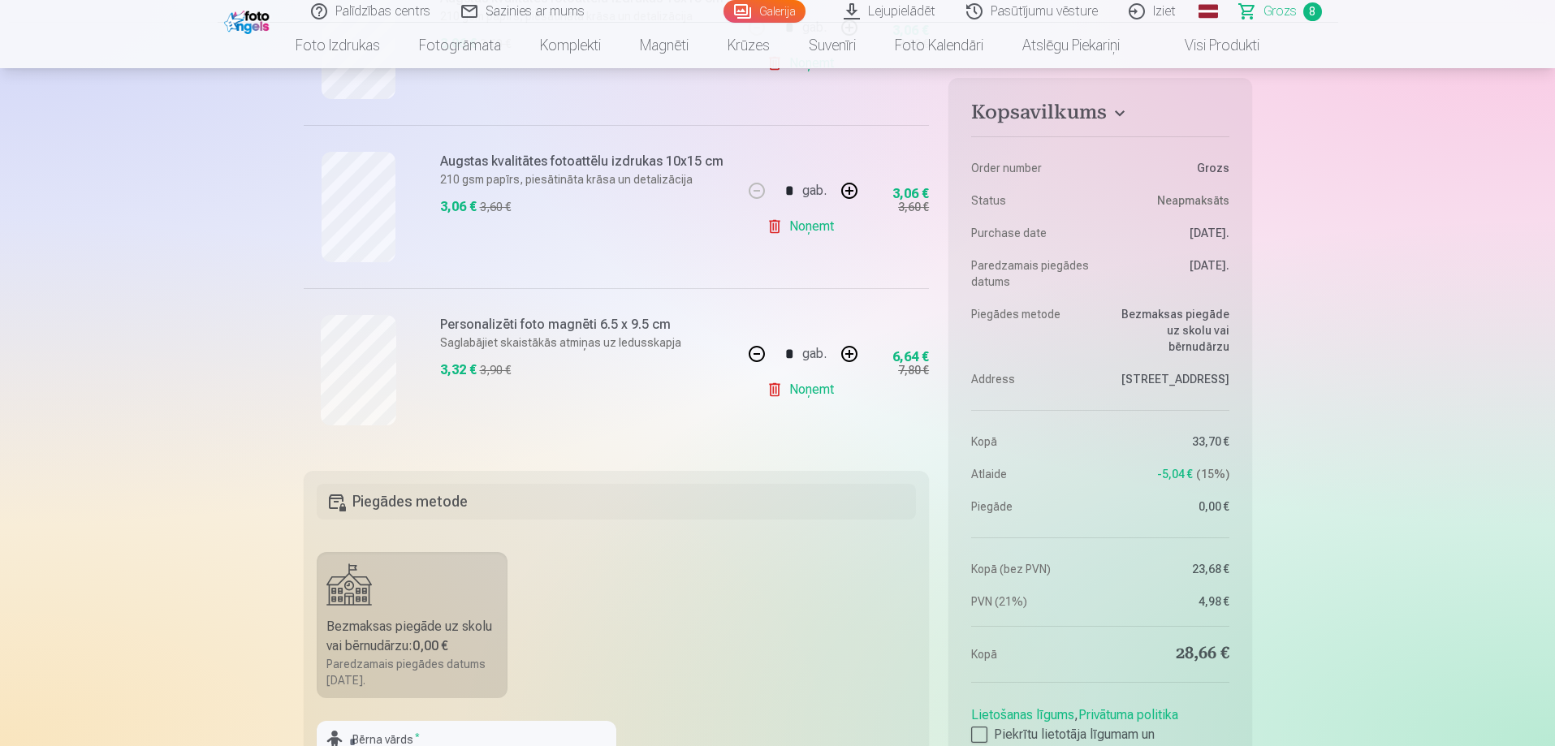
scroll to position [1543, 0]
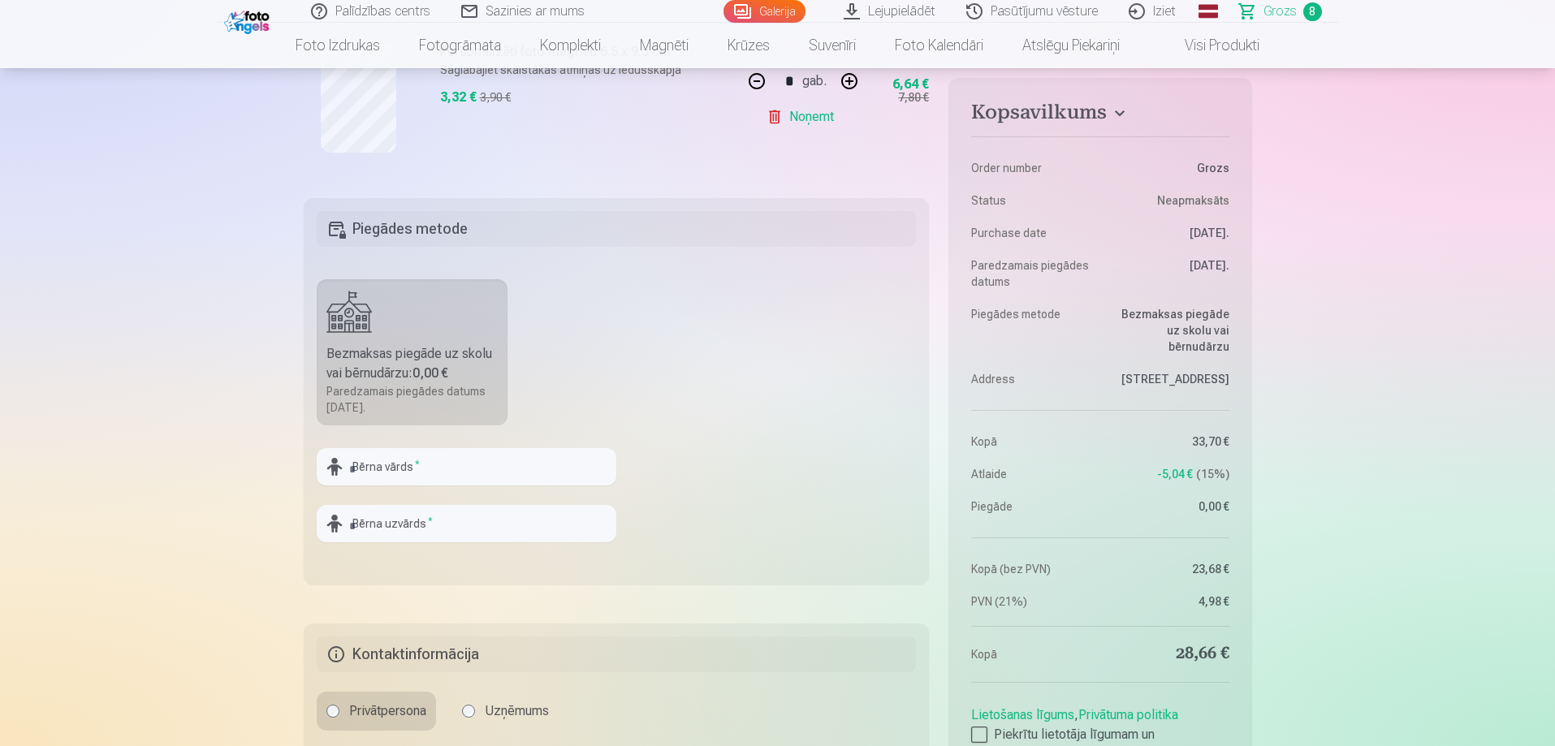
click at [795, 15] on link "Galerija" at bounding box center [764, 11] width 82 height 23
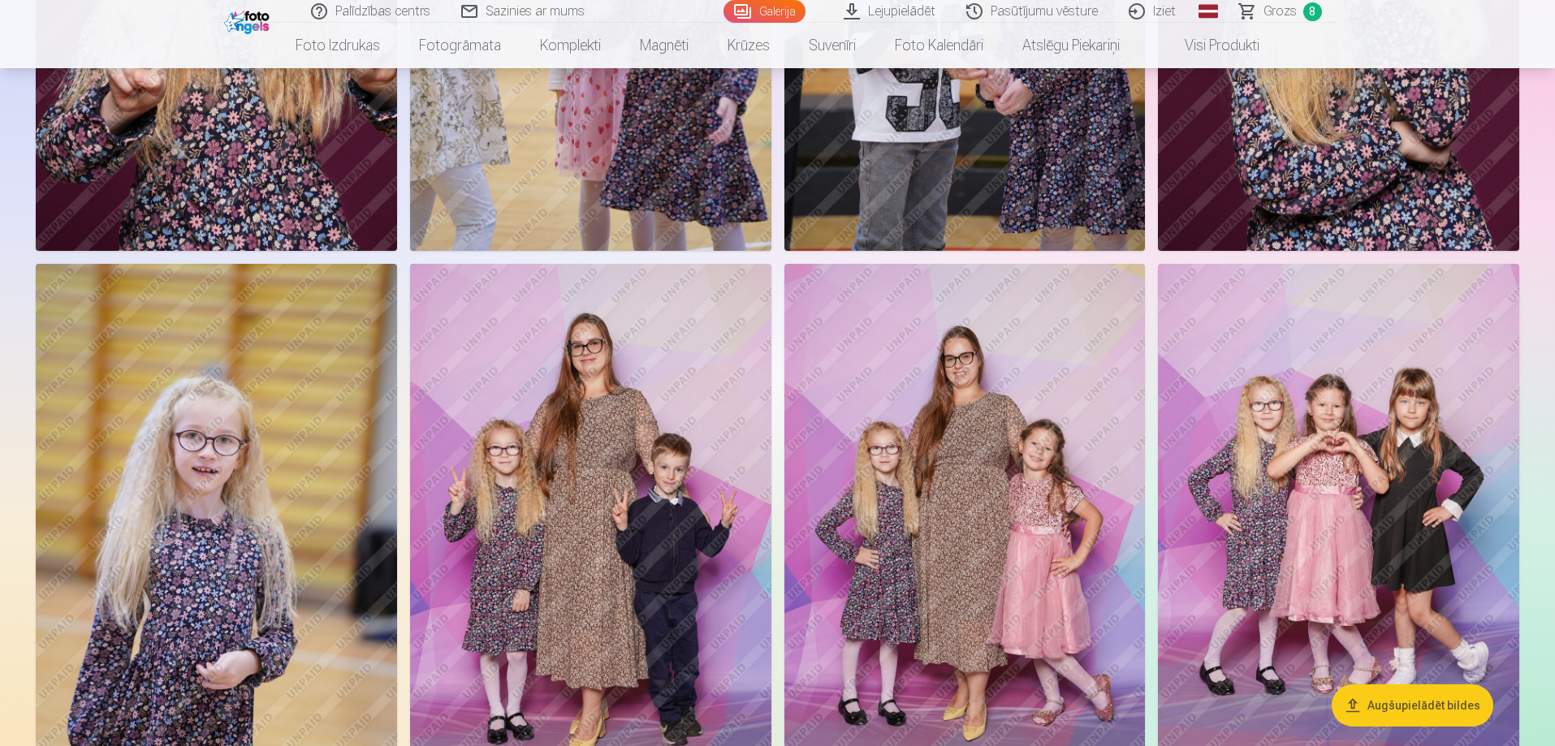
scroll to position [2436, 0]
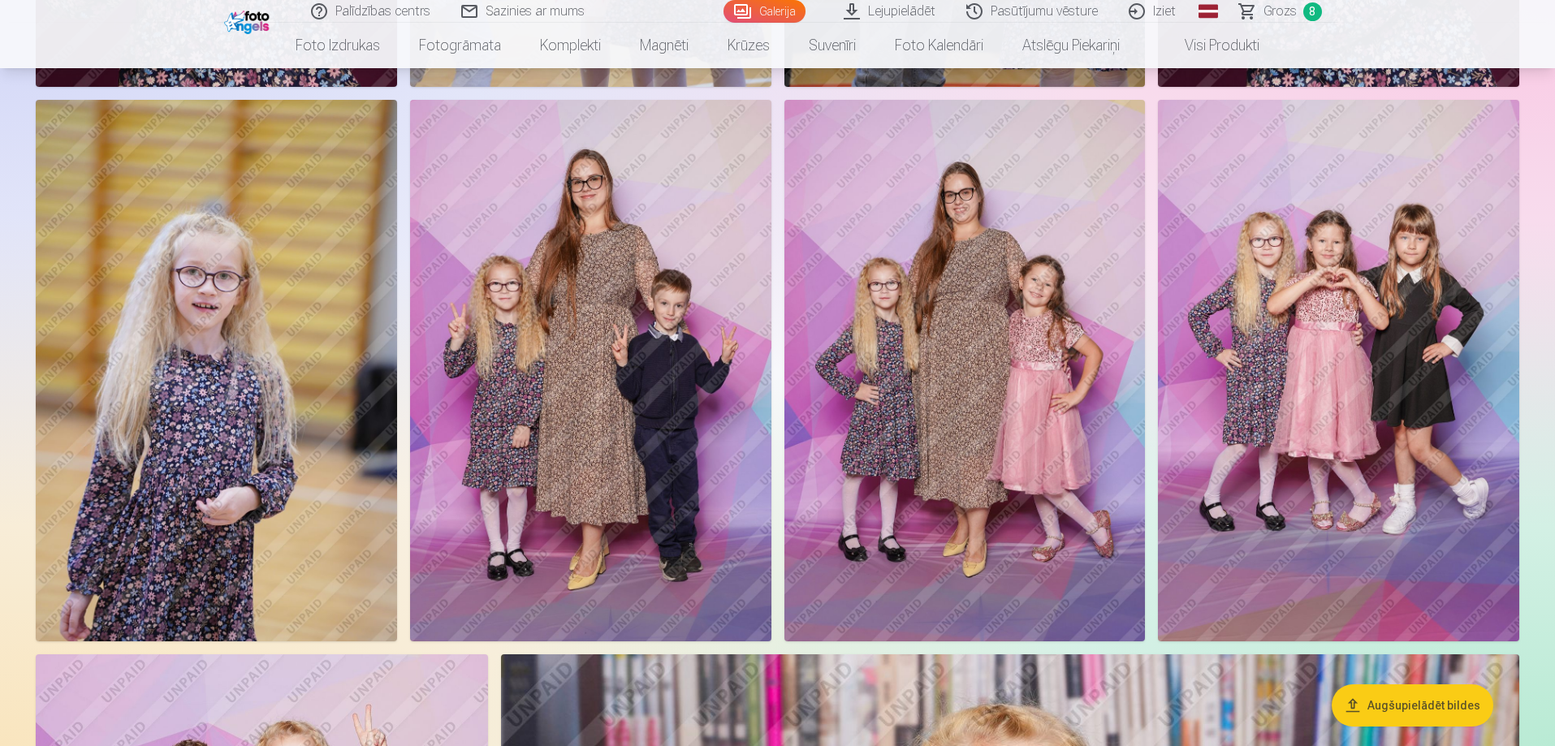
click at [990, 358] on img at bounding box center [964, 371] width 361 height 542
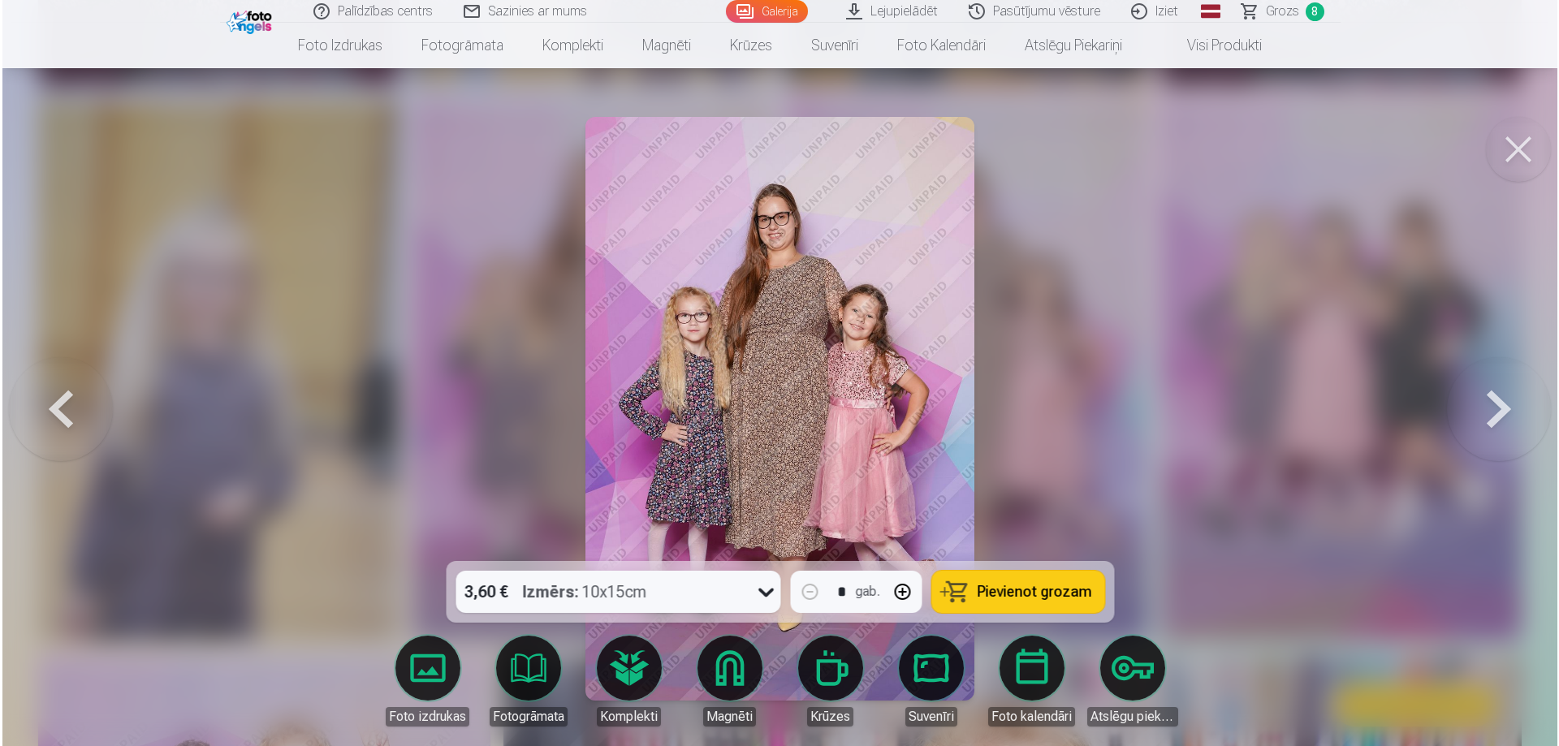
scroll to position [2442, 0]
click at [1000, 589] on span "Pievienot grozam" at bounding box center [1034, 592] width 114 height 15
click at [1294, 9] on span "Grozs" at bounding box center [1281, 11] width 33 height 19
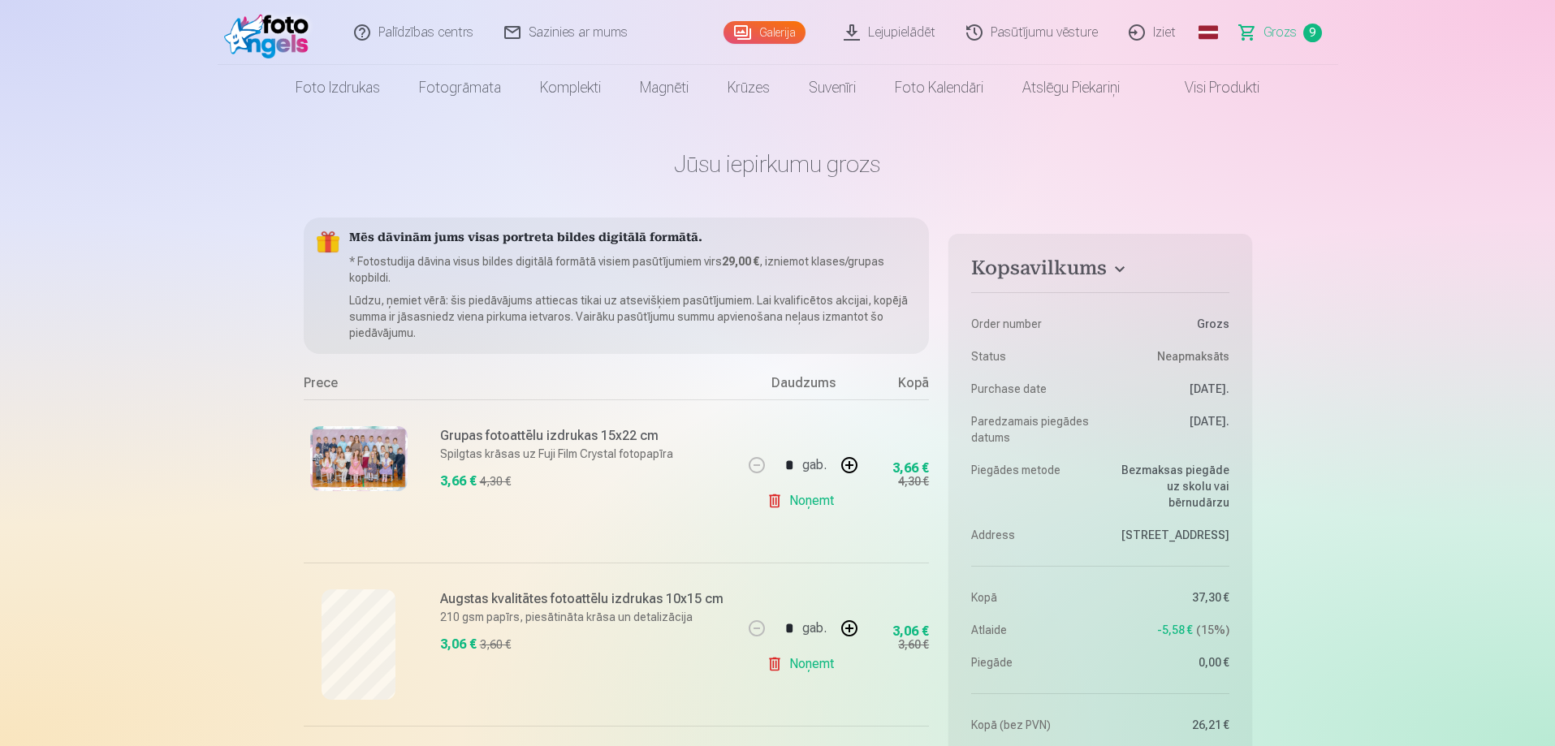
click at [771, 31] on link "Galerija" at bounding box center [764, 32] width 82 height 23
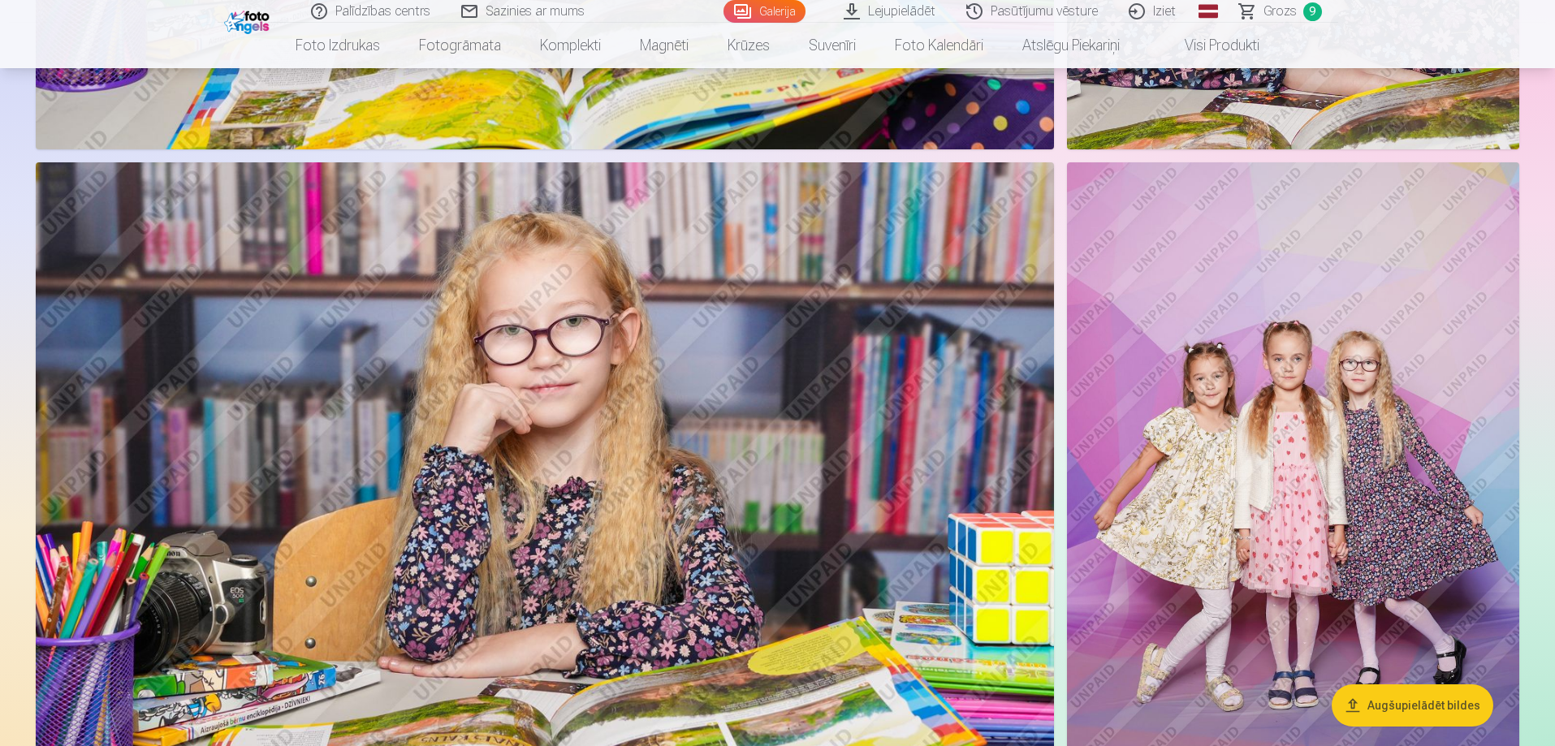
scroll to position [4303, 0]
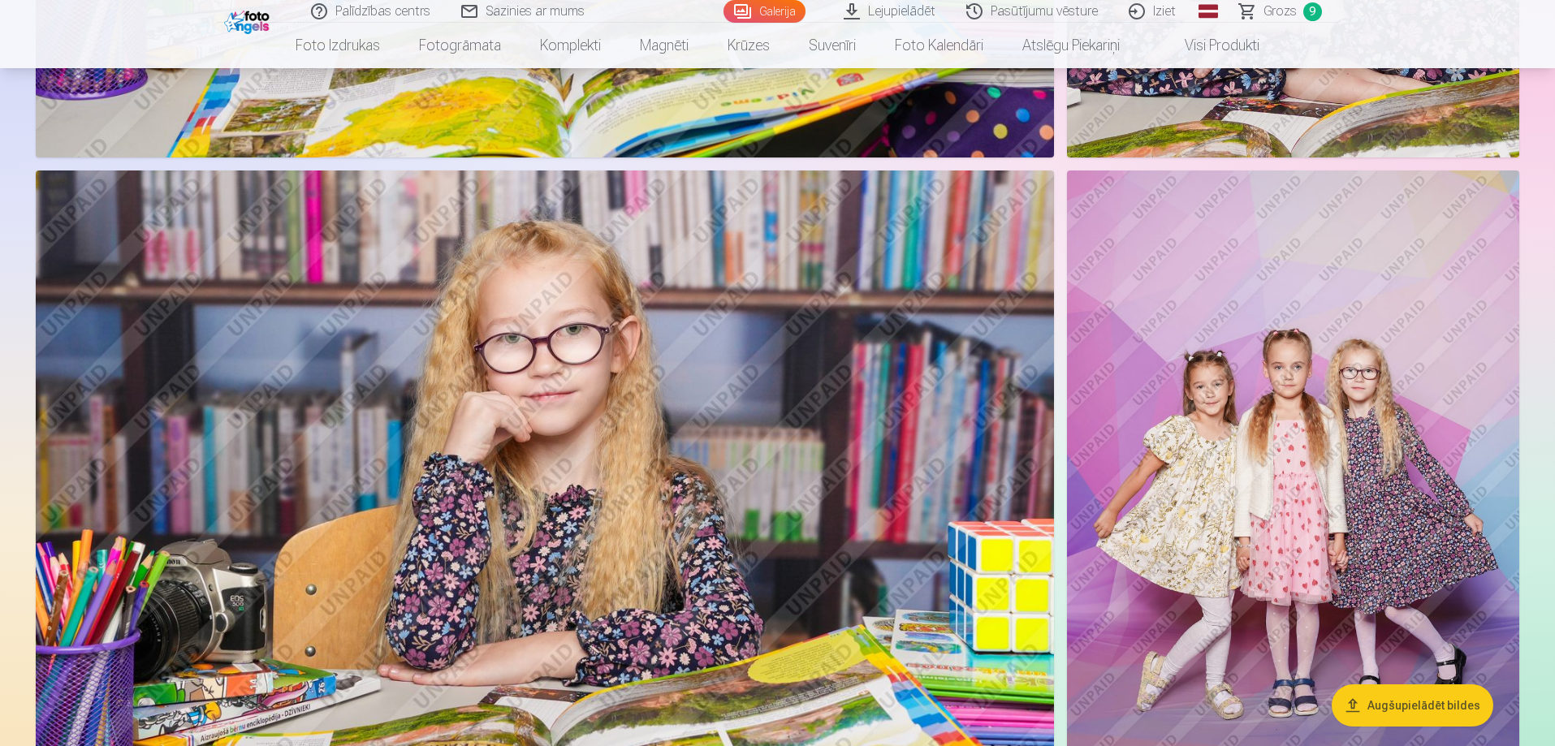
click at [1371, 467] on img at bounding box center [1293, 510] width 452 height 679
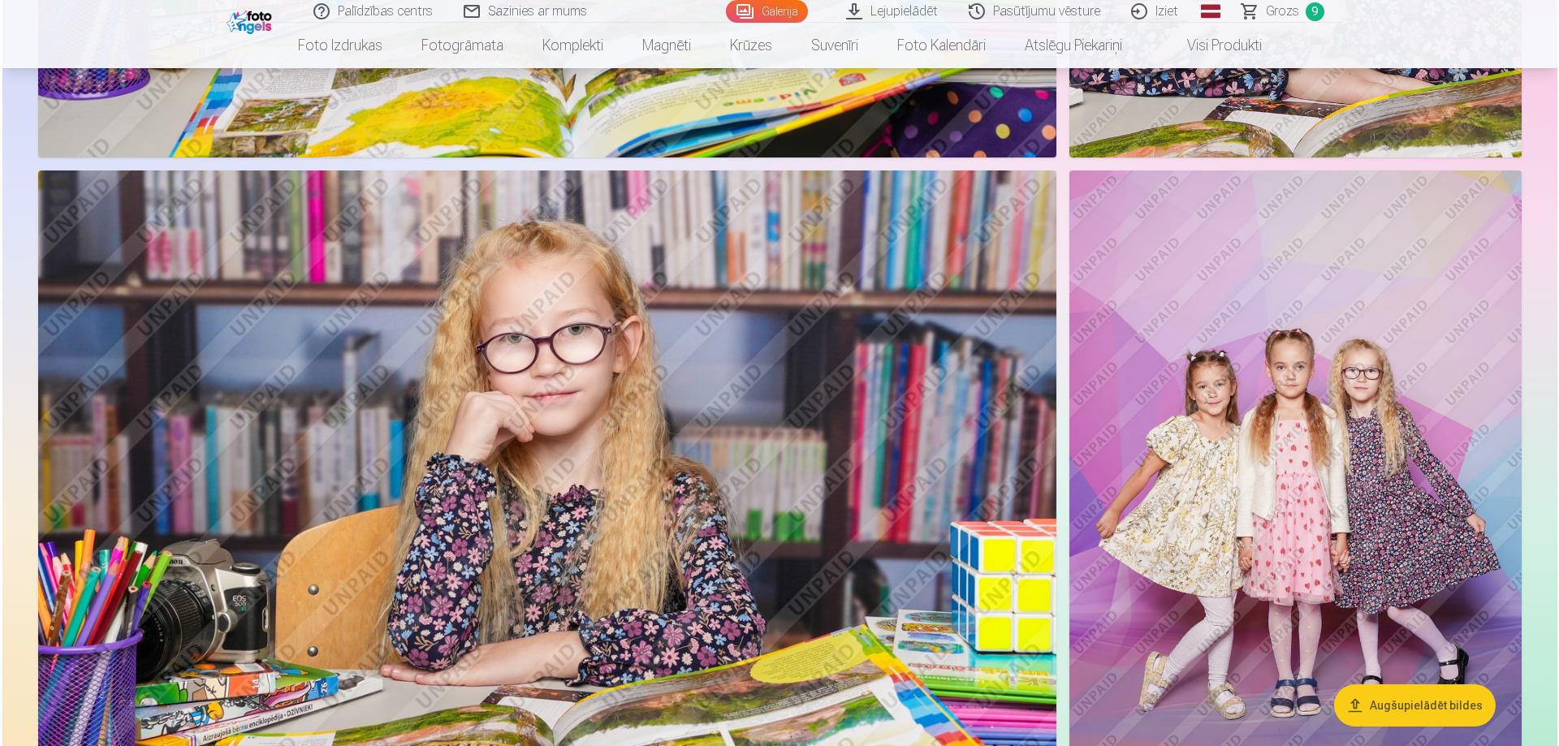
scroll to position [4313, 0]
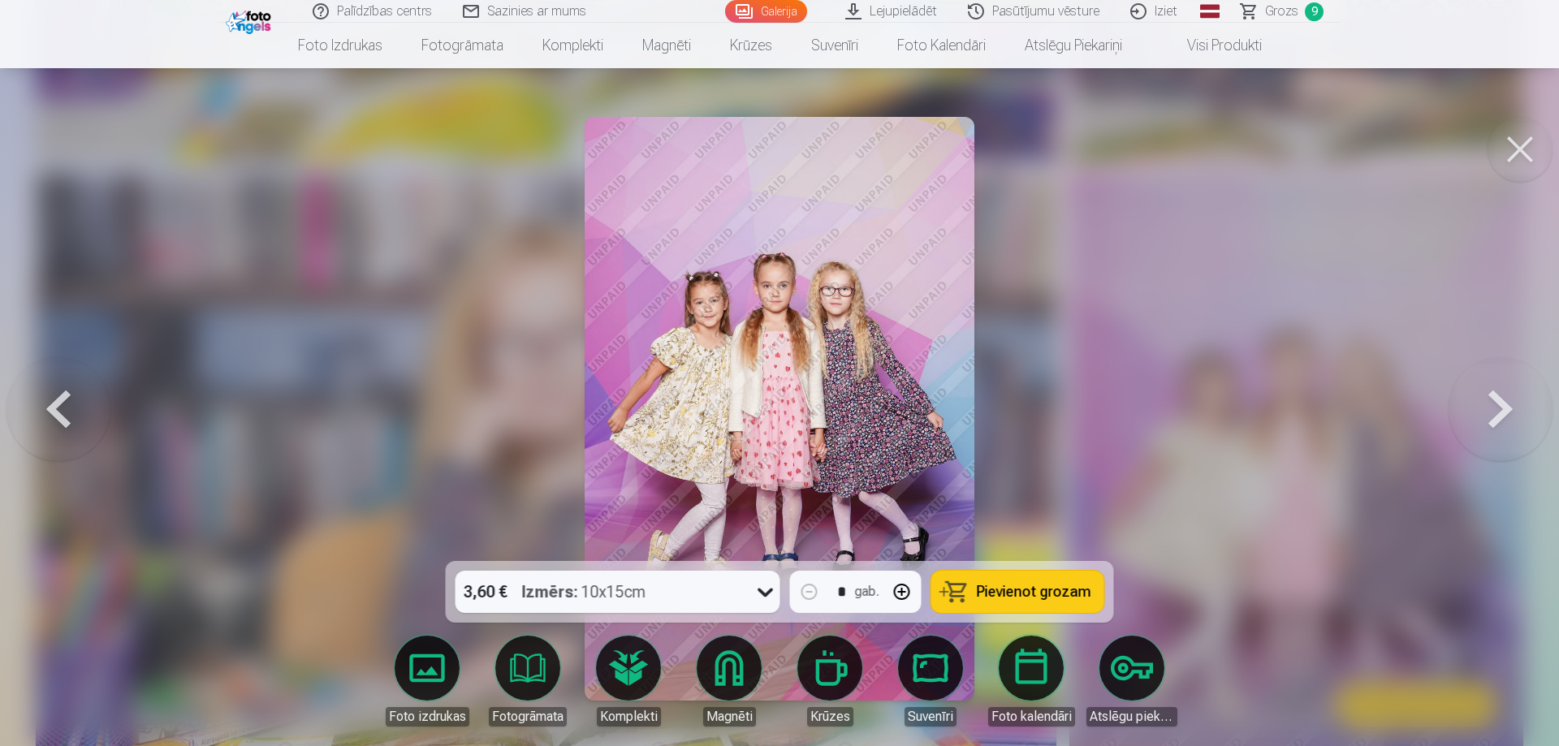
click at [1065, 588] on span "Pievienot grozam" at bounding box center [1034, 592] width 114 height 15
click at [1278, 8] on span "Grozs" at bounding box center [1280, 11] width 33 height 19
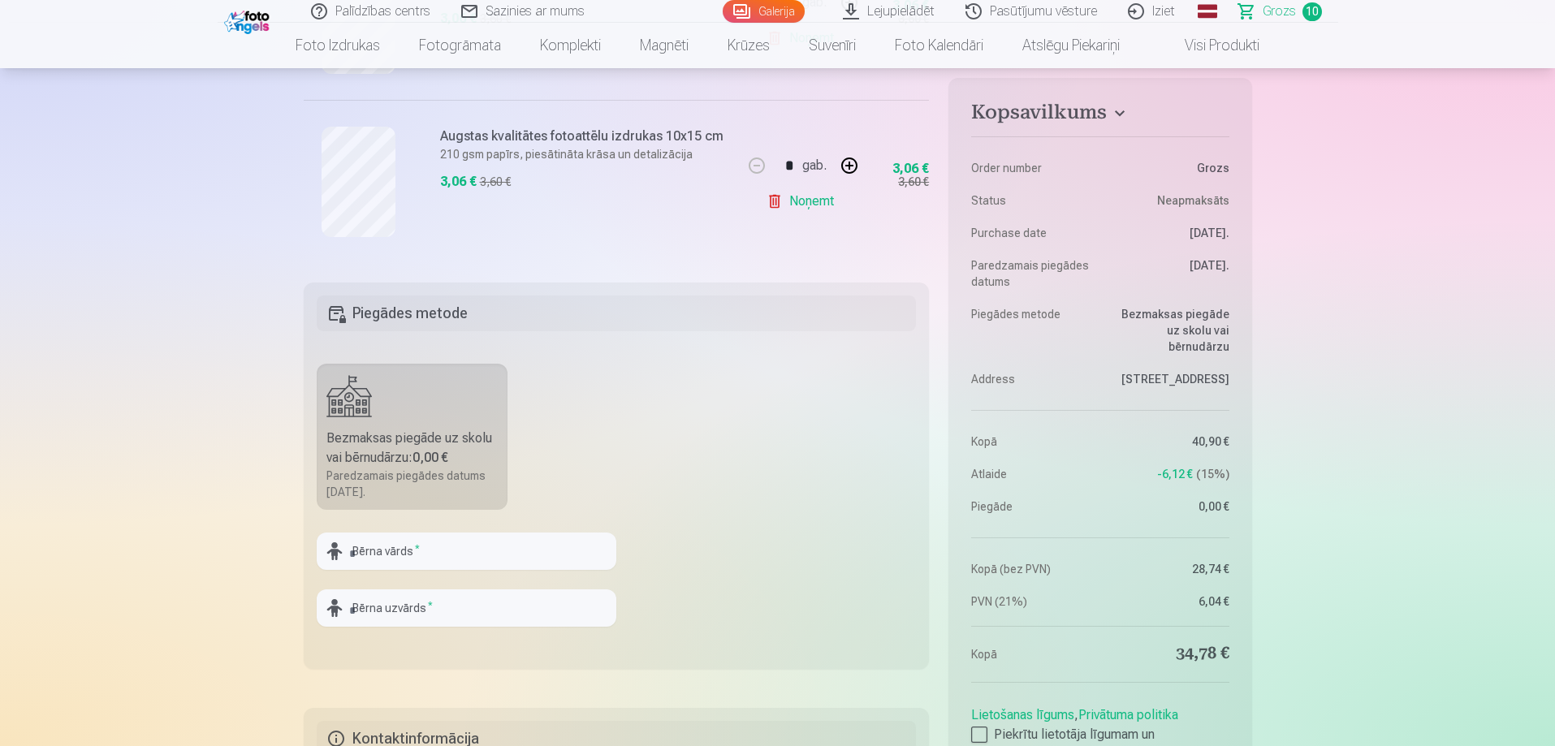
scroll to position [1949, 0]
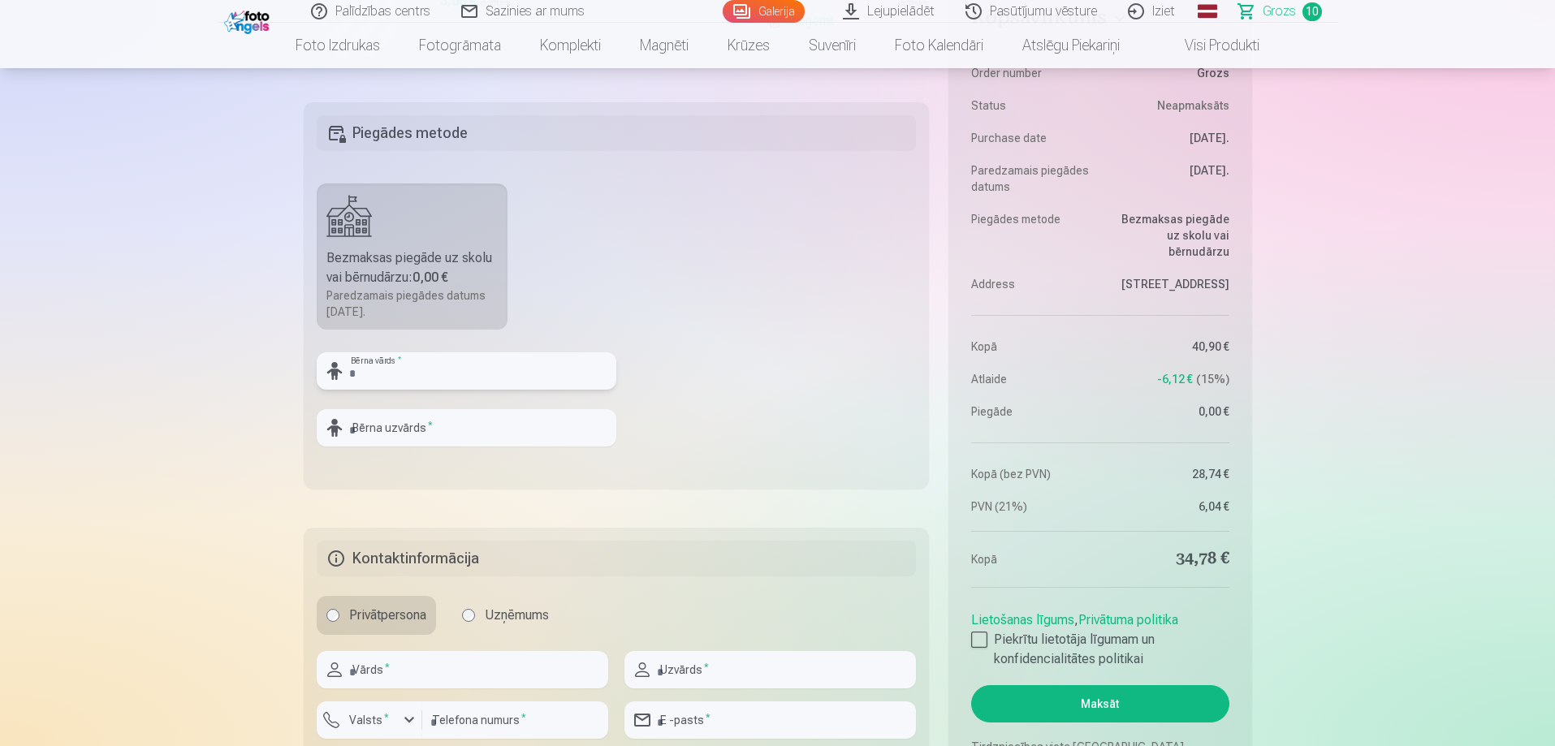
click at [386, 372] on input "text" at bounding box center [467, 370] width 300 height 37
type input "*"
type input "**********"
click at [378, 434] on input "text" at bounding box center [467, 427] width 300 height 37
type input "**********"
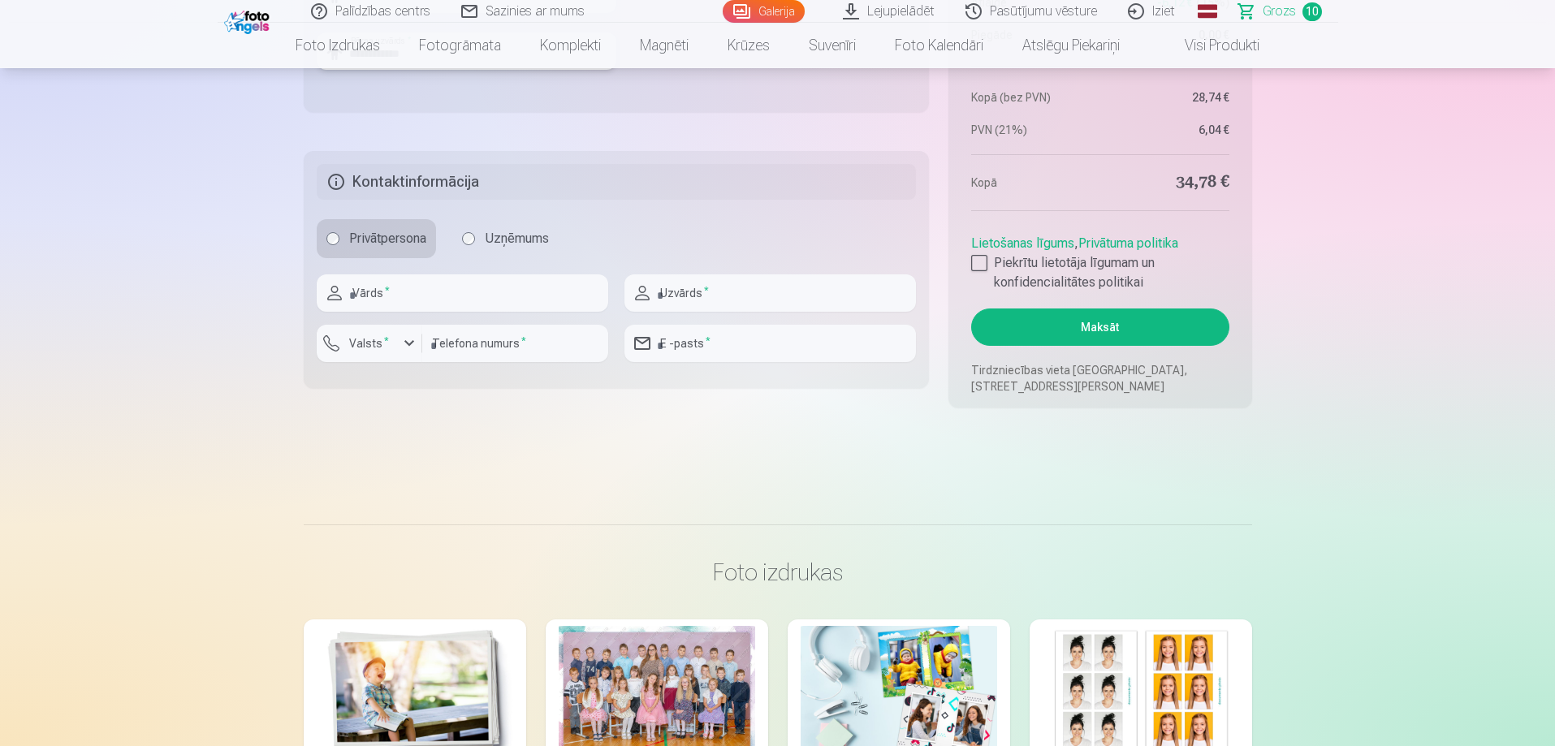
scroll to position [2355, 0]
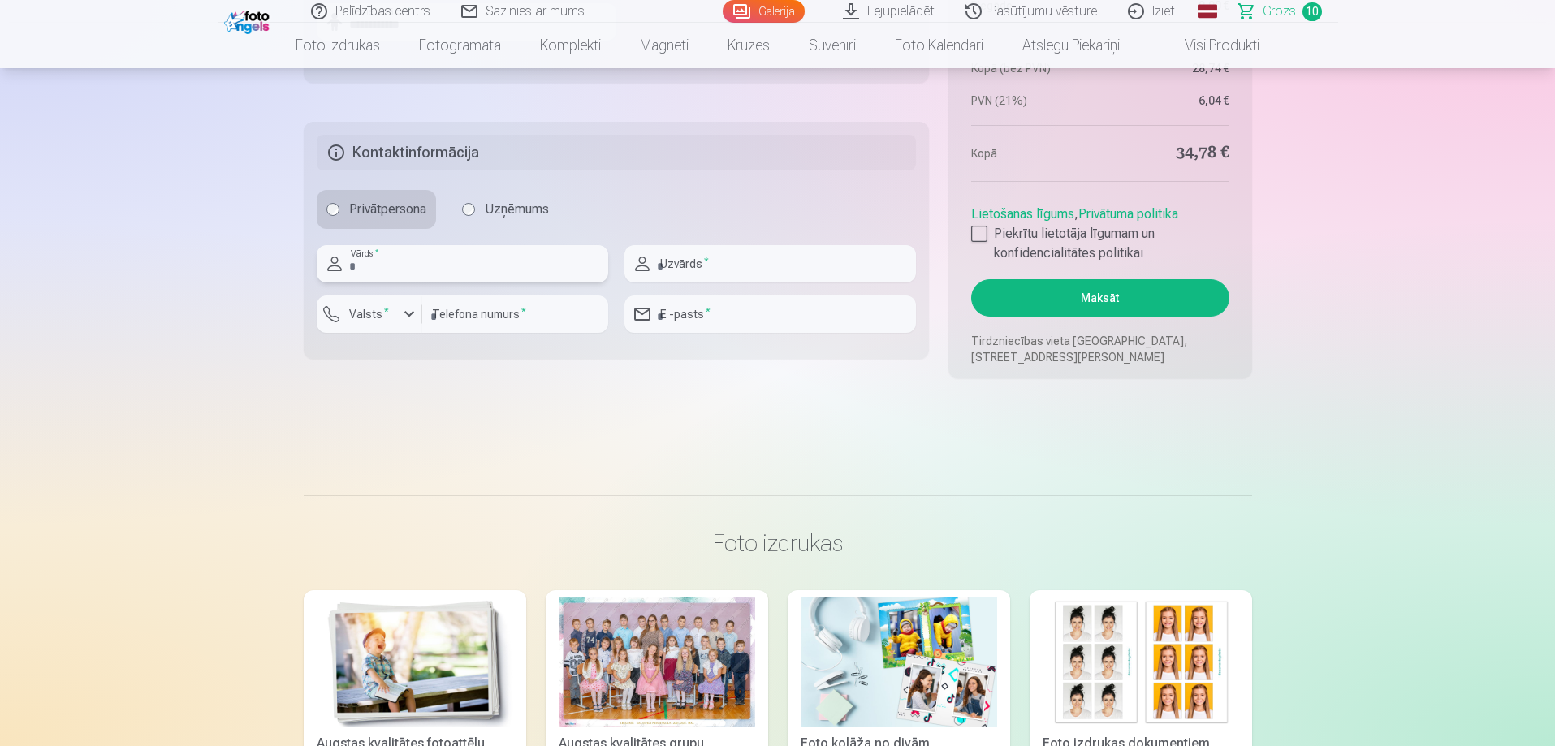
drag, startPoint x: 362, startPoint y: 272, endPoint x: 374, endPoint y: 274, distance: 12.4
click at [362, 272] on input "text" at bounding box center [463, 263] width 292 height 37
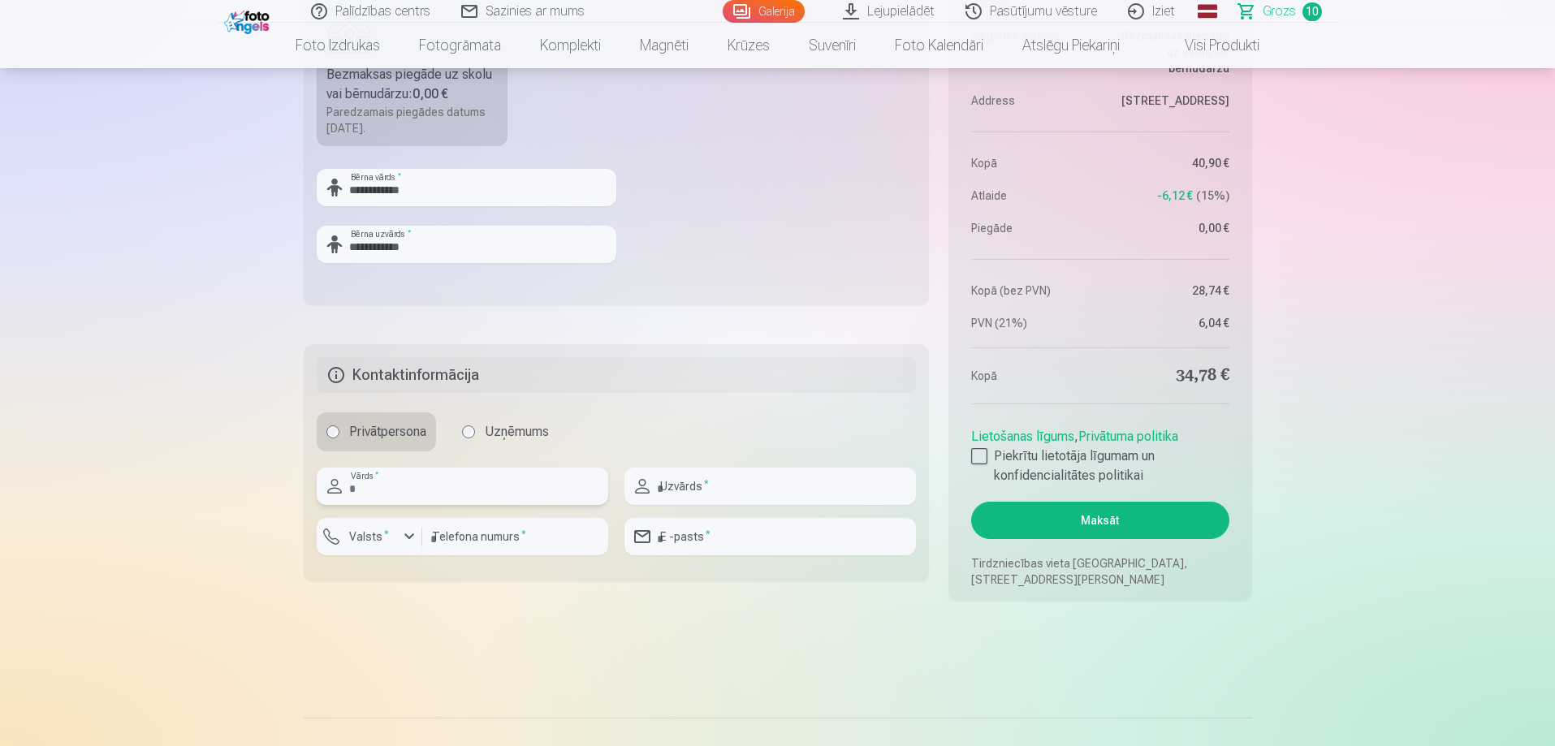
scroll to position [2111, 0]
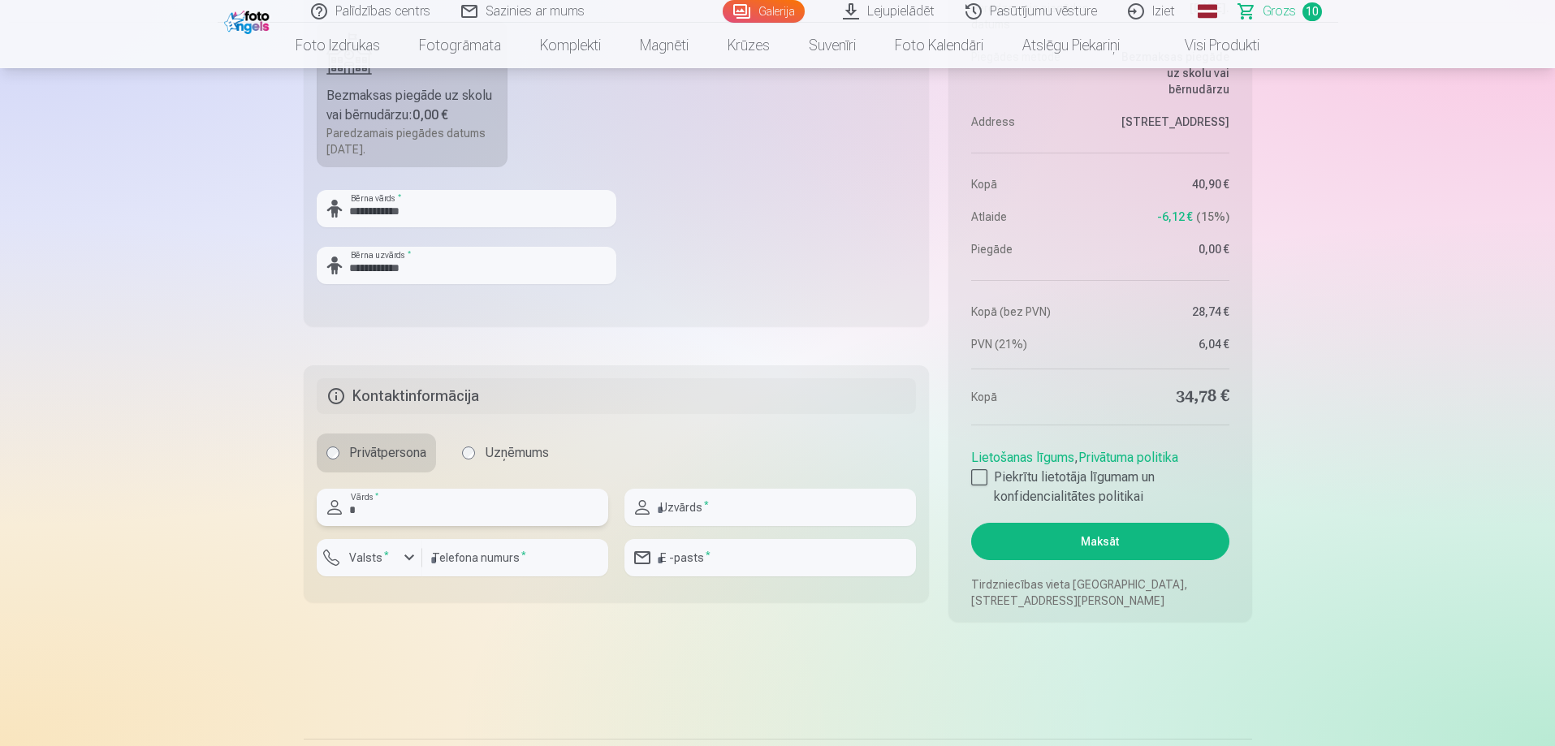
type input "******"
click at [676, 506] on input "text" at bounding box center [770, 507] width 292 height 37
type input "******"
click at [460, 556] on input "number" at bounding box center [515, 557] width 186 height 37
click at [387, 559] on label "Valsts *" at bounding box center [369, 558] width 53 height 16
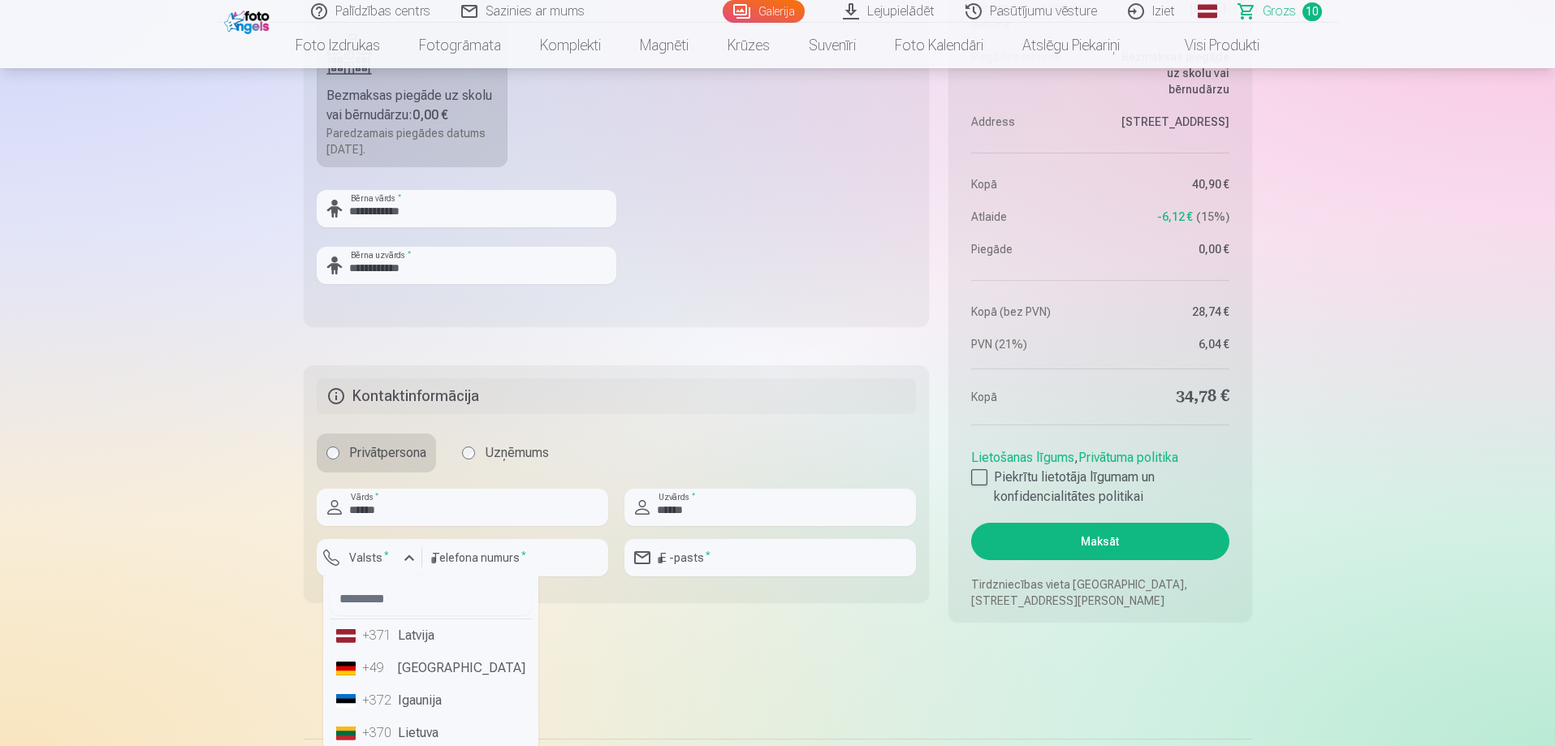
click at [400, 641] on li "+371 Latvija" at bounding box center [431, 636] width 202 height 32
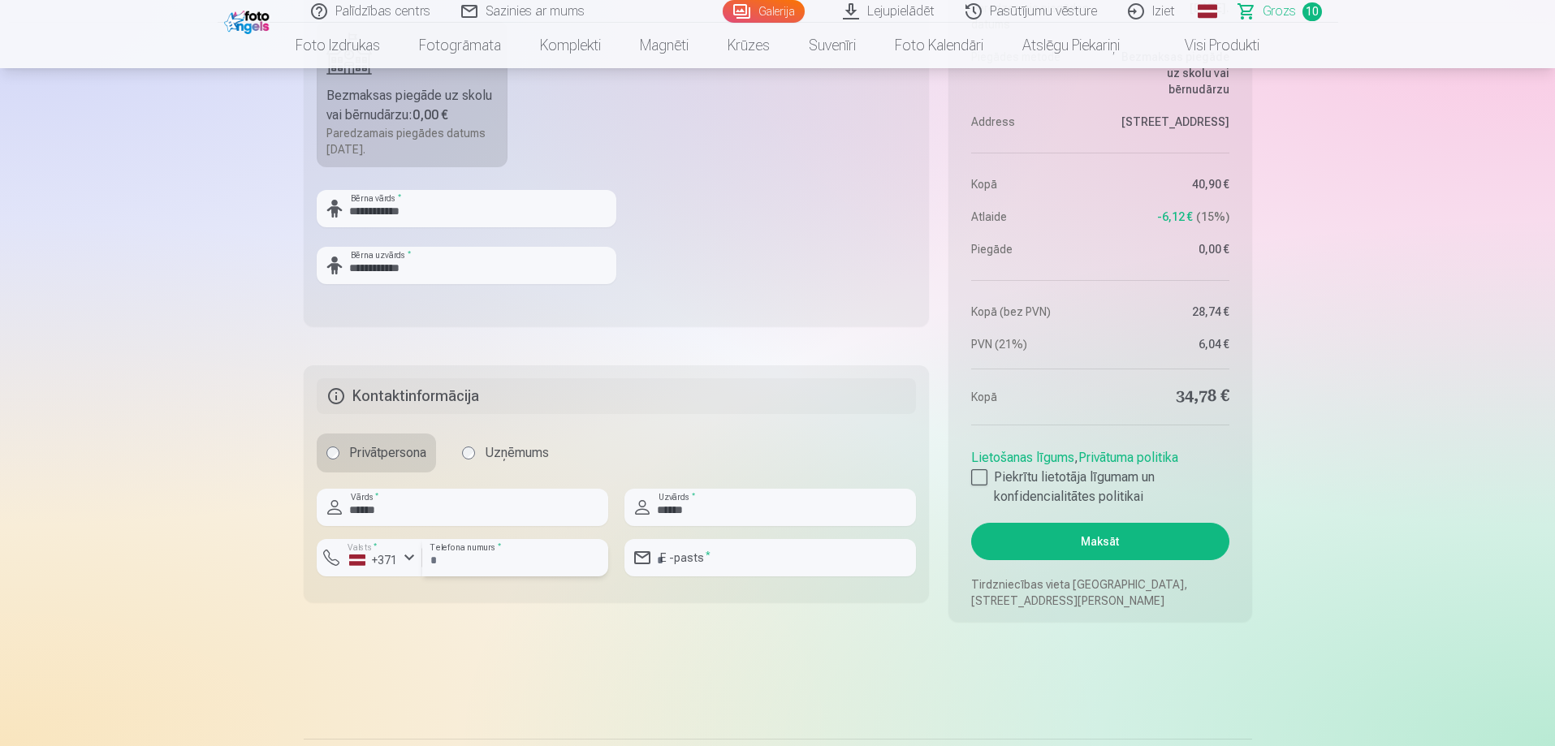
click at [447, 550] on input "number" at bounding box center [515, 557] width 186 height 37
type input "********"
click at [701, 555] on input "email" at bounding box center [770, 557] width 292 height 37
type input "**********"
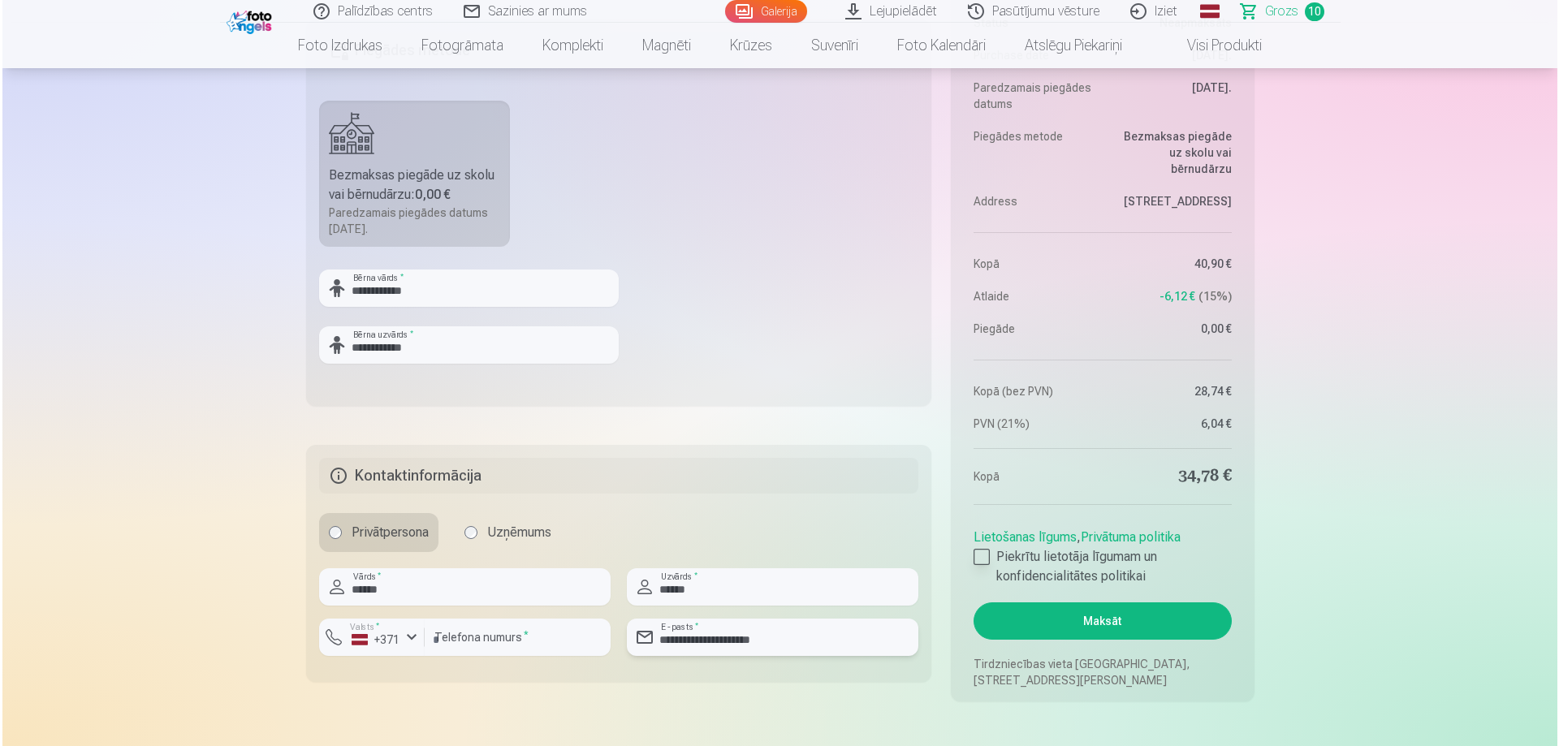
scroll to position [2274, 0]
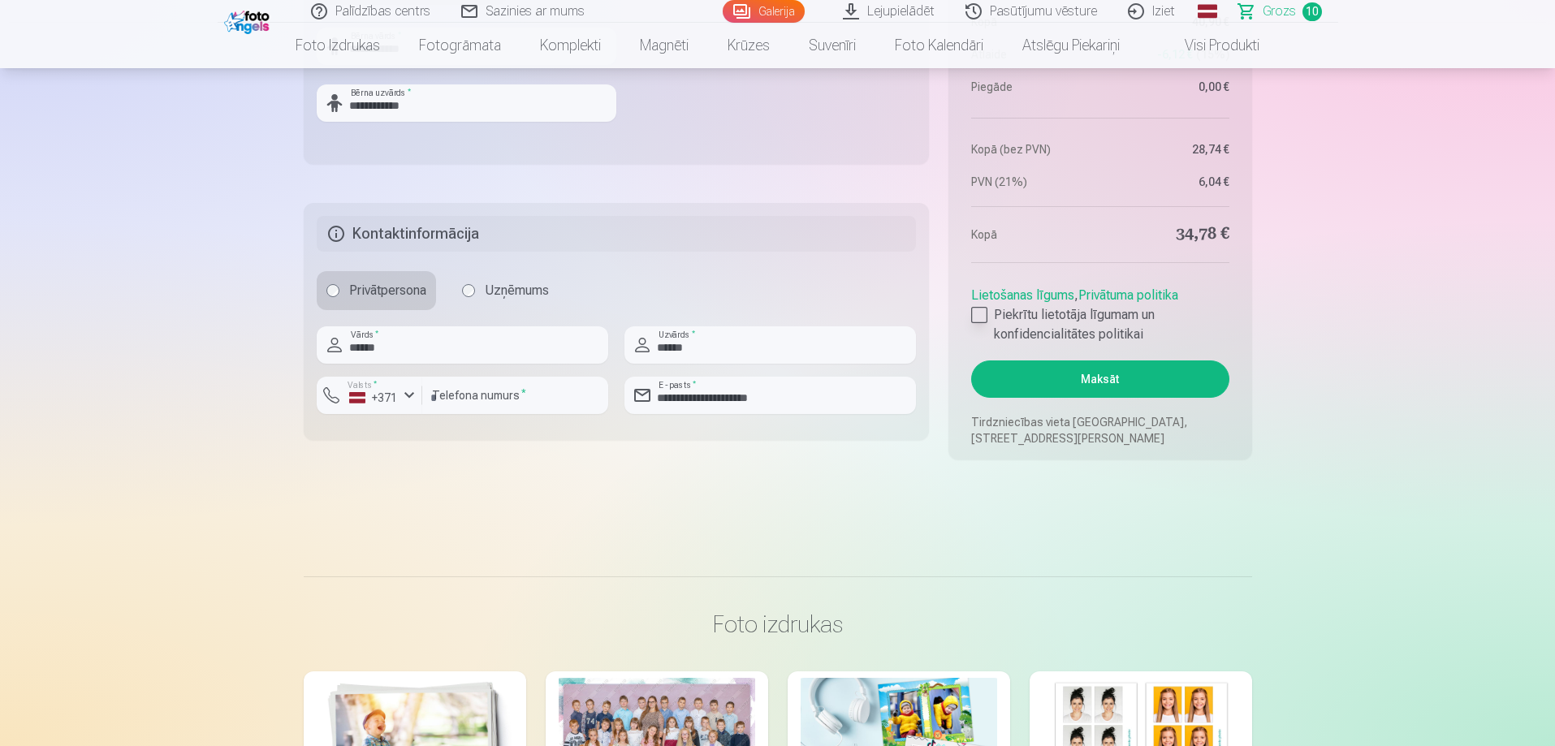
click at [980, 310] on div at bounding box center [979, 315] width 16 height 16
click at [1099, 385] on button "Maksāt" at bounding box center [1099, 379] width 257 height 37
